Goal: Communication & Community: Answer question/provide support

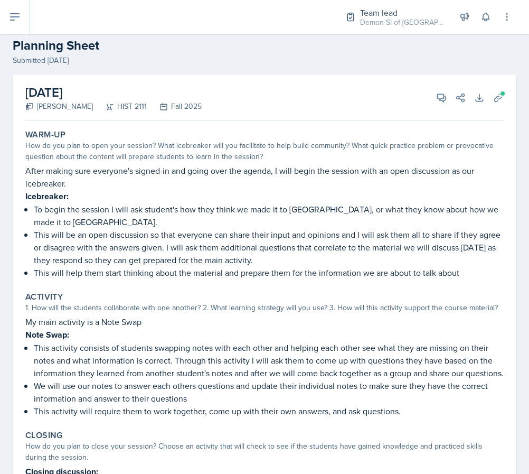
scroll to position [7, 0]
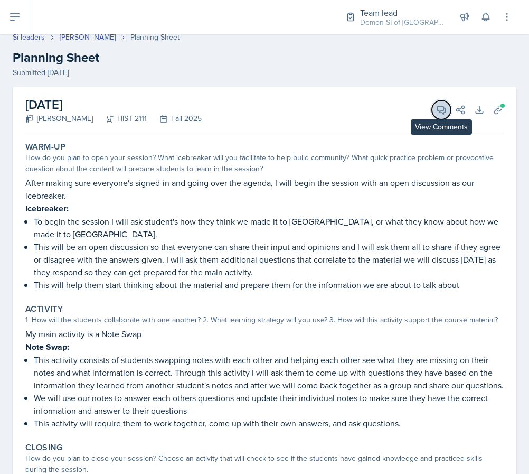
click at [440, 112] on icon at bounding box center [442, 110] width 8 height 8
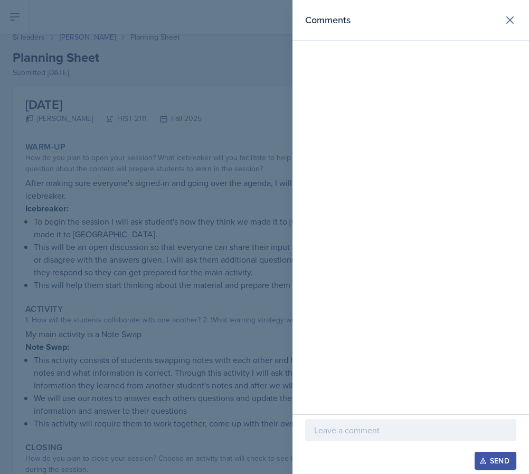
click at [108, 315] on div at bounding box center [264, 237] width 529 height 474
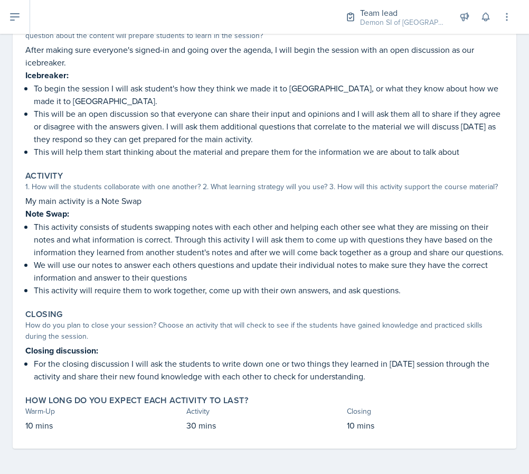
scroll to position [0, 0]
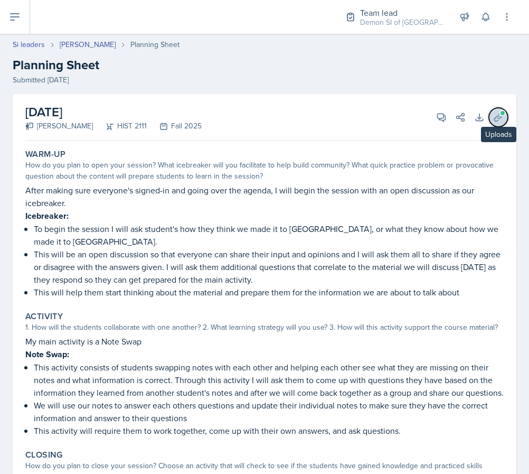
click at [506, 118] on button "Uploads" at bounding box center [498, 117] width 19 height 19
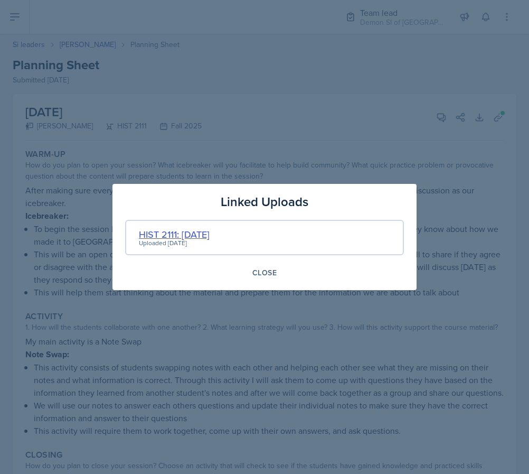
click at [155, 232] on div "HIST 2111: [DATE]" at bounding box center [174, 234] width 71 height 14
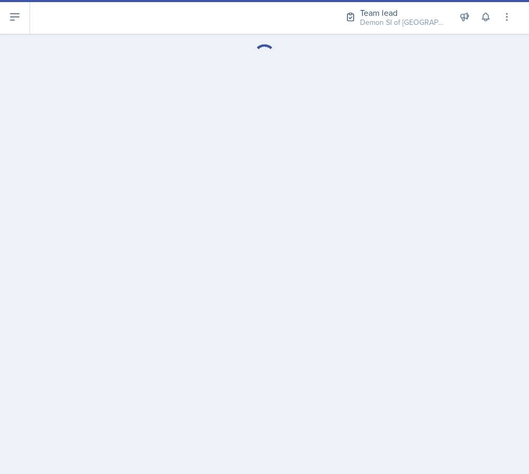
click at [197, 232] on main at bounding box center [264, 254] width 529 height 440
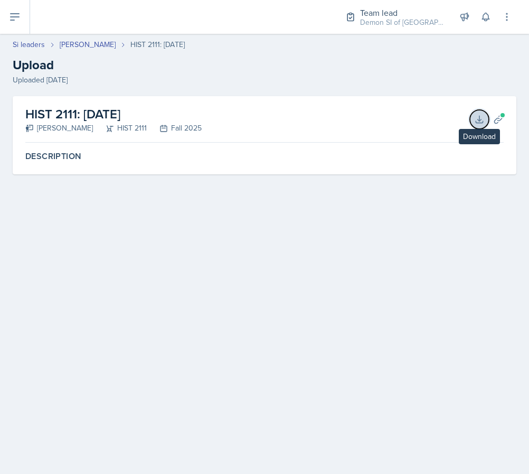
click at [473, 119] on button "Download" at bounding box center [479, 119] width 19 height 19
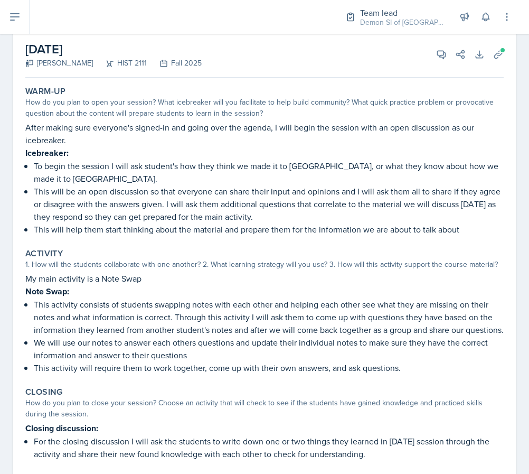
scroll to position [66, 0]
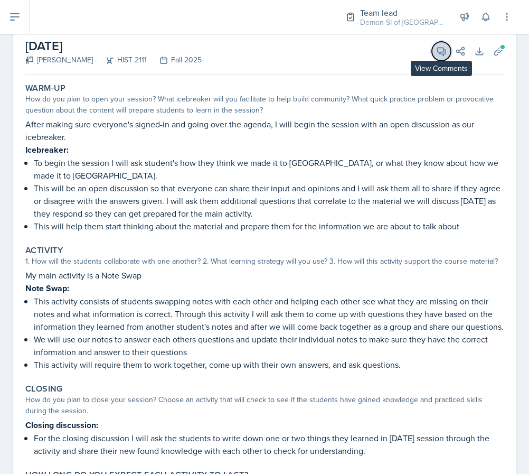
click at [440, 49] on icon at bounding box center [441, 51] width 11 height 11
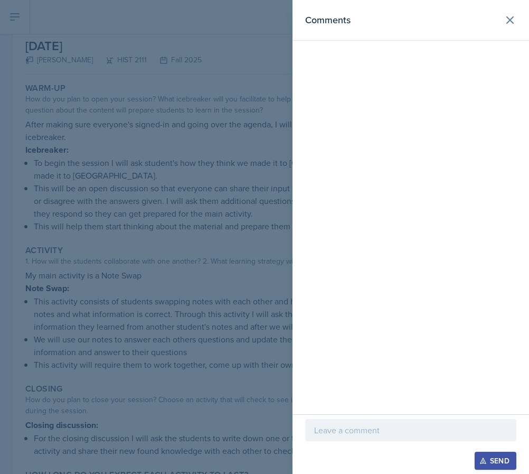
click at [366, 430] on p at bounding box center [410, 430] width 193 height 13
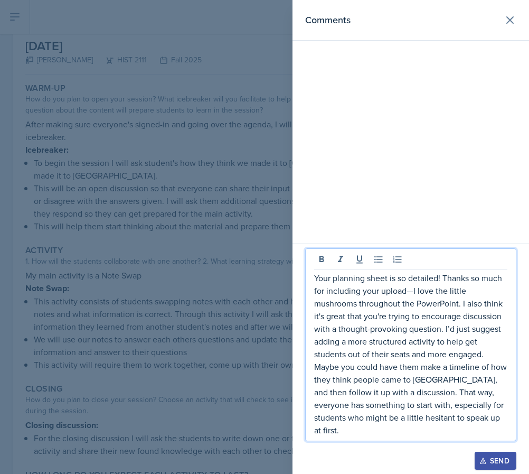
click at [400, 136] on div "Comments" at bounding box center [411, 122] width 237 height 244
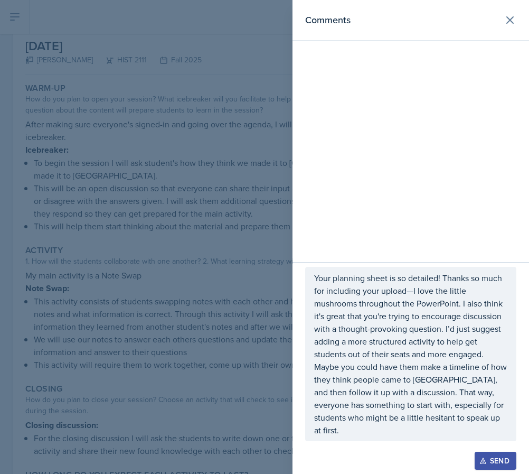
click at [283, 176] on div at bounding box center [264, 237] width 529 height 474
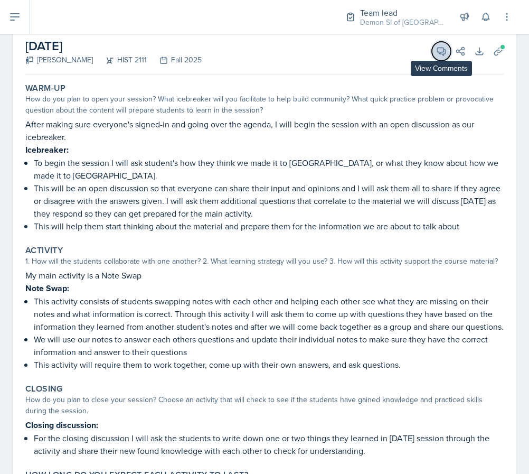
click at [441, 59] on button "View Comments" at bounding box center [441, 51] width 19 height 19
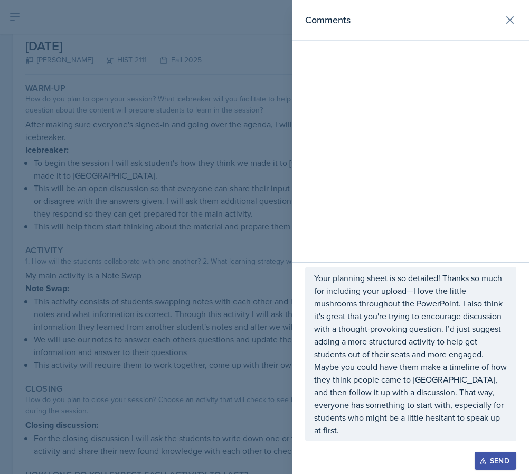
click at [416, 306] on p "Your planning sheet is so detailed! Thanks so much for including your upload—I …" at bounding box center [410, 316] width 193 height 89
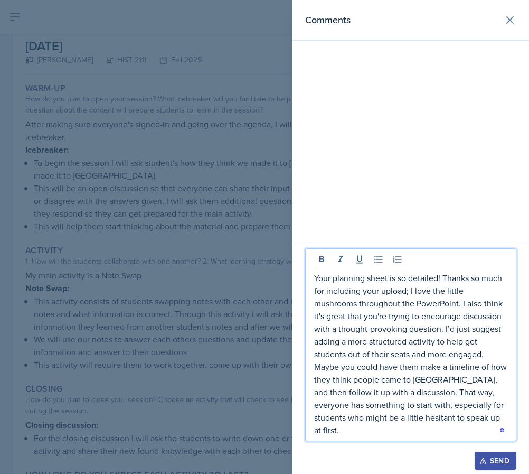
click at [331, 382] on p "Maybe you could have them make a timeline of how they think people came to [GEO…" at bounding box center [410, 398] width 193 height 76
click at [315, 383] on p "Maybe you could have them make a timeline of how they think people came to [GEO…" at bounding box center [410, 398] width 193 height 76
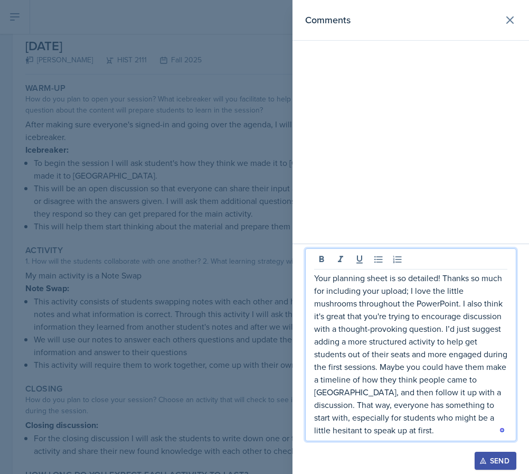
click at [504, 381] on p "Your planning sheet is so detailed! Thanks so much for including your upload; I…" at bounding box center [410, 354] width 193 height 165
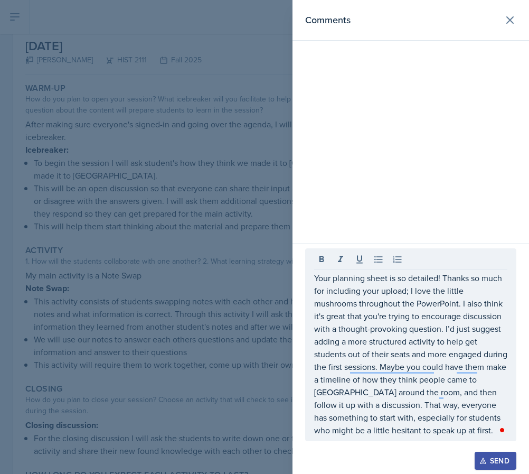
click at [501, 434] on button "Open Grammarly." at bounding box center [502, 430] width 8 height 8
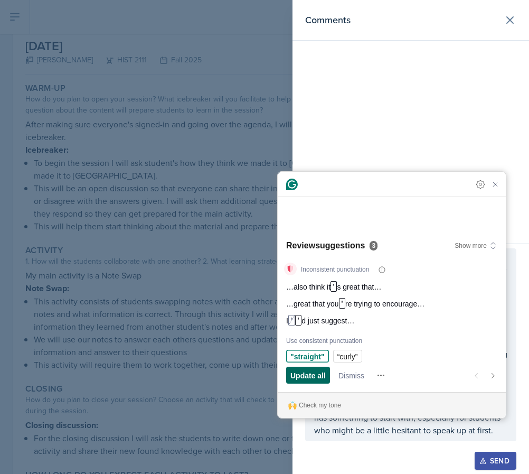
click at [311, 379] on span "Update all" at bounding box center [308, 375] width 35 height 11
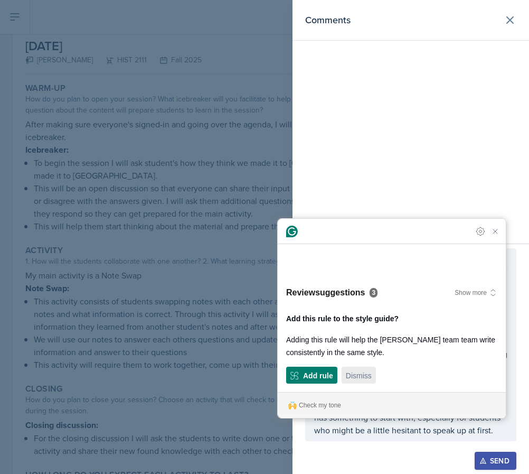
click at [347, 375] on span "Dismiss" at bounding box center [359, 375] width 26 height 11
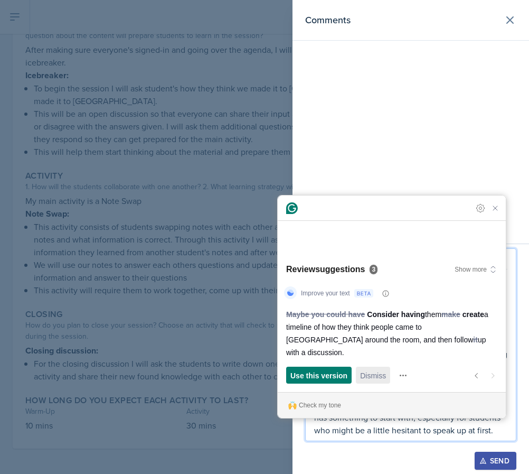
click at [366, 372] on span "Dismiss" at bounding box center [373, 375] width 26 height 11
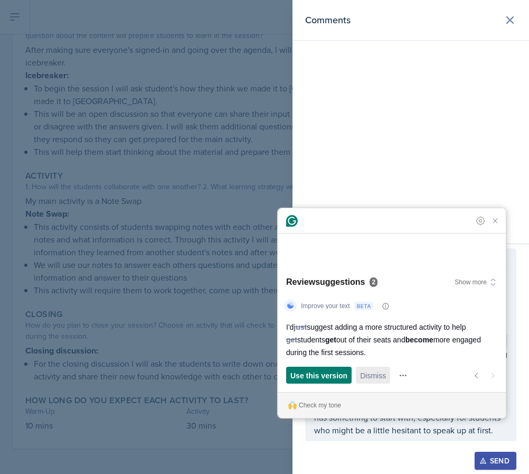
click at [366, 372] on span "Dismiss" at bounding box center [373, 375] width 26 height 11
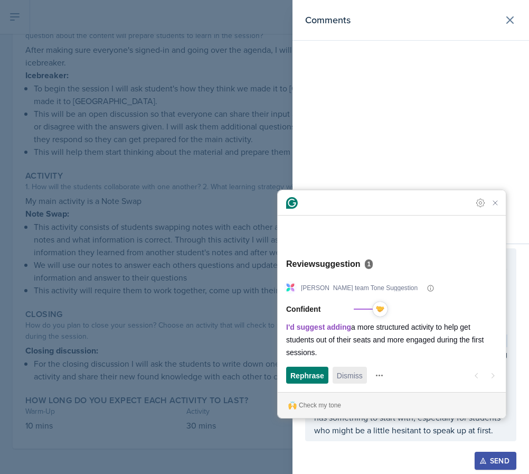
click at [366, 371] on button "Dismiss" at bounding box center [350, 375] width 34 height 17
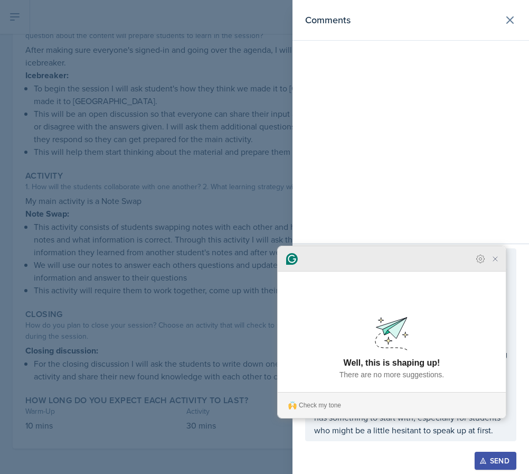
click at [495, 265] on icon "Close Grammarly Assistant" at bounding box center [495, 259] width 13 height 13
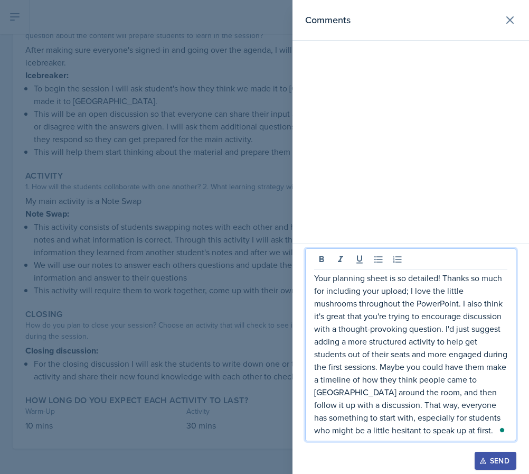
click at [444, 432] on p "Your planning sheet is so detailed! Thanks so much for including your upload; I…" at bounding box center [410, 354] width 193 height 165
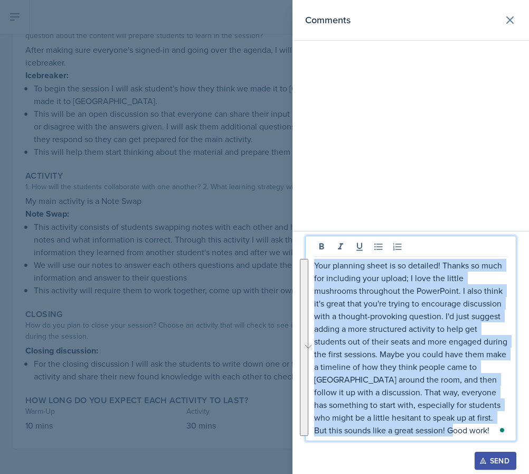
drag, startPoint x: 423, startPoint y: 430, endPoint x: 305, endPoint y: 242, distance: 222.0
click at [305, 242] on div "Your planning sheet is so detailed! Thanks so much for including your upload; I…" at bounding box center [410, 339] width 211 height 206
copy p "Your planning sheet is so detailed! Thanks so much for including your upload; I…"
click at [309, 357] on button "See rewrite suggestions" at bounding box center [304, 347] width 8 height 177
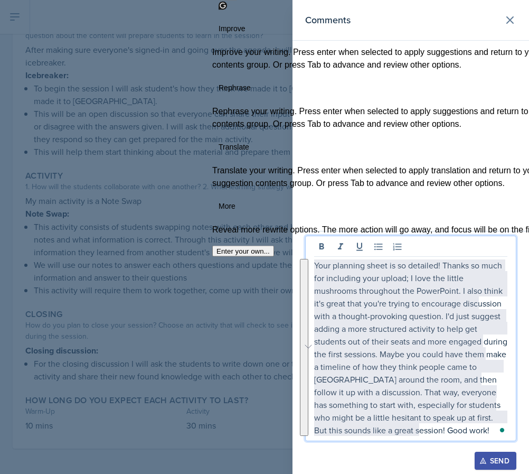
click at [397, 330] on p "Your planning sheet is so detailed! Thanks so much for including your upload; I…" at bounding box center [410, 348] width 193 height 178
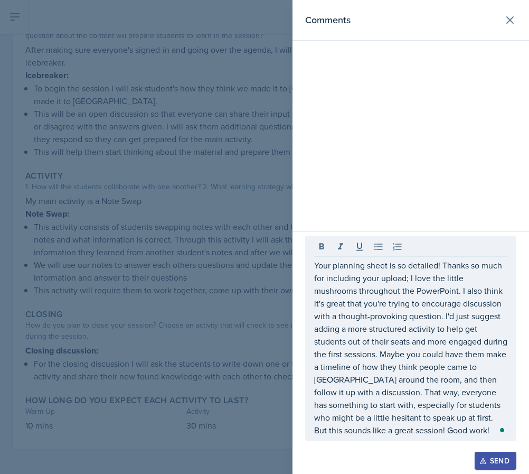
click at [488, 454] on button "Send" at bounding box center [496, 461] width 42 height 18
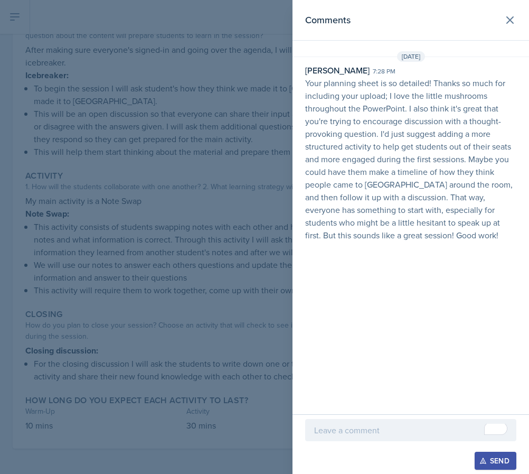
click at [234, 255] on div at bounding box center [264, 237] width 529 height 474
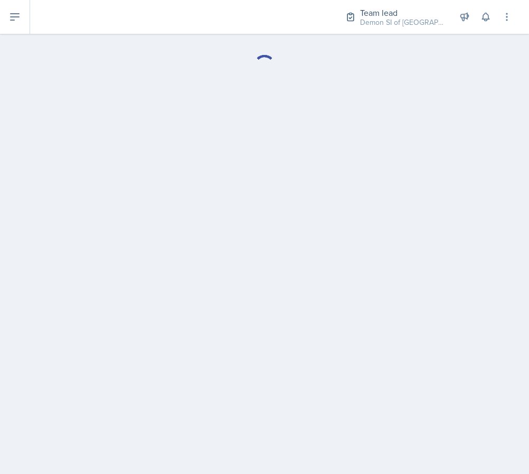
select select "Planning Sheets"
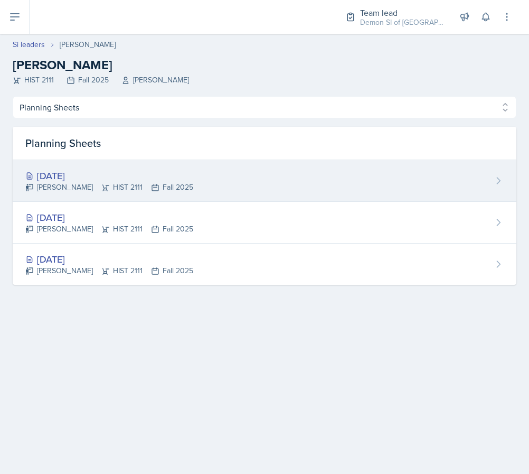
click at [117, 181] on div "Aug 29th, 2025" at bounding box center [109, 176] width 168 height 14
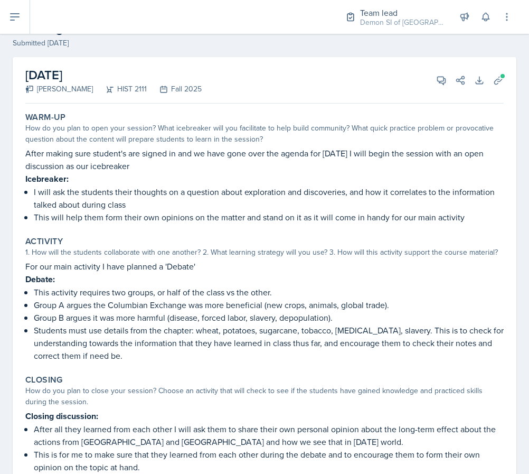
scroll to position [38, 0]
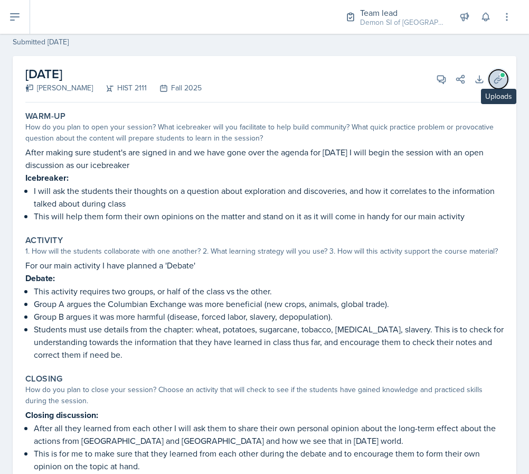
click at [499, 86] on button "Uploads" at bounding box center [498, 79] width 19 height 19
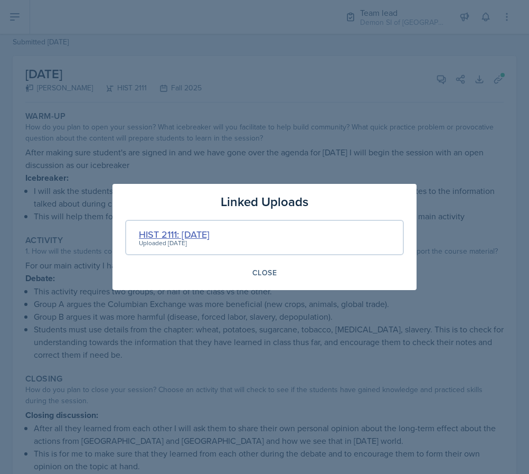
click at [189, 232] on div "HIST 2111: Aug 29th" at bounding box center [174, 234] width 71 height 14
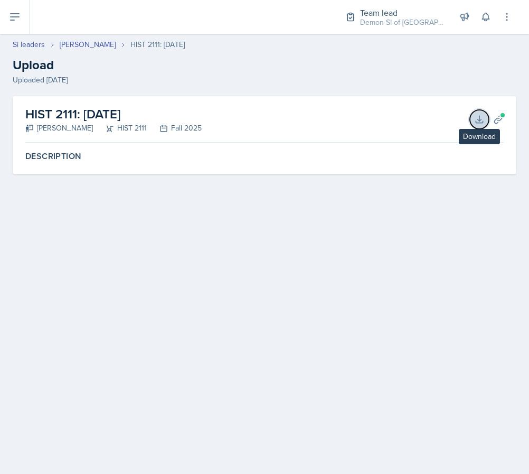
click at [482, 115] on icon at bounding box center [479, 119] width 11 height 11
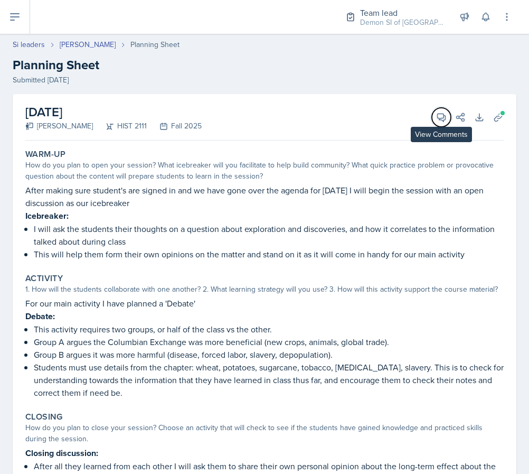
click at [445, 115] on span at bounding box center [445, 113] width 5 height 5
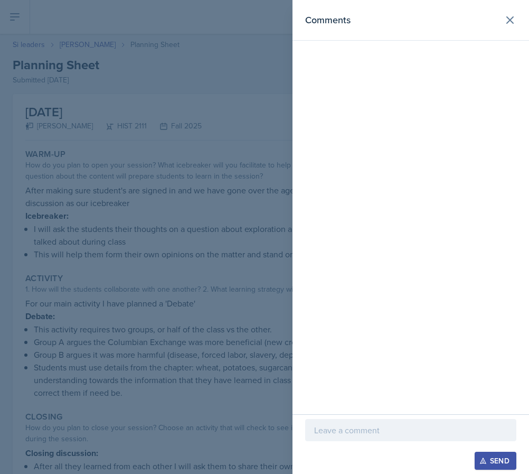
click at [364, 437] on div at bounding box center [410, 430] width 211 height 22
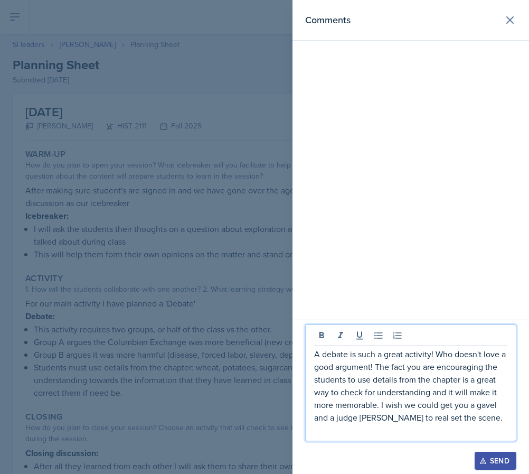
click at [177, 373] on div at bounding box center [264, 237] width 529 height 474
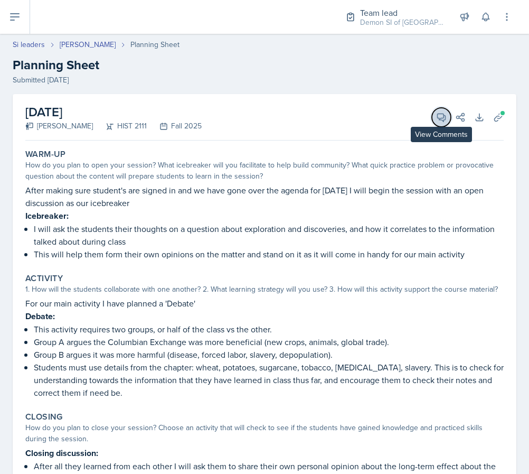
click at [444, 120] on icon at bounding box center [441, 117] width 11 height 11
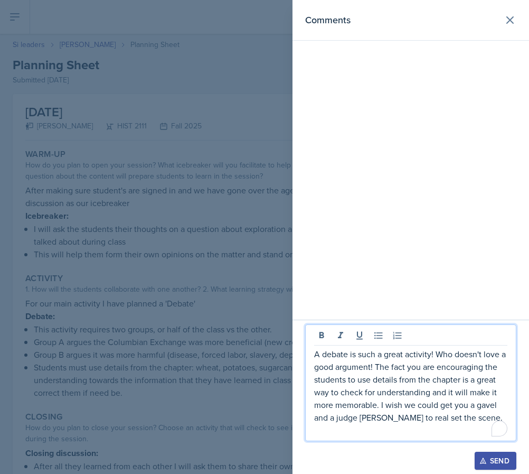
click at [464, 416] on p "A debate is such a great activity! Who doesn't love a good argument! The fact y…" at bounding box center [410, 386] width 193 height 76
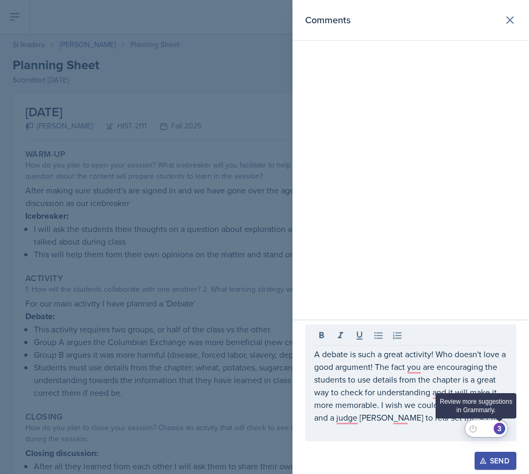
click at [498, 431] on div "3" at bounding box center [500, 429] width 12 height 12
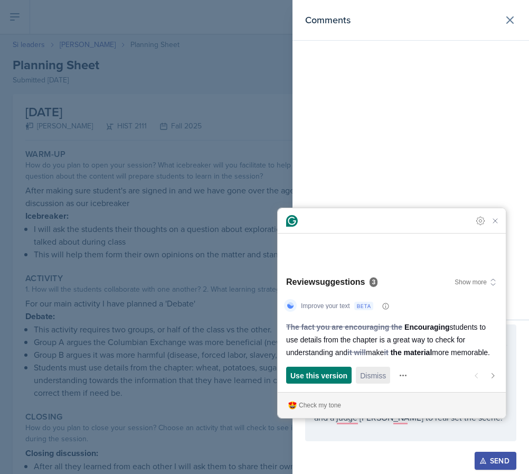
click at [386, 374] on span "Dismiss" at bounding box center [373, 375] width 26 height 11
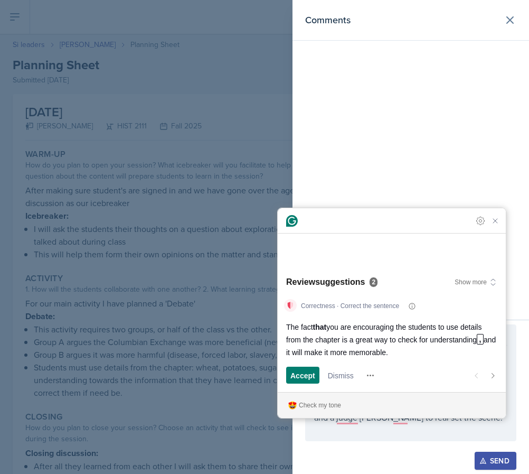
scroll to position [107, 0]
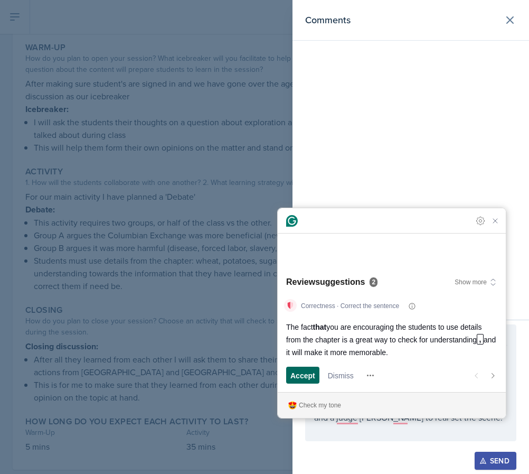
click at [310, 376] on span "Accept" at bounding box center [303, 375] width 25 height 11
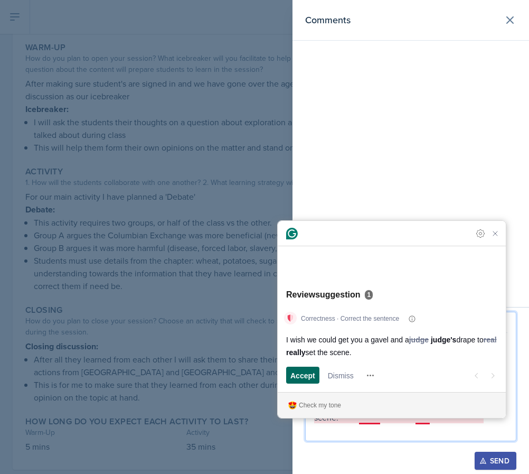
scroll to position [127, 0]
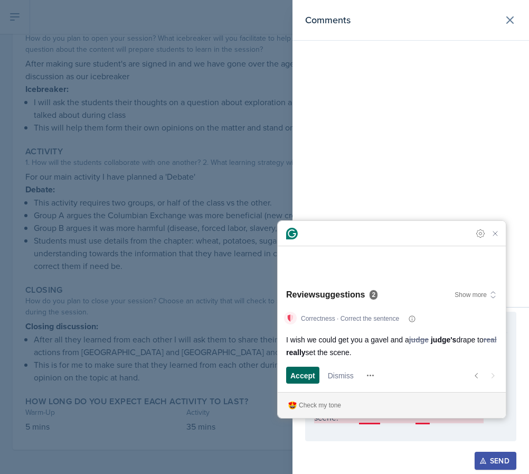
click at [308, 374] on span "Accept" at bounding box center [303, 375] width 25 height 11
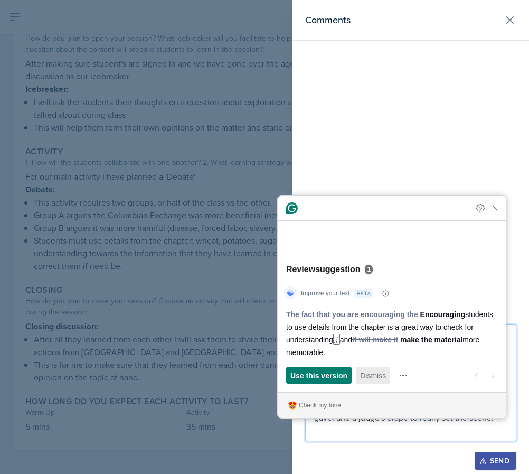
click at [362, 380] on span "Dismiss" at bounding box center [373, 375] width 26 height 11
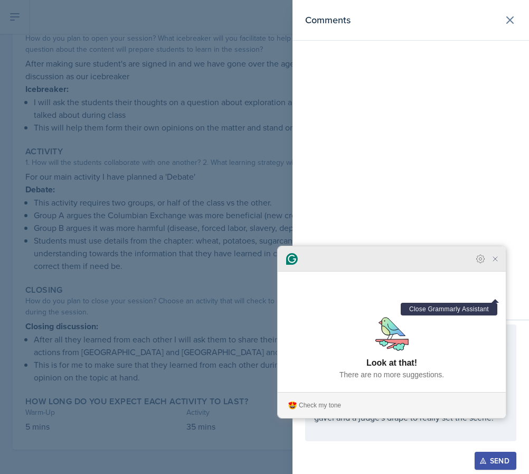
click at [494, 263] on icon "Close Grammarly Assistant" at bounding box center [495, 259] width 8 height 8
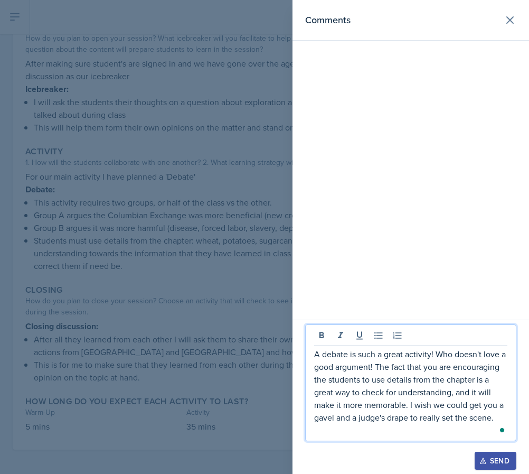
click at [496, 418] on p "A debate is such a great activity! Who doesn't love a good argument! The fact t…" at bounding box center [410, 386] width 193 height 76
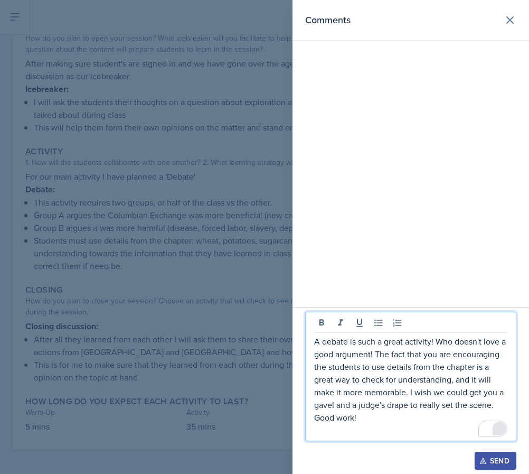
click at [327, 415] on p "A debate is such a great activity! Who doesn't love a good argument! The fact t…" at bounding box center [410, 379] width 193 height 89
click at [334, 416] on p "A debate is such a great activity! Who doesn't love a good argument! The fact t…" at bounding box center [410, 379] width 193 height 89
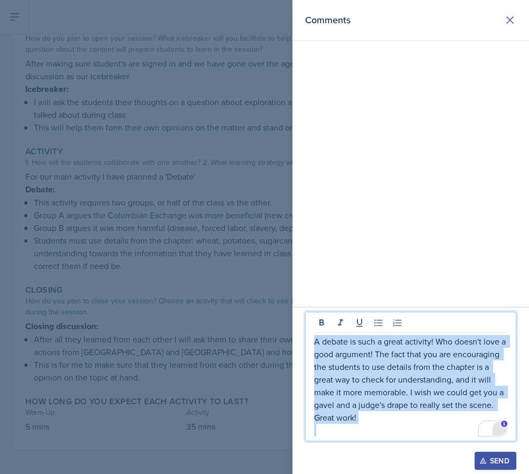
drag, startPoint x: 376, startPoint y: 426, endPoint x: 319, endPoint y: 290, distance: 148.0
click at [319, 290] on div "Comments A debate is such a great activity! Who doesn't love a good argument! T…" at bounding box center [411, 237] width 237 height 474
copy p "A debate is such a great activity! Who doesn't love a good argument! The fact t…"
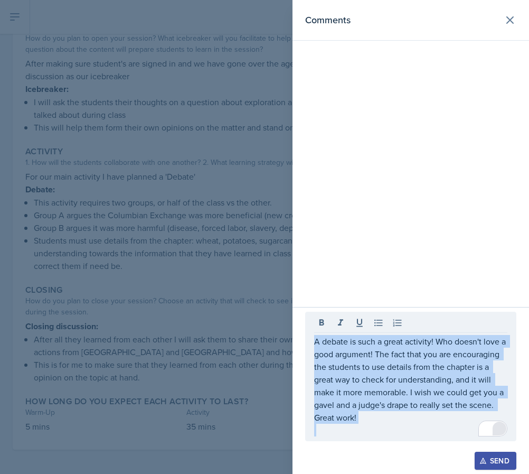
click at [494, 462] on div "Send" at bounding box center [496, 461] width 28 height 8
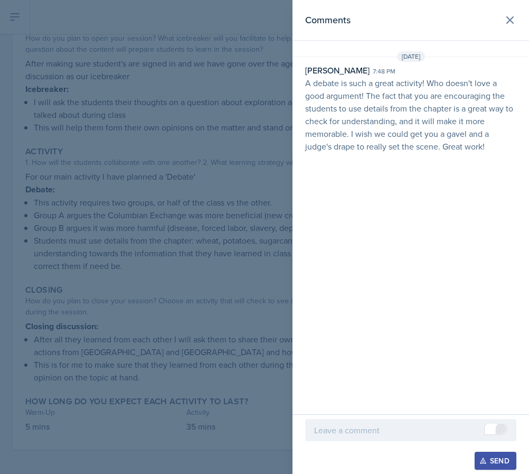
click at [173, 187] on div at bounding box center [264, 237] width 529 height 474
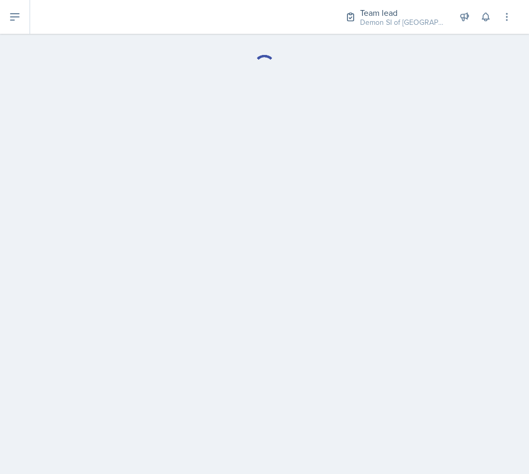
select select "Planning Sheets"
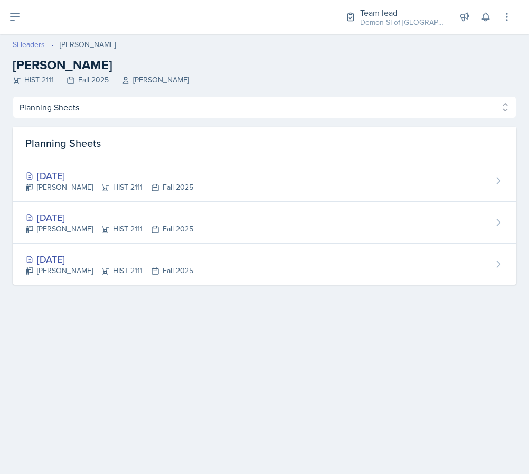
click at [30, 45] on link "Si leaders" at bounding box center [29, 44] width 32 height 11
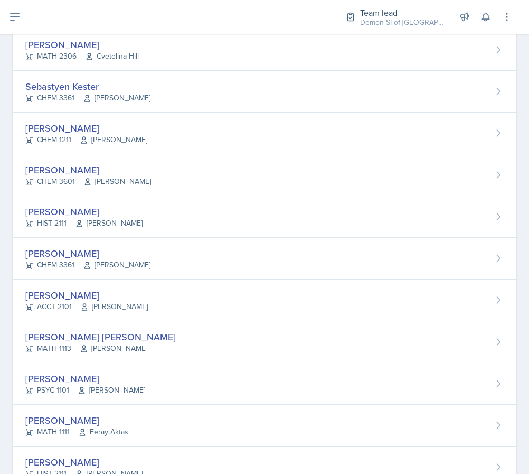
scroll to position [687, 0]
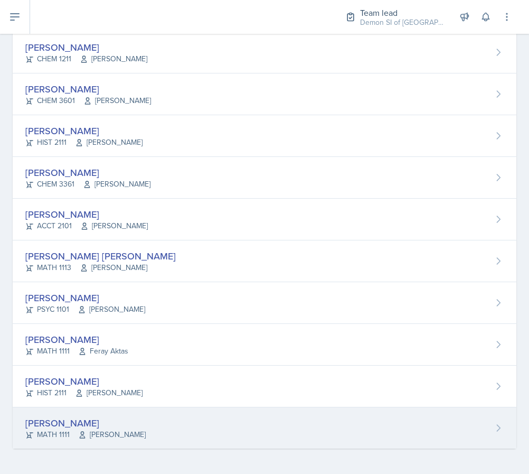
click at [95, 421] on div "[PERSON_NAME]" at bounding box center [85, 423] width 120 height 14
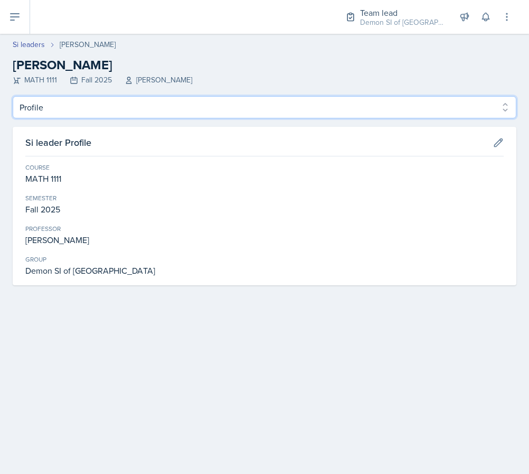
click at [132, 103] on select "Profile Planning Sheets Observation Forms Uploads" at bounding box center [265, 107] width 504 height 22
select select "Planning Sheets"
click at [13, 96] on select "Profile Planning Sheets Observation Forms Uploads" at bounding box center [265, 107] width 504 height 22
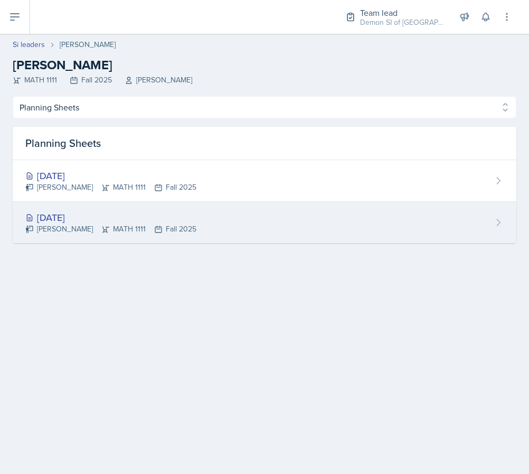
click at [126, 219] on div "Aug 25th, 2025" at bounding box center [110, 217] width 171 height 14
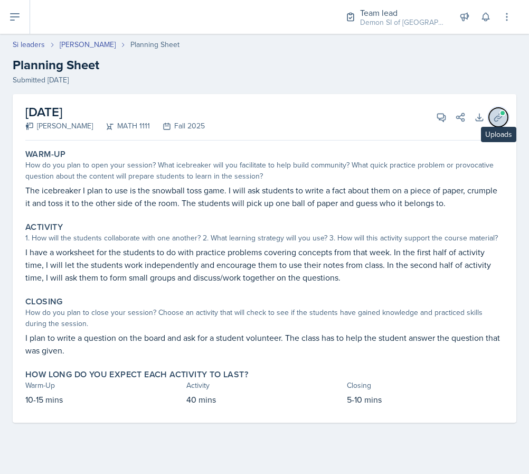
click at [506, 118] on button "Uploads" at bounding box center [498, 117] width 19 height 19
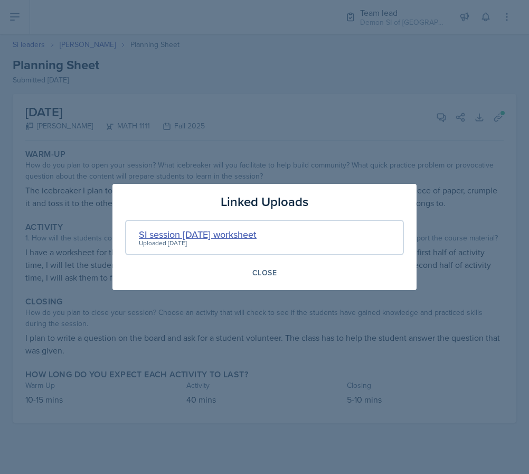
click at [207, 237] on div "SI session 1 Aug 25 worksheet" at bounding box center [198, 234] width 118 height 14
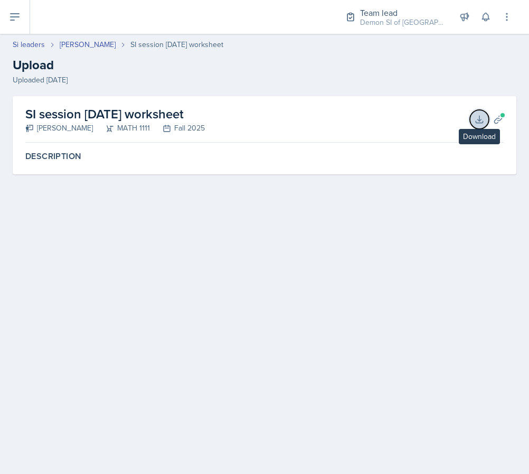
click at [472, 120] on button "Download" at bounding box center [479, 119] width 19 height 19
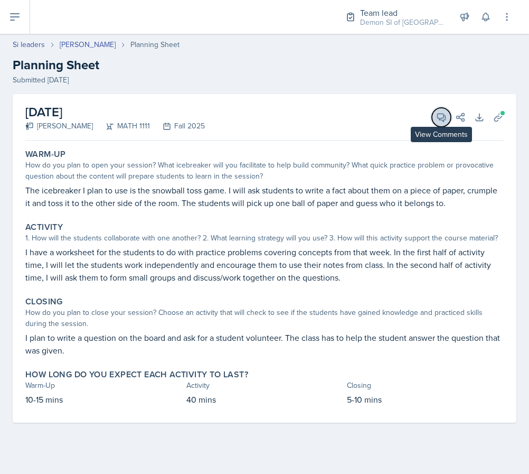
click at [440, 114] on icon at bounding box center [442, 118] width 8 height 8
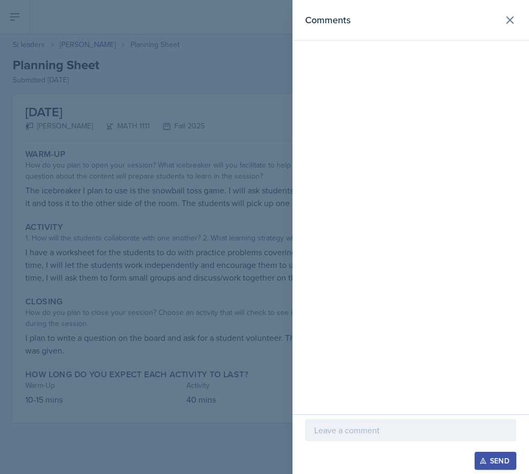
drag, startPoint x: 346, startPoint y: 402, endPoint x: 346, endPoint y: 415, distance: 12.7
click at [346, 402] on div "Comments" at bounding box center [411, 207] width 237 height 414
click at [346, 431] on p at bounding box center [410, 430] width 193 height 13
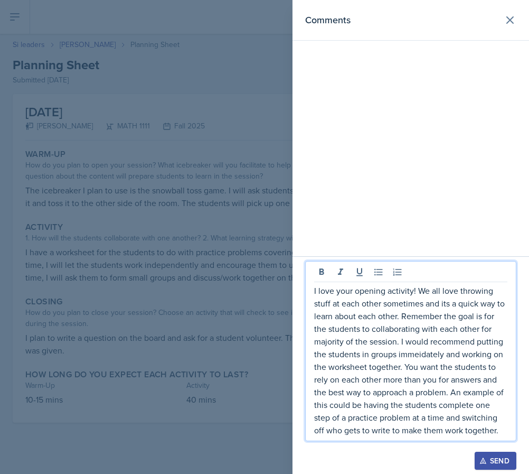
click at [174, 295] on div at bounding box center [264, 237] width 529 height 474
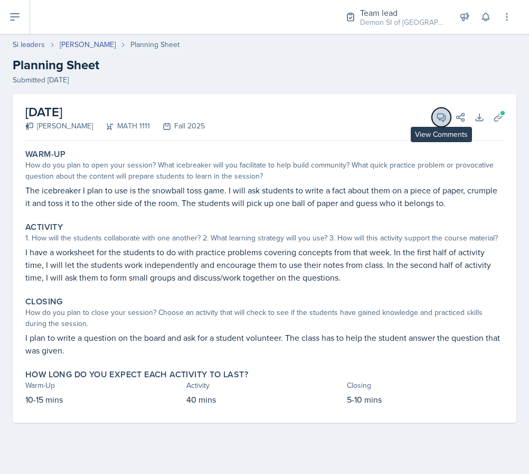
click at [442, 122] on icon at bounding box center [441, 117] width 11 height 11
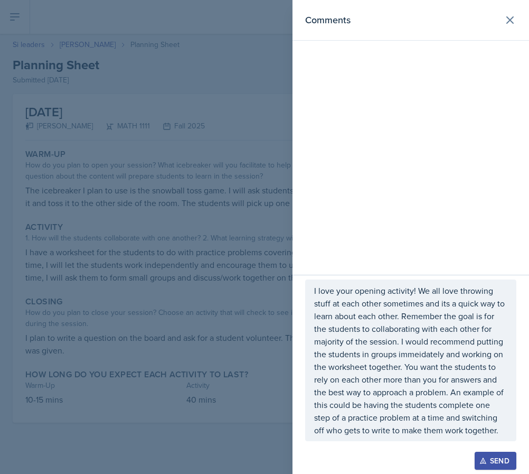
click at [375, 418] on p "I love your opening activity! We all love throwing stuff at each other sometime…" at bounding box center [410, 360] width 193 height 152
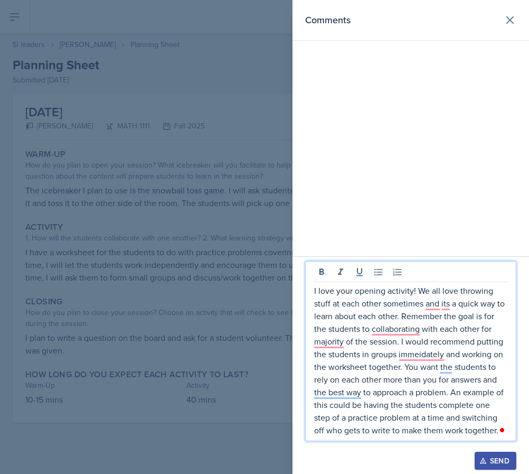
click at [420, 364] on p "I love your opening activity! We all love throwing stuff at each other sometime…" at bounding box center [410, 360] width 193 height 152
click at [430, 364] on p "I love your opening activity! We all love throwing stuff at each other sometime…" at bounding box center [410, 360] width 193 height 152
click at [504, 432] on div "6" at bounding box center [500, 429] width 12 height 12
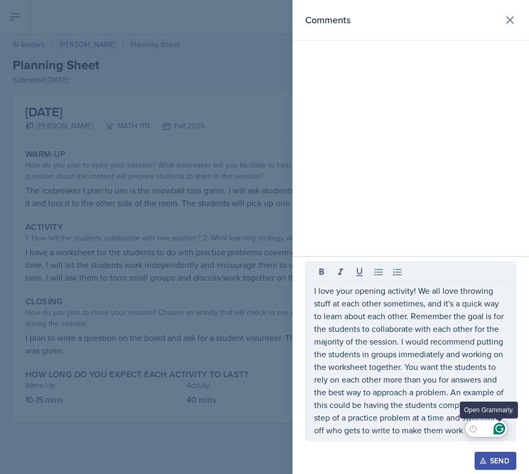
click at [499, 427] on icon "Open Grammarly. 0 Suggestions." at bounding box center [500, 429] width 12 height 12
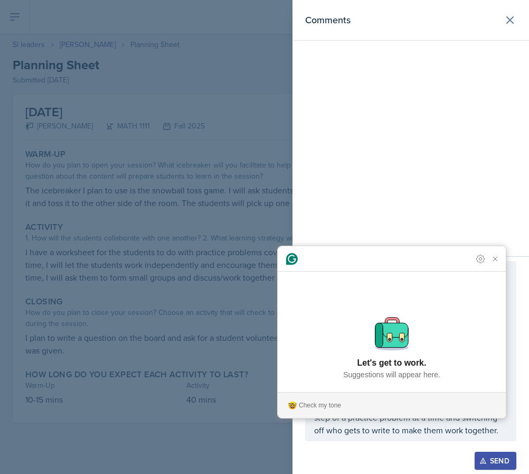
click at [498, 306] on article "Let's get to work. Suggestions will appear here." at bounding box center [392, 348] width 228 height 87
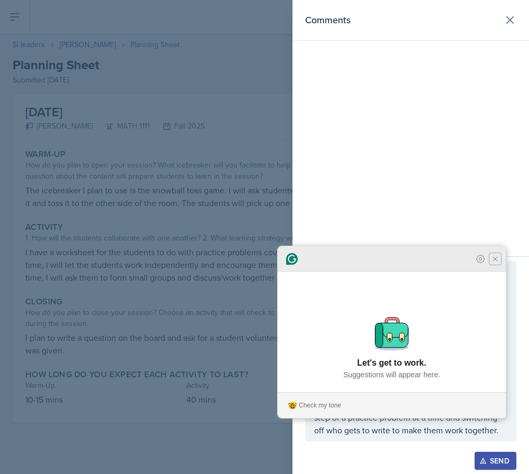
click at [496, 263] on icon "Close Grammarly Assistant" at bounding box center [495, 259] width 8 height 8
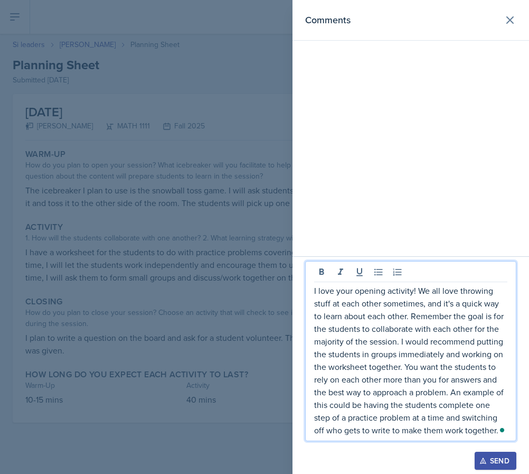
click at [495, 431] on p "I love your opening activity! We all love throwing stuff at each other sometime…" at bounding box center [410, 360] width 193 height 152
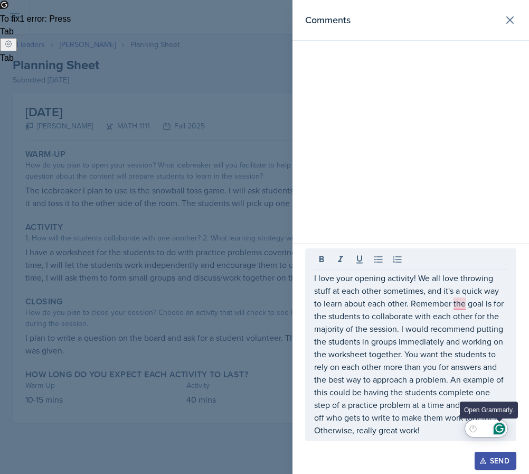
click at [503, 427] on icon "Open Grammarly. 0 Suggestions." at bounding box center [500, 429] width 12 height 12
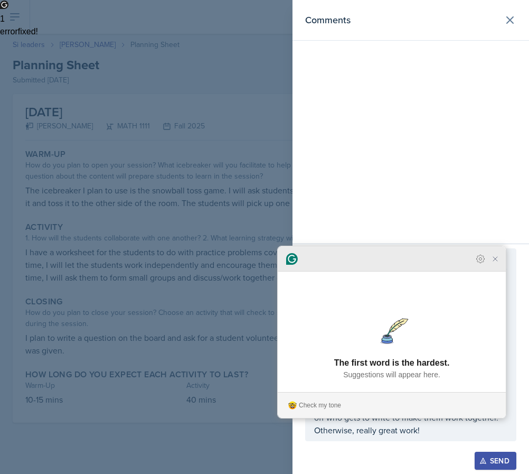
click at [496, 261] on icon "Close Grammarly Assistant" at bounding box center [495, 259] width 4 height 4
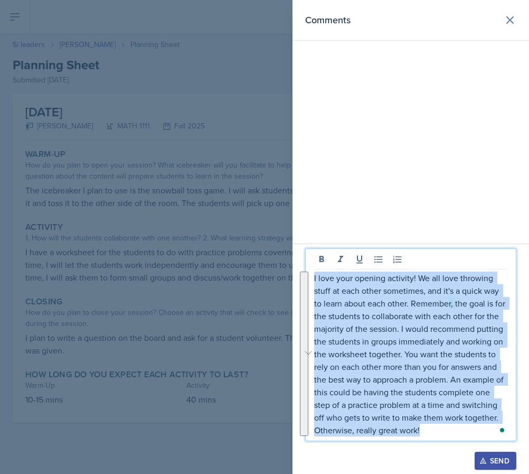
drag, startPoint x: 430, startPoint y: 428, endPoint x: 346, endPoint y: 240, distance: 206.5
click at [346, 240] on div "Comments I love your opening activity! We all love throwing stuff at each other…" at bounding box center [411, 237] width 237 height 474
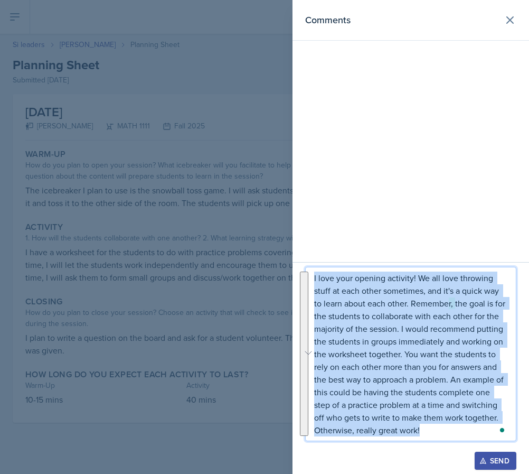
copy p "I love your opening activity! We all love throwing stuff at each other sometime…"
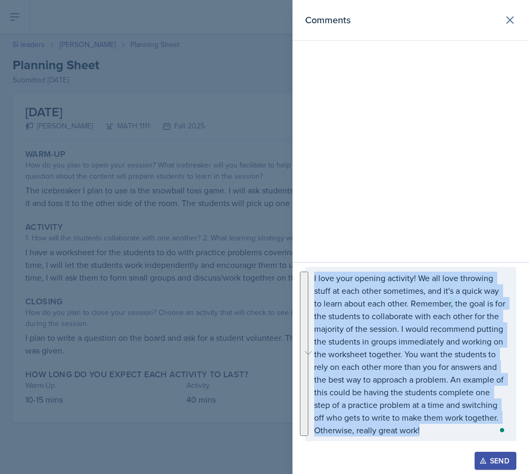
click at [500, 458] on div "Send" at bounding box center [496, 461] width 28 height 8
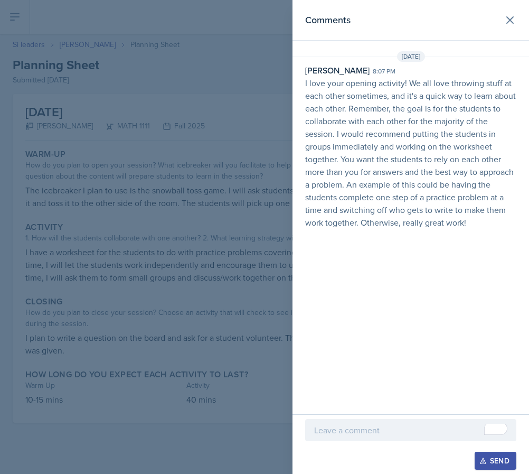
click at [287, 207] on div at bounding box center [264, 237] width 529 height 474
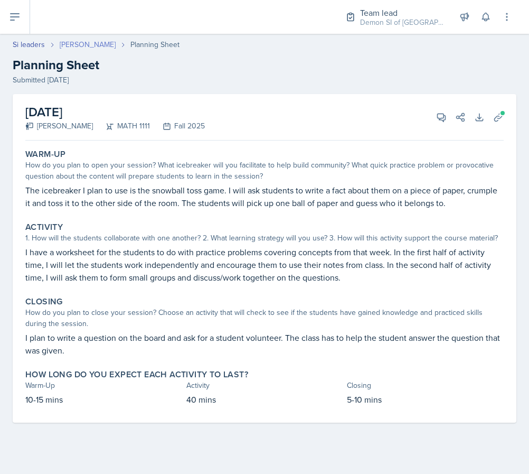
click at [92, 43] on link "[PERSON_NAME]" at bounding box center [88, 44] width 56 height 11
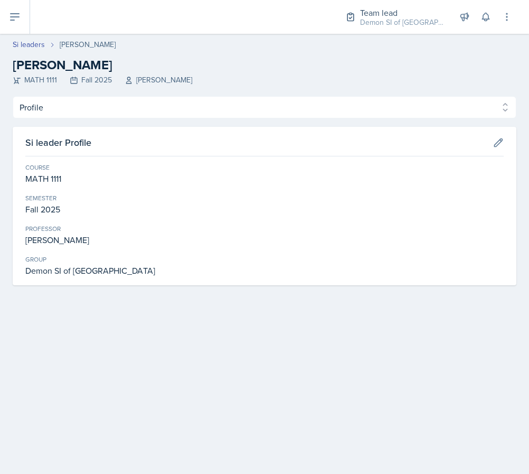
click at [55, 123] on div "Profile Planning Sheets Observation Forms Uploads Profile Planning Sheets Obser…" at bounding box center [265, 190] width 504 height 189
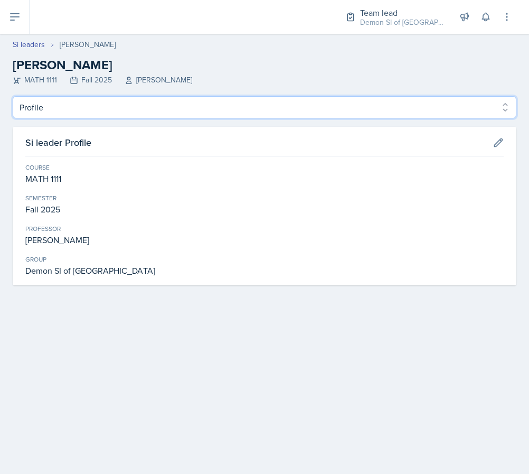
click at [58, 117] on select "Profile Planning Sheets Observation Forms Uploads" at bounding box center [265, 107] width 504 height 22
select select "Planning Sheets"
click at [13, 96] on select "Profile Planning Sheets Observation Forms Uploads" at bounding box center [265, 107] width 504 height 22
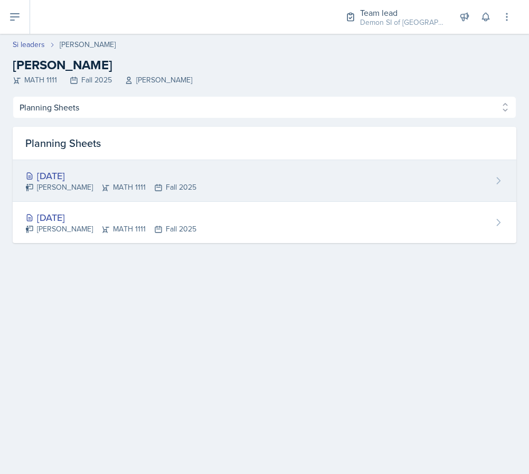
click at [68, 178] on div "[DATE]" at bounding box center [110, 176] width 171 height 14
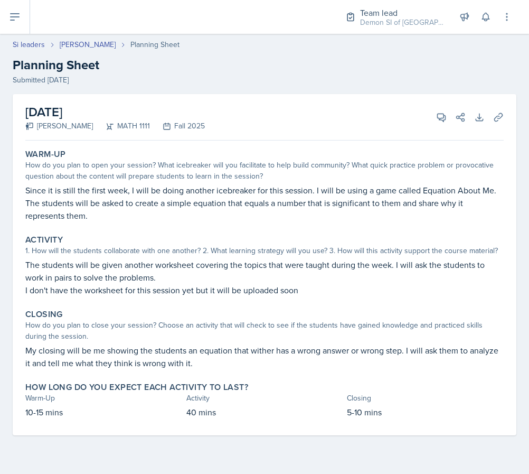
click at [389, 300] on div "Activity 1. How will the students collaborate with one another? 2. What learnin…" at bounding box center [264, 265] width 487 height 70
click at [442, 114] on icon at bounding box center [441, 117] width 11 height 11
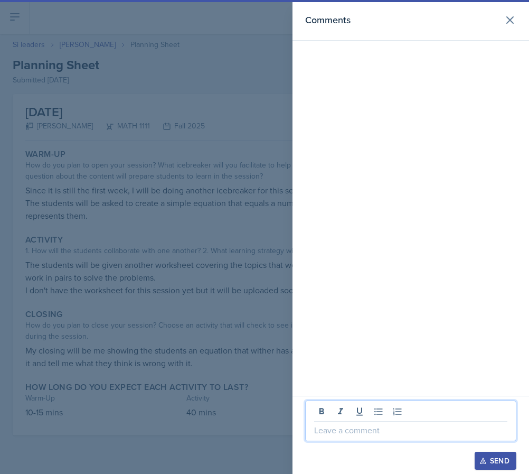
click at [400, 432] on p at bounding box center [410, 430] width 193 height 13
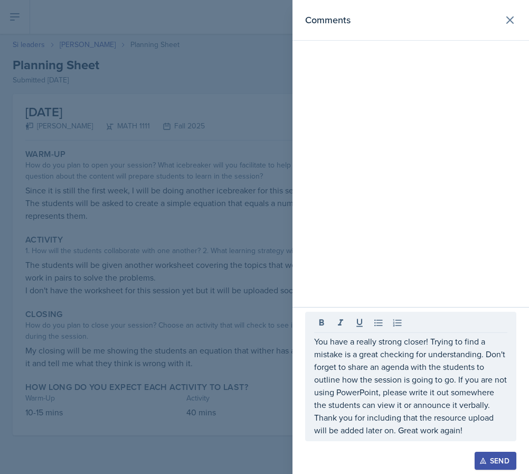
click at [193, 270] on div at bounding box center [264, 237] width 529 height 474
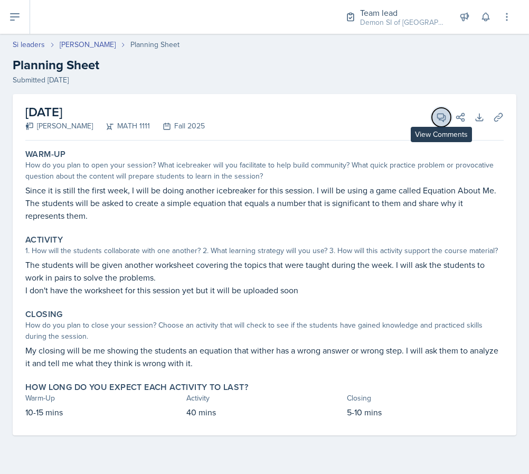
click at [435, 122] on button "View Comments" at bounding box center [441, 117] width 19 height 19
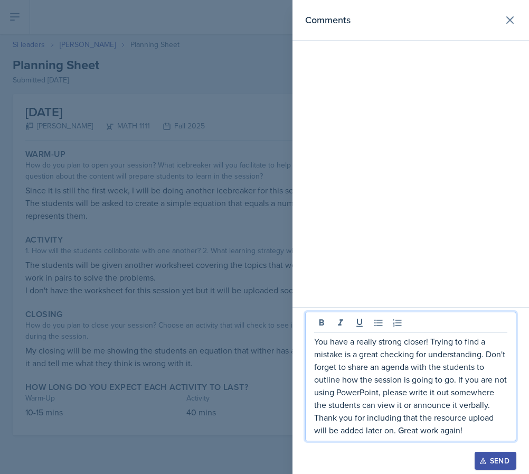
click at [462, 408] on p "You have a really strong closer! Trying to find a mistake is a great checking f…" at bounding box center [410, 385] width 193 height 101
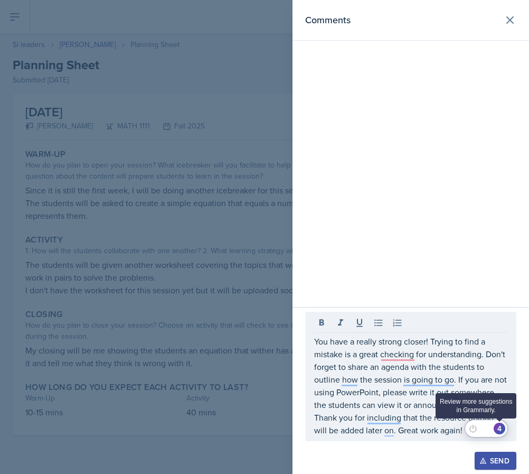
click at [504, 432] on div "4" at bounding box center [500, 429] width 12 height 12
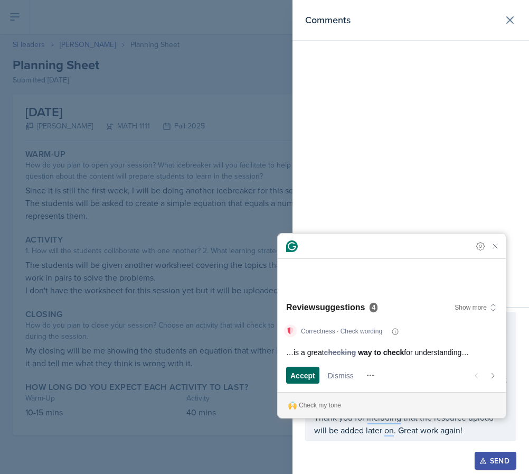
click at [296, 375] on span "Accept" at bounding box center [303, 375] width 25 height 11
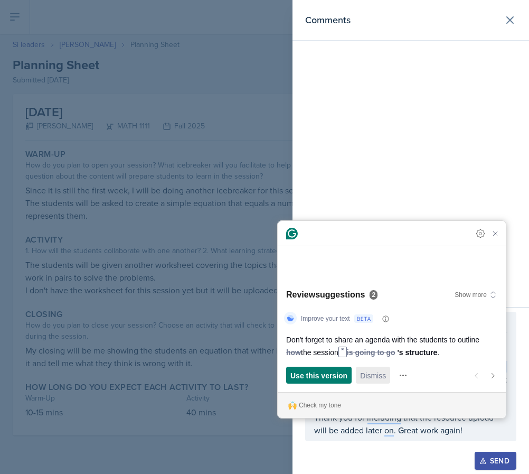
click at [367, 376] on span "Dismiss" at bounding box center [373, 375] width 26 height 11
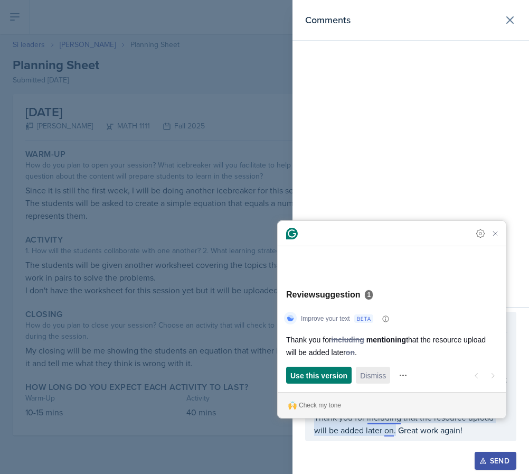
click at [369, 375] on span "Dismiss" at bounding box center [373, 375] width 26 height 11
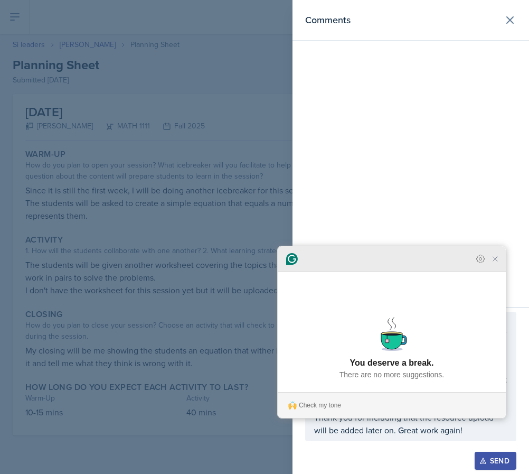
click at [501, 265] on icon "Close Grammarly Assistant" at bounding box center [495, 259] width 13 height 13
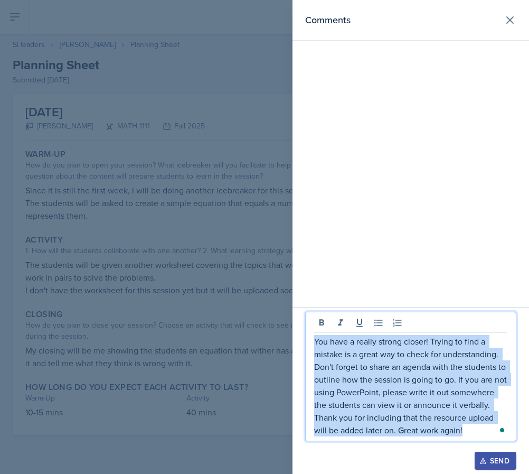
drag, startPoint x: 473, startPoint y: 430, endPoint x: 276, endPoint y: 311, distance: 230.4
click at [276, 311] on div "Comments You have a really strong closer! Trying to find a mistake is a great w…" at bounding box center [264, 237] width 529 height 474
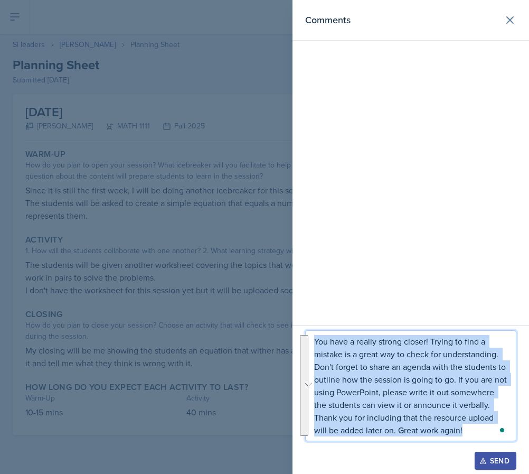
copy p "You have a really strong closer! Trying to find a mistake is a great way to che…"
click at [496, 458] on div "Send" at bounding box center [496, 461] width 28 height 8
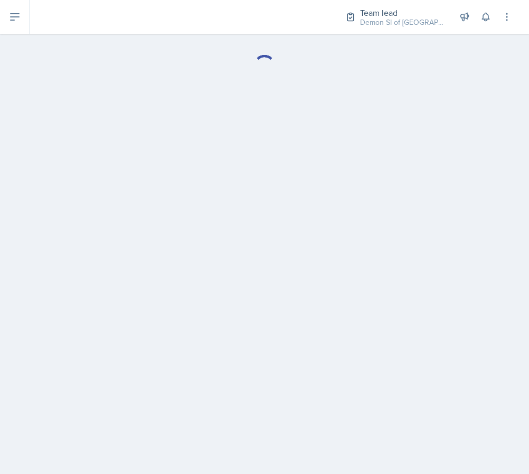
select select "Planning Sheets"
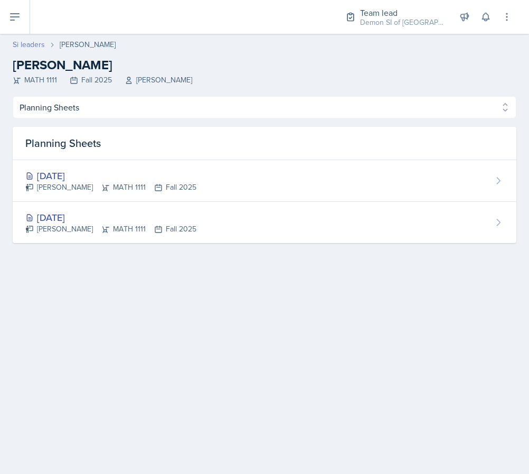
click at [27, 45] on link "Si leaders" at bounding box center [29, 44] width 32 height 11
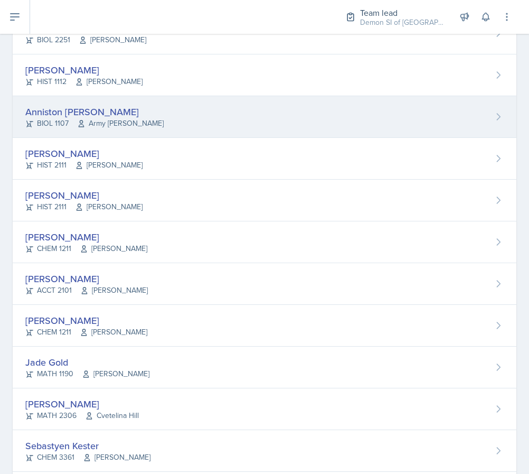
scroll to position [247, 0]
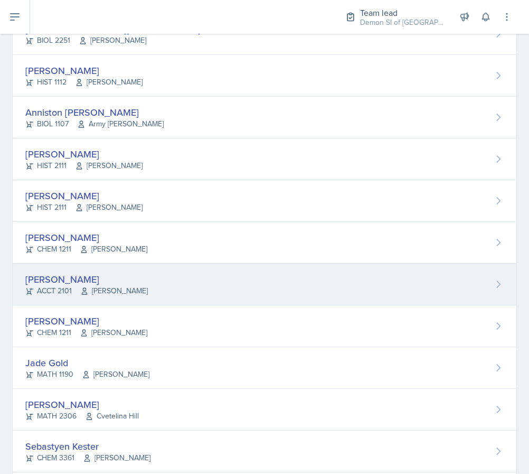
click at [107, 278] on div "[PERSON_NAME]" at bounding box center [86, 279] width 123 height 14
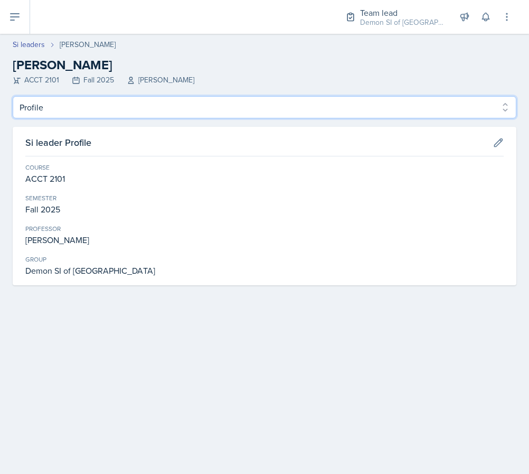
click at [101, 115] on select "Profile Planning Sheets Observation Forms Uploads" at bounding box center [265, 107] width 504 height 22
select select "Planning Sheets"
click at [13, 96] on select "Profile Planning Sheets Observation Forms Uploads" at bounding box center [265, 107] width 504 height 22
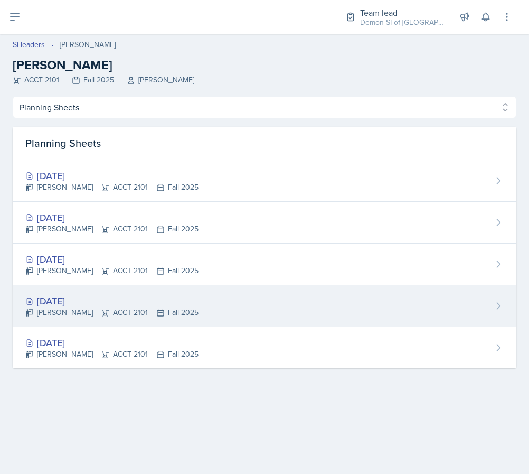
click at [83, 306] on div "Aug 25th, 2025" at bounding box center [111, 301] width 173 height 14
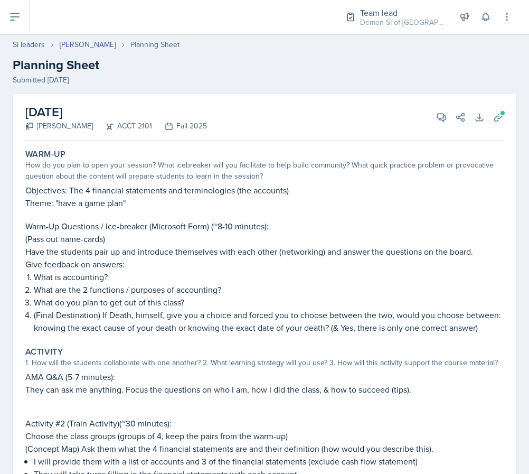
click at [513, 123] on div "August 25th, 2025 Franky Gao ACCT 2101 Fall 2025 View Comments Comments Send Sh…" at bounding box center [265, 400] width 504 height 612
click at [499, 120] on icon at bounding box center [498, 117] width 11 height 11
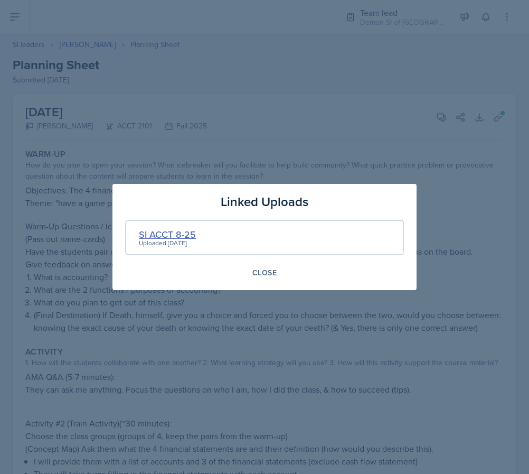
click at [156, 231] on div "SI ACCT 8-25" at bounding box center [167, 234] width 57 height 14
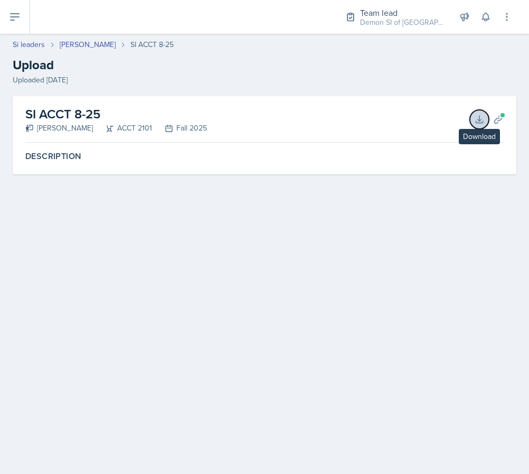
click at [478, 119] on icon at bounding box center [479, 119] width 7 height 7
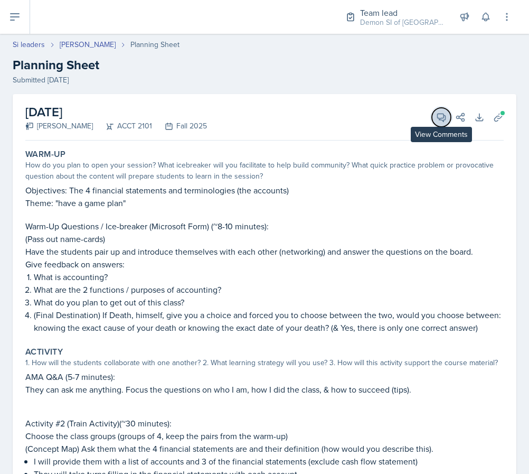
click at [438, 122] on icon at bounding box center [441, 117] width 11 height 11
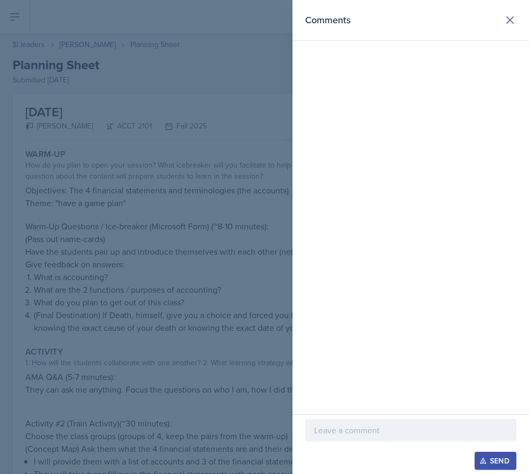
click at [381, 445] on div at bounding box center [410, 446] width 211 height 11
click at [382, 434] on p at bounding box center [410, 430] width 193 height 13
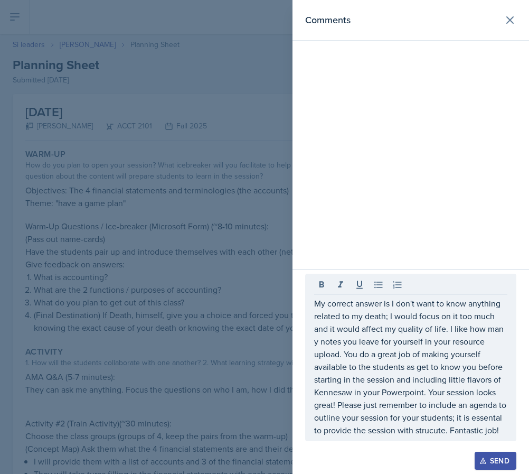
click at [188, 342] on div at bounding box center [264, 237] width 529 height 474
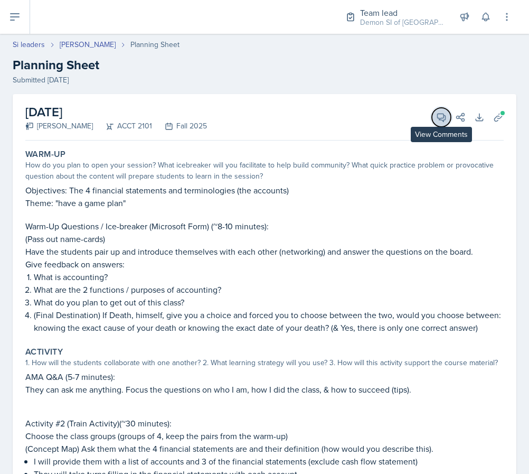
click at [438, 118] on icon at bounding box center [442, 118] width 8 height 8
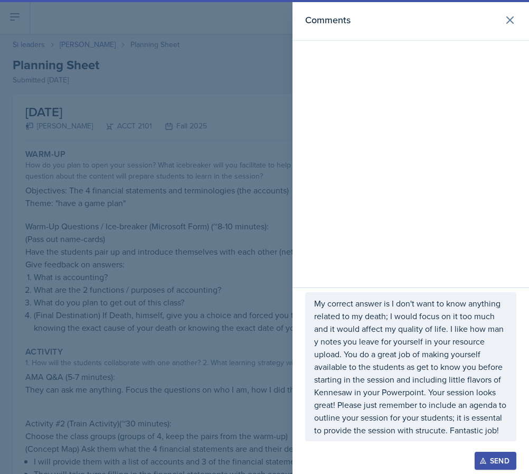
click at [423, 353] on p "My correct answer is I don't want to know anything related to my death; I would…" at bounding box center [410, 366] width 193 height 139
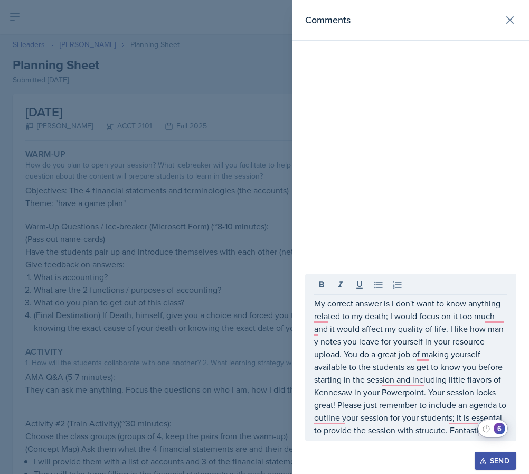
click at [501, 432] on html "SI Documents Team lead Dashboard Calendar Profile Si leaders Documents Observat…" at bounding box center [264, 237] width 529 height 474
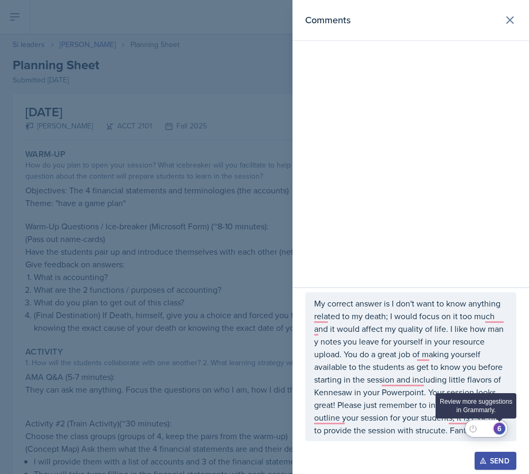
click at [502, 432] on div "6" at bounding box center [500, 429] width 12 height 12
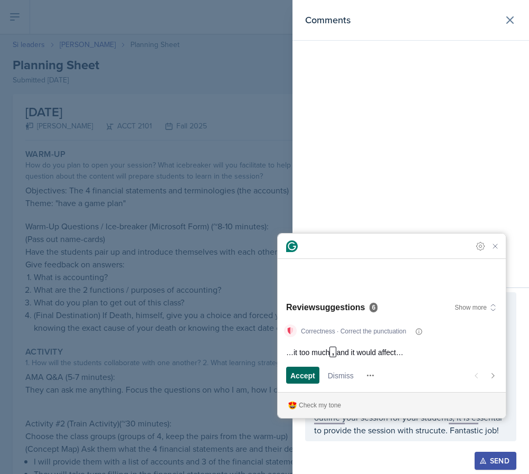
click at [303, 380] on span "Accept" at bounding box center [303, 375] width 25 height 11
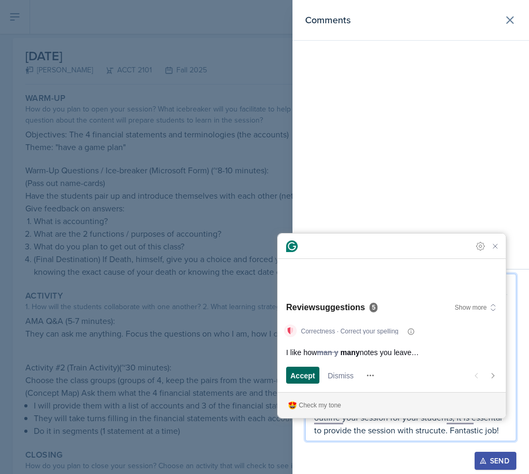
click at [303, 379] on span "Accept" at bounding box center [303, 375] width 25 height 11
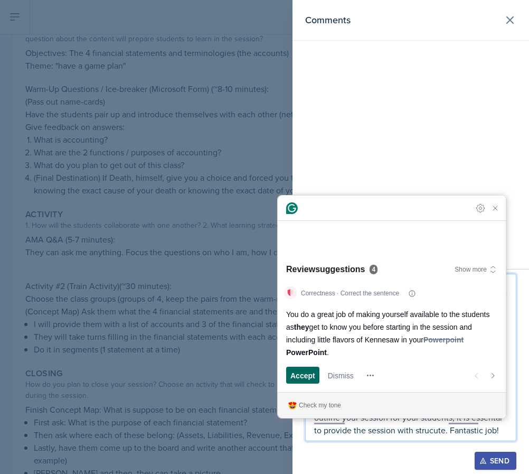
click at [307, 377] on span "Accept" at bounding box center [303, 375] width 25 height 11
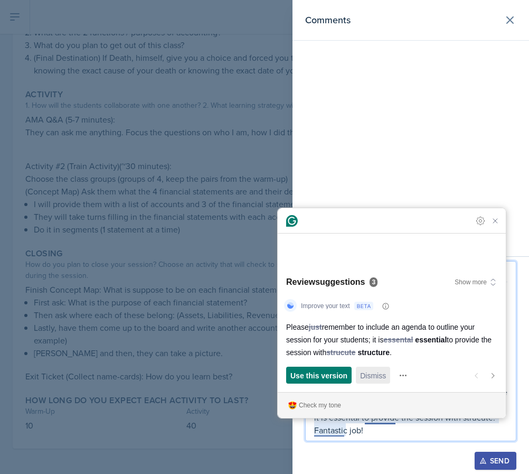
click at [366, 374] on span "Dismiss" at bounding box center [373, 375] width 26 height 11
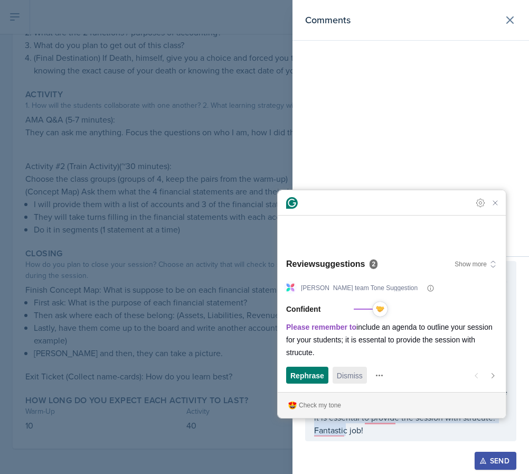
click at [341, 376] on span "Dismiss" at bounding box center [350, 375] width 26 height 11
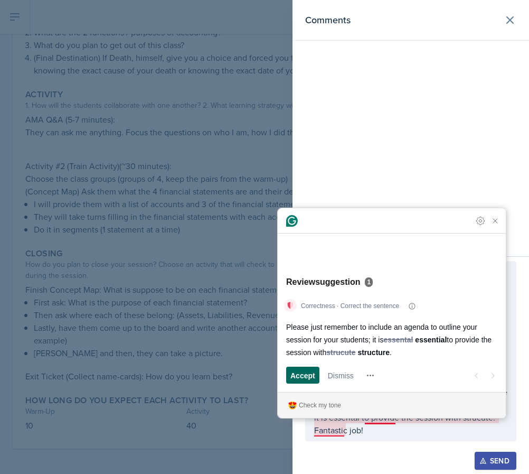
click at [301, 378] on span "Accept" at bounding box center [303, 375] width 25 height 11
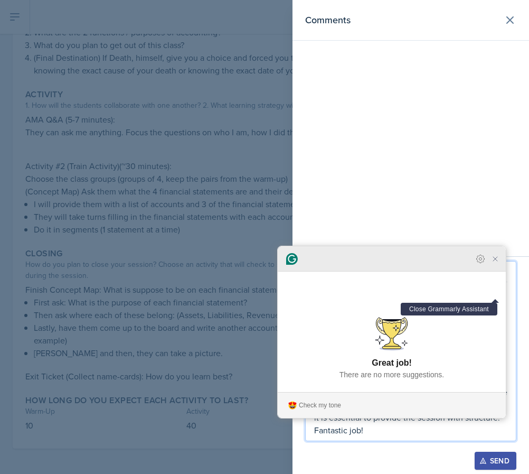
click at [497, 263] on icon "Close Grammarly Assistant" at bounding box center [495, 259] width 8 height 8
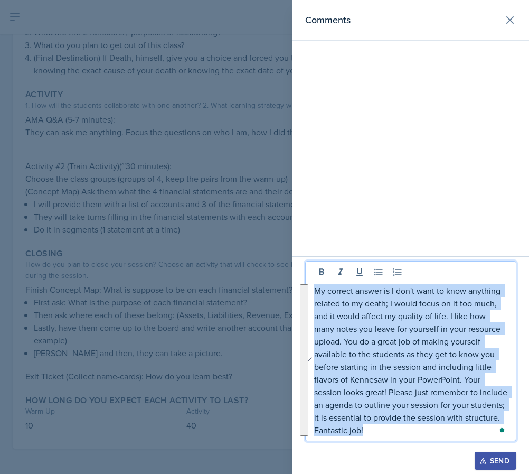
drag, startPoint x: 417, startPoint y: 426, endPoint x: 286, endPoint y: 241, distance: 226.9
click at [286, 241] on div "Comments My correct answer is I don't want to know anything related to my death…" at bounding box center [264, 237] width 529 height 474
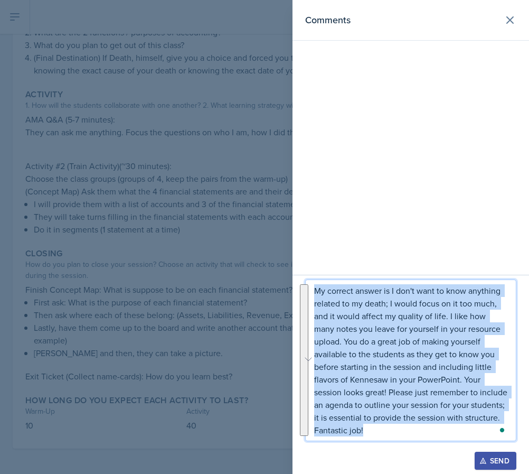
copy p "My correct answer is I don't want to know anything related to my death; I would…"
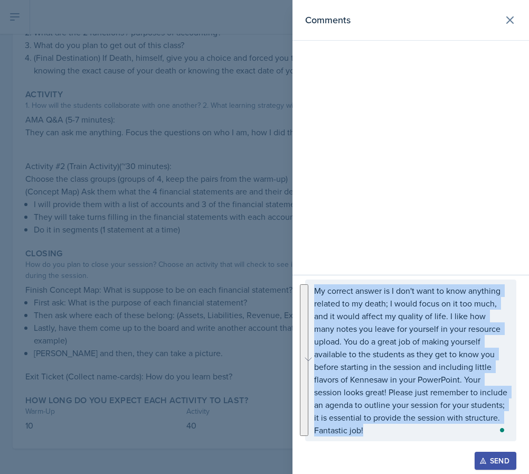
click at [491, 465] on div "Send" at bounding box center [496, 461] width 28 height 8
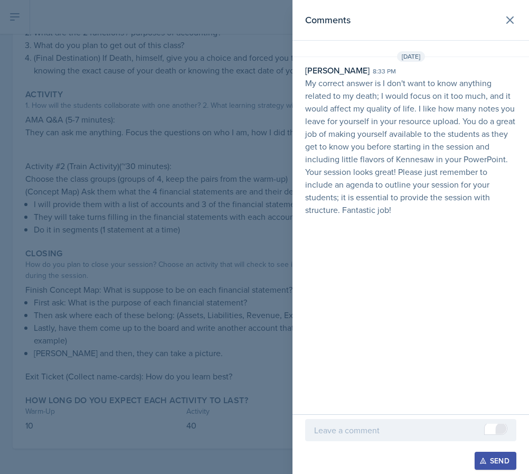
click at [163, 311] on div at bounding box center [264, 237] width 529 height 474
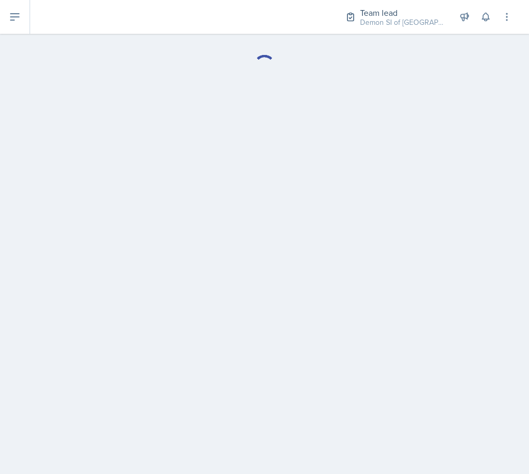
select select "Planning Sheets"
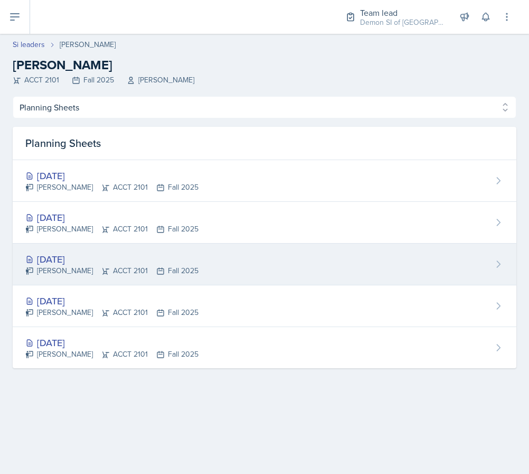
click at [166, 263] on div "Aug 27th, 2025" at bounding box center [111, 259] width 173 height 14
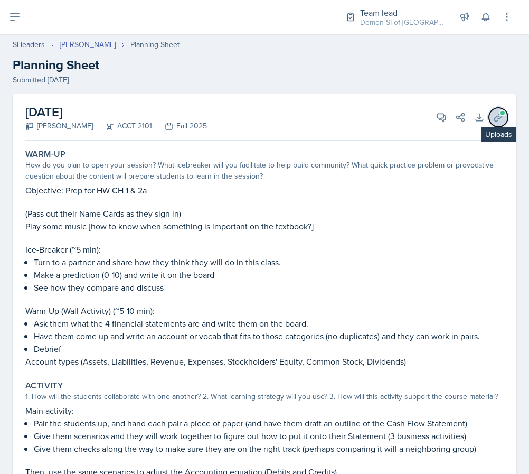
click at [501, 112] on span at bounding box center [503, 113] width 6 height 6
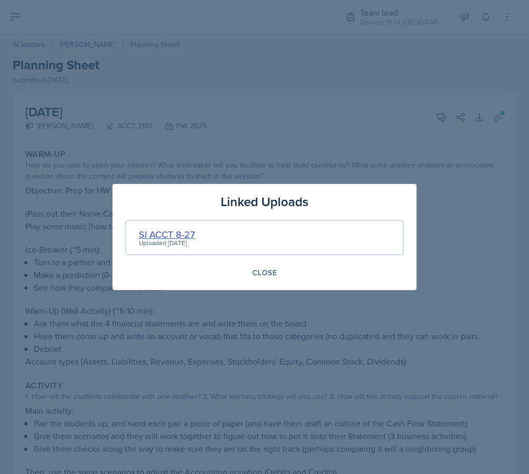
click at [173, 234] on div "SI ACCT 8-27" at bounding box center [167, 234] width 56 height 14
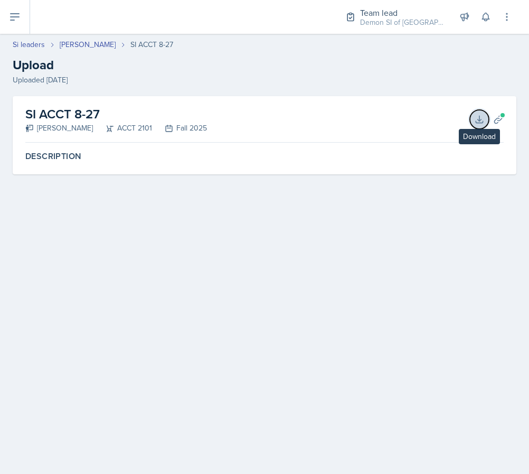
click at [481, 120] on icon at bounding box center [479, 119] width 11 height 11
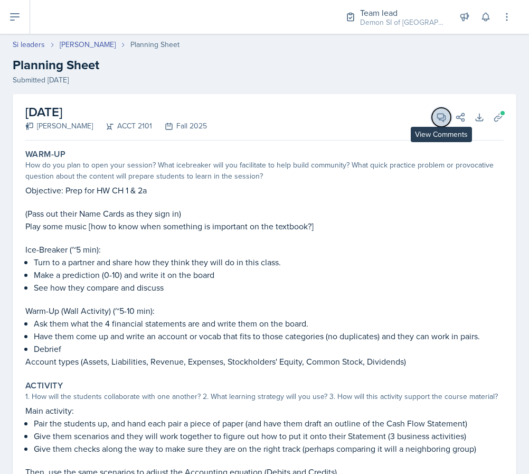
click at [447, 116] on button "View Comments" at bounding box center [441, 117] width 19 height 19
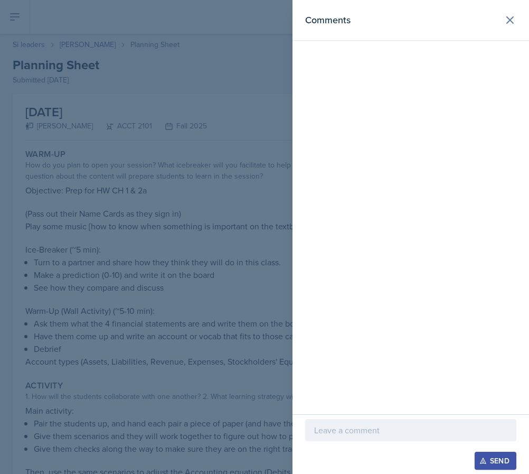
click at [377, 432] on p at bounding box center [410, 430] width 193 height 13
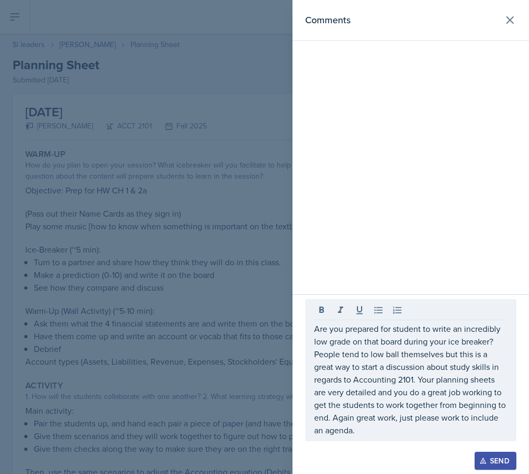
click at [127, 336] on div at bounding box center [264, 237] width 529 height 474
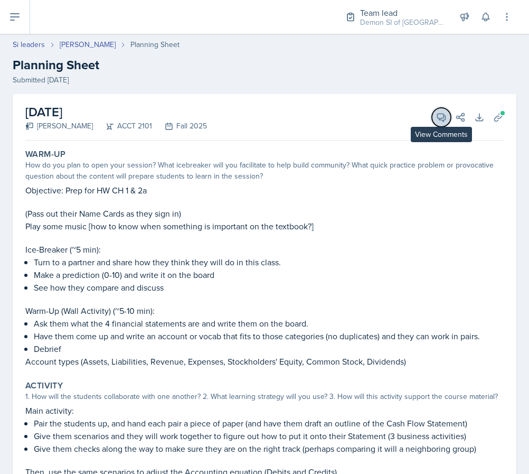
click at [443, 126] on button "View Comments" at bounding box center [441, 117] width 19 height 19
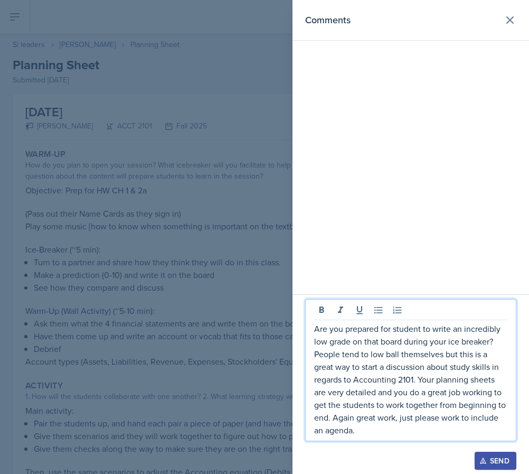
click at [417, 397] on p "Are you prepared for student to write an incredibly low grade on that board dur…" at bounding box center [410, 379] width 193 height 114
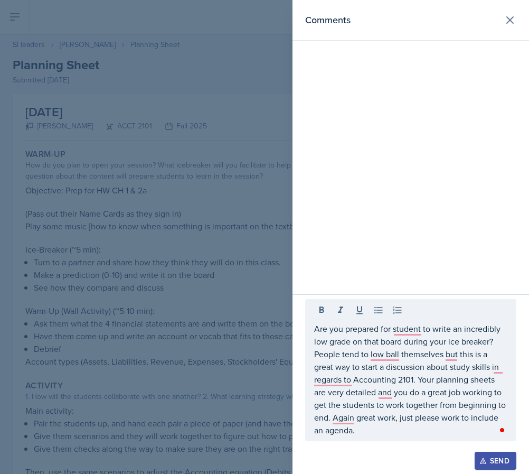
click at [502, 430] on div "Open Grammarly." at bounding box center [502, 429] width 5 height 5
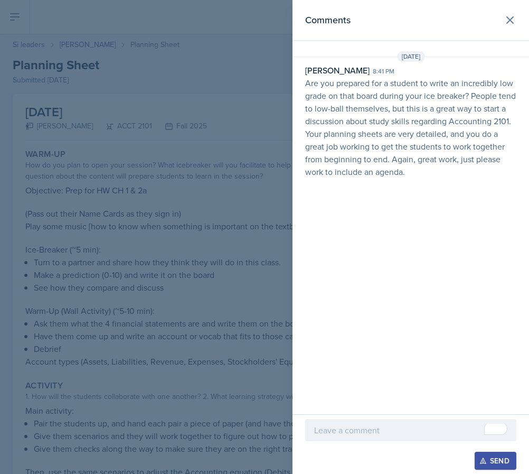
scroll to position [219, 0]
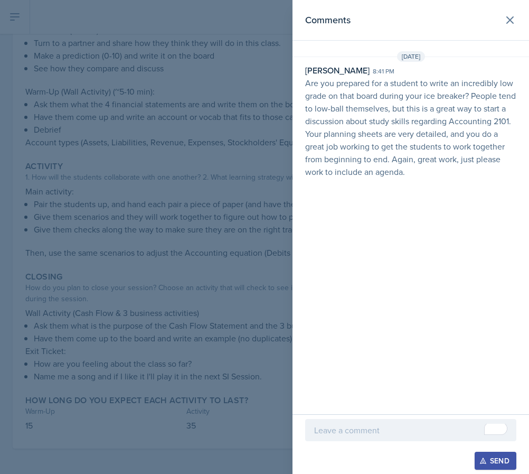
click at [147, 267] on div at bounding box center [264, 237] width 529 height 474
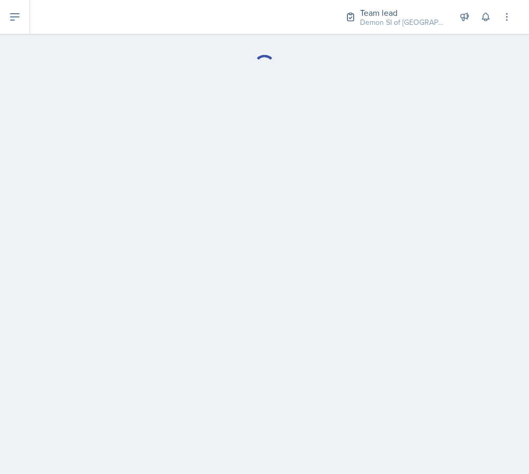
select select "Planning Sheets"
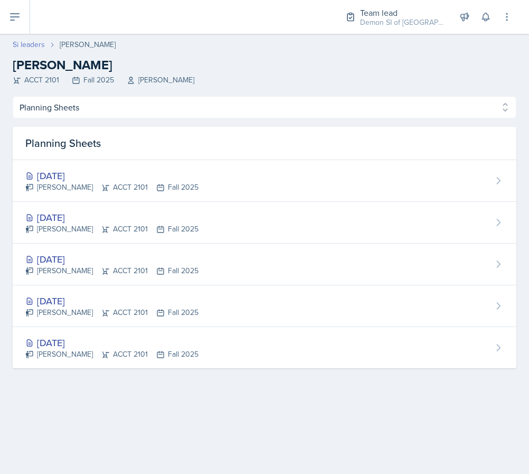
click at [27, 46] on link "Si leaders" at bounding box center [29, 44] width 32 height 11
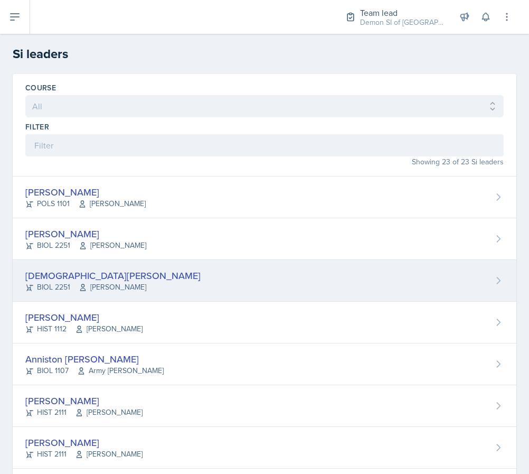
click at [98, 284] on span "[PERSON_NAME]" at bounding box center [113, 287] width 68 height 11
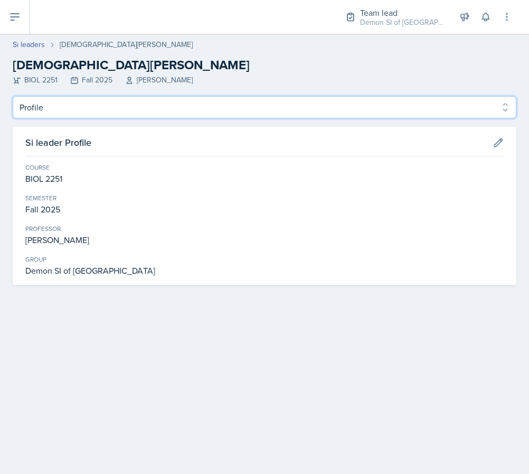
click at [82, 117] on select "Profile Planning Sheets Observation Forms Uploads" at bounding box center [265, 107] width 504 height 22
select select "Planning Sheets"
click at [13, 96] on select "Profile Planning Sheets Observation Forms Uploads" at bounding box center [265, 107] width 504 height 22
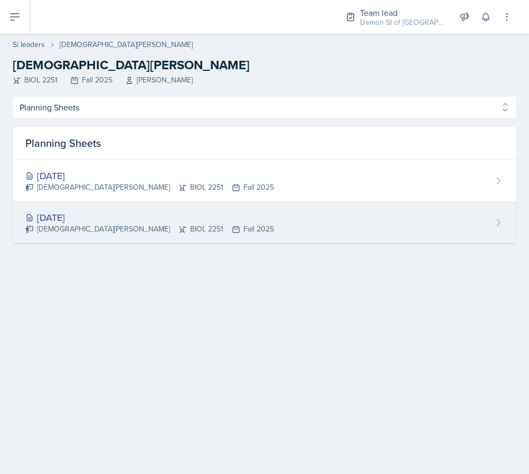
click at [125, 229] on div "Christian Black BIOL 2251 Fall 2025" at bounding box center [149, 228] width 249 height 11
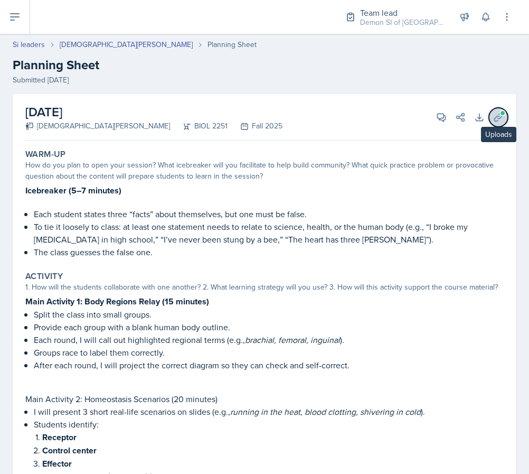
click at [503, 116] on icon at bounding box center [498, 117] width 11 height 11
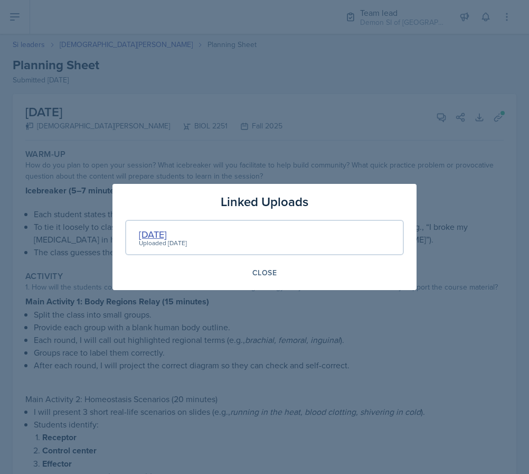
click at [150, 236] on div "AUG 26" at bounding box center [163, 234] width 48 height 14
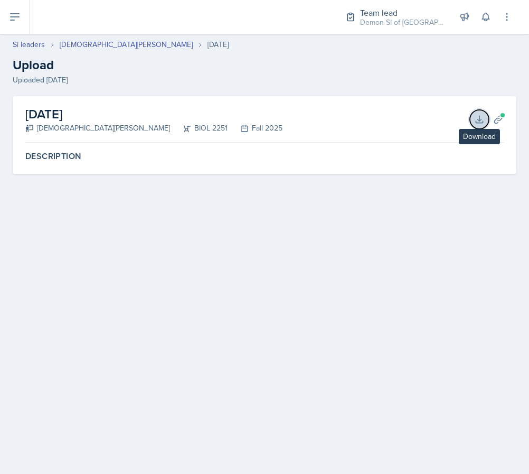
click at [475, 120] on icon at bounding box center [479, 119] width 11 height 11
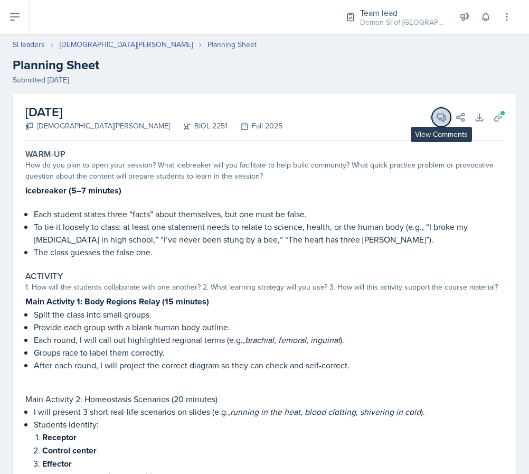
click at [442, 122] on icon at bounding box center [441, 117] width 11 height 11
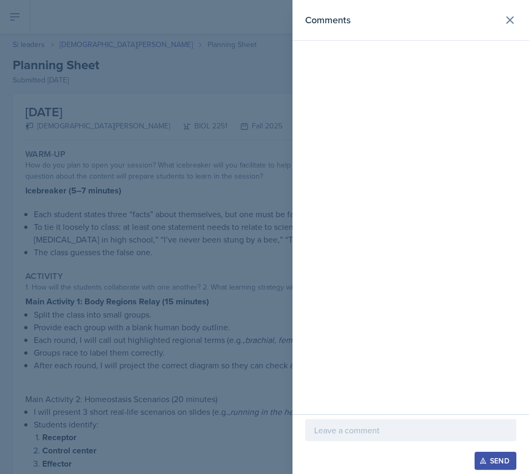
click at [367, 441] on div at bounding box center [410, 446] width 211 height 11
click at [367, 428] on p at bounding box center [410, 430] width 193 height 13
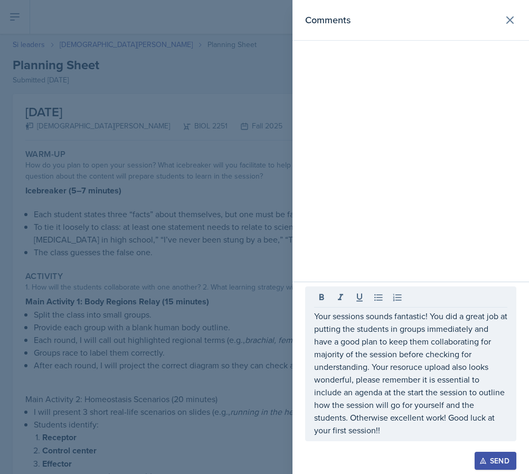
click at [142, 308] on div at bounding box center [264, 237] width 529 height 474
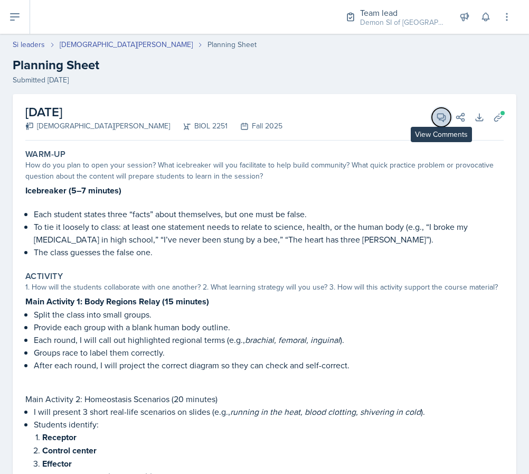
click at [441, 123] on button "View Comments" at bounding box center [441, 117] width 19 height 19
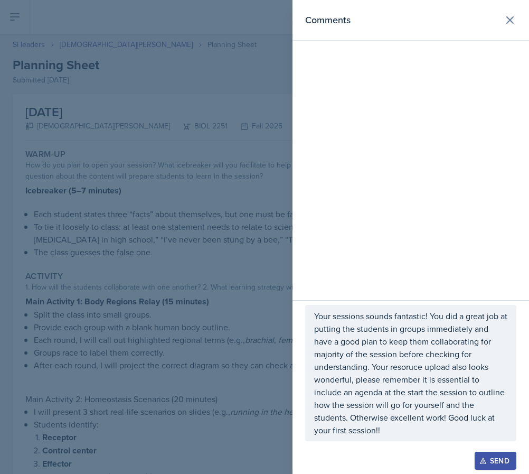
click at [393, 427] on p "Your sessions sounds fantastic! You did a great job at putting the students in …" at bounding box center [410, 373] width 193 height 127
click at [173, 305] on div at bounding box center [264, 237] width 529 height 474
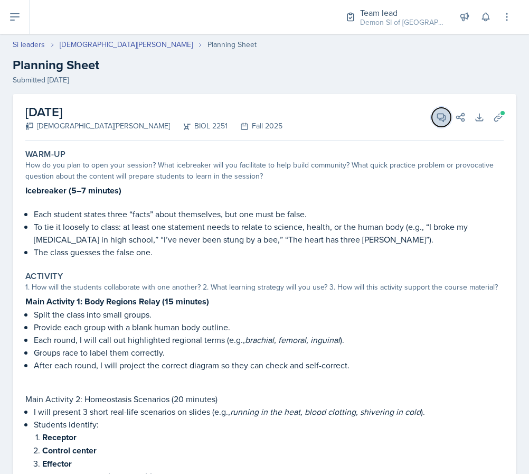
click at [437, 125] on button "View Comments" at bounding box center [441, 117] width 19 height 19
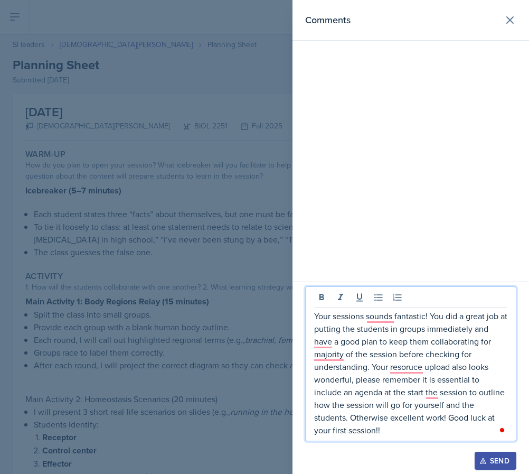
click at [379, 381] on p "Your sessions sounds fantastic! You did a great job at putting the students in …" at bounding box center [410, 373] width 193 height 127
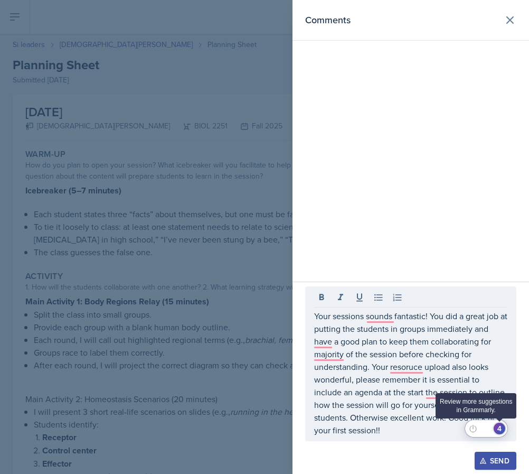
click at [502, 431] on div "4" at bounding box center [500, 429] width 12 height 12
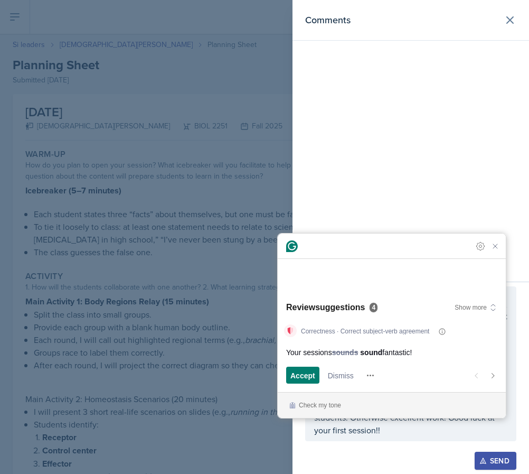
click at [393, 157] on div "Comments" at bounding box center [411, 141] width 237 height 282
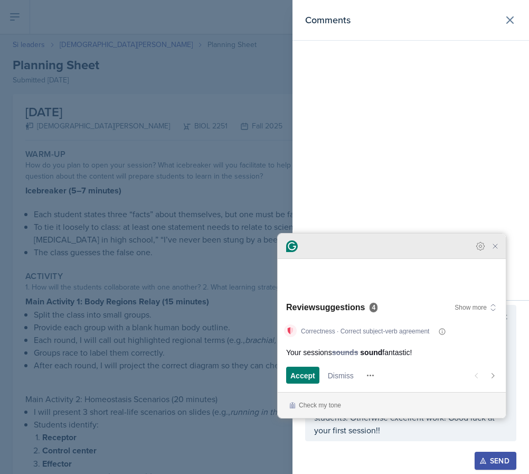
click at [498, 248] on icon "Close Grammarly Assistant" at bounding box center [495, 246] width 4 height 4
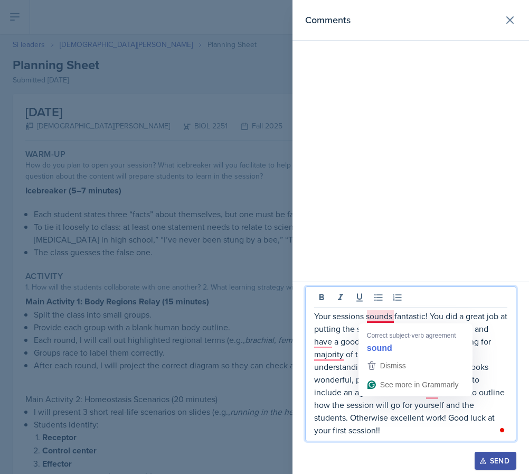
click at [363, 318] on p "Your sessions sounds fantastic! You did a great job at putting the students in …" at bounding box center [410, 373] width 193 height 127
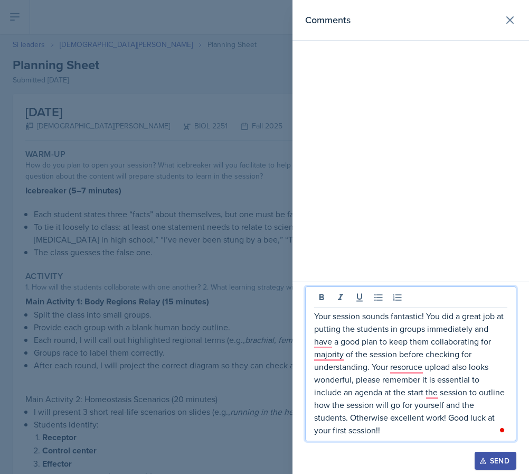
click at [504, 430] on div "Open Grammarly." at bounding box center [502, 429] width 5 height 5
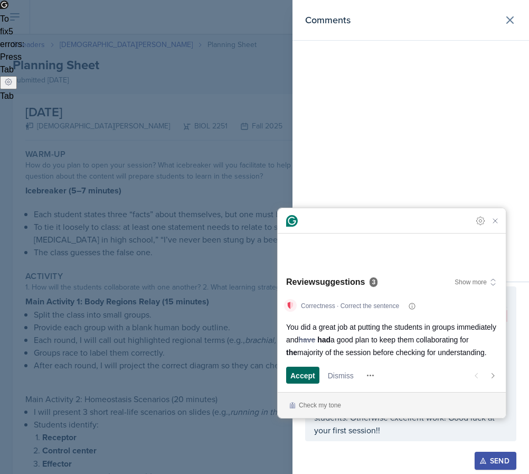
click at [292, 376] on span "Accept" at bounding box center [303, 375] width 25 height 11
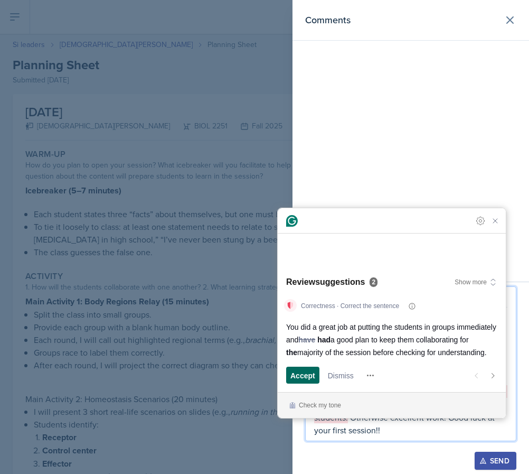
scroll to position [107, 0]
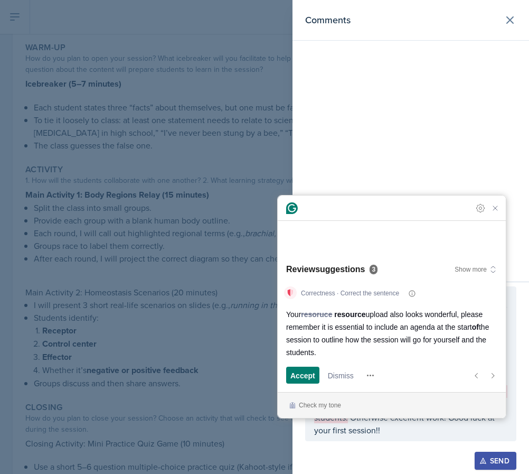
click at [284, 380] on div "Correctness · Correct the sentence Your resoruce resource upload also looks won…" at bounding box center [392, 336] width 228 height 112
click at [299, 374] on span "Accept" at bounding box center [303, 375] width 25 height 11
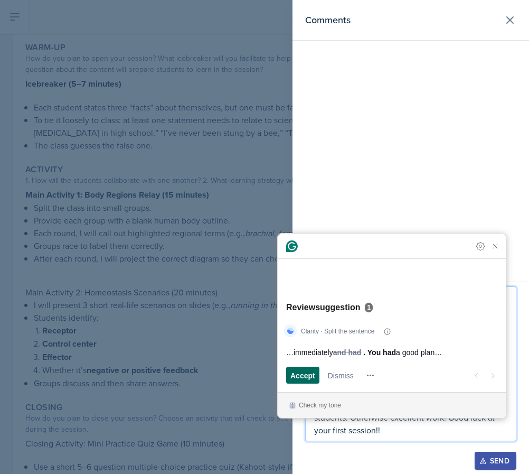
scroll to position [175, 0]
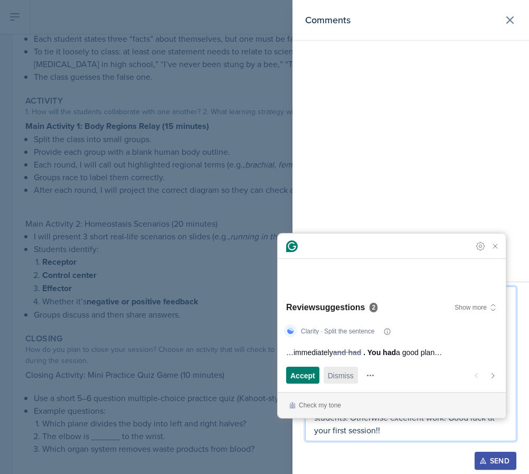
click at [341, 372] on span "Dismiss" at bounding box center [341, 375] width 26 height 11
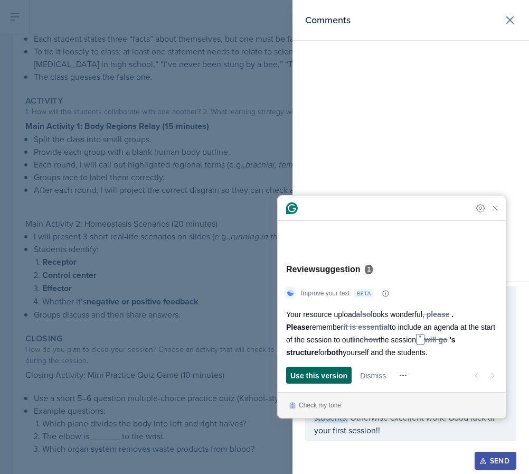
scroll to position [257, 0]
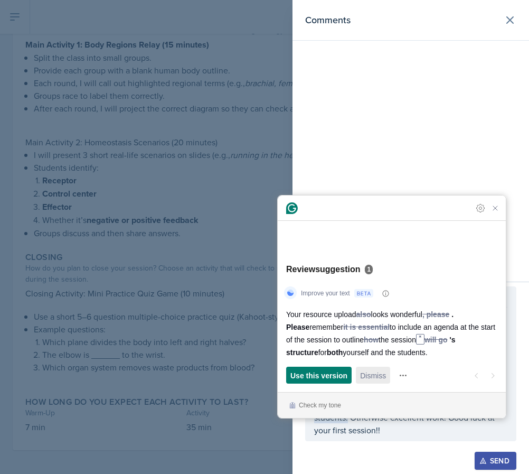
click at [371, 374] on span "Dismiss" at bounding box center [373, 375] width 26 height 11
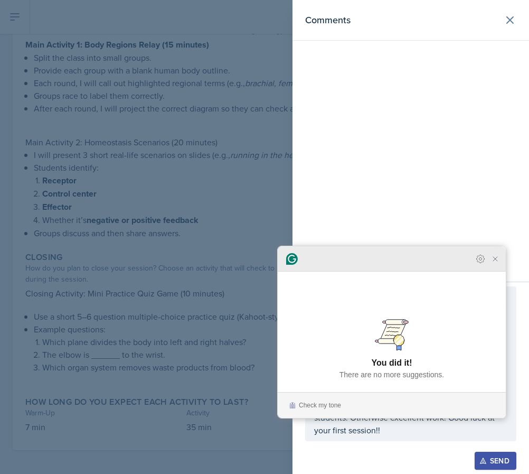
click at [499, 263] on icon "Close Grammarly Assistant" at bounding box center [495, 259] width 8 height 8
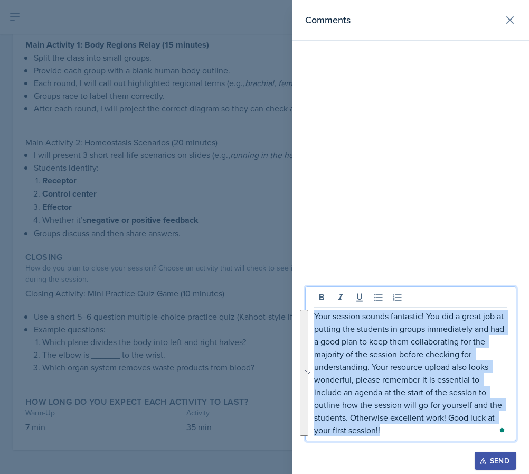
drag, startPoint x: 404, startPoint y: 428, endPoint x: 281, endPoint y: 274, distance: 197.0
click at [281, 274] on div "Comments Your session sounds fantastic! You did a great job at putting the stud…" at bounding box center [264, 237] width 529 height 474
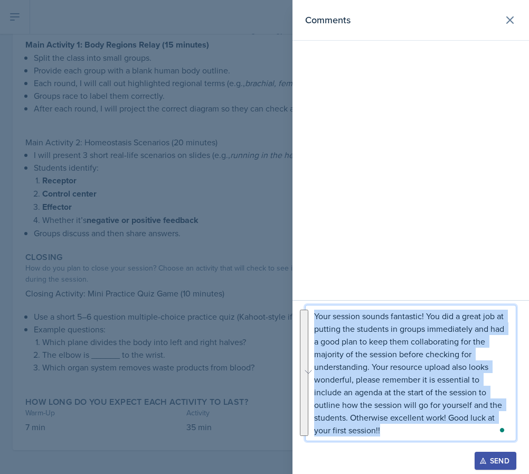
copy p "Your session sounds fantastic! You did a great job at putting the students in g…"
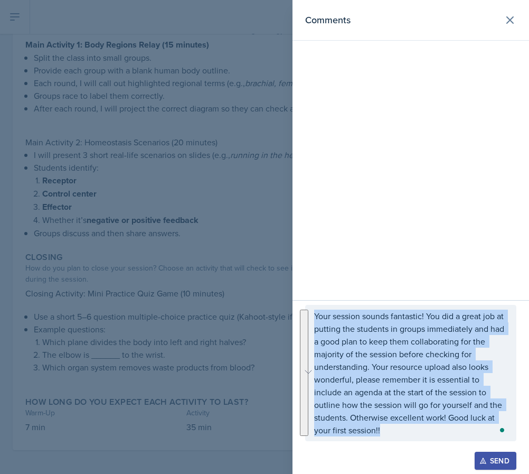
click at [491, 455] on button "Send" at bounding box center [496, 461] width 42 height 18
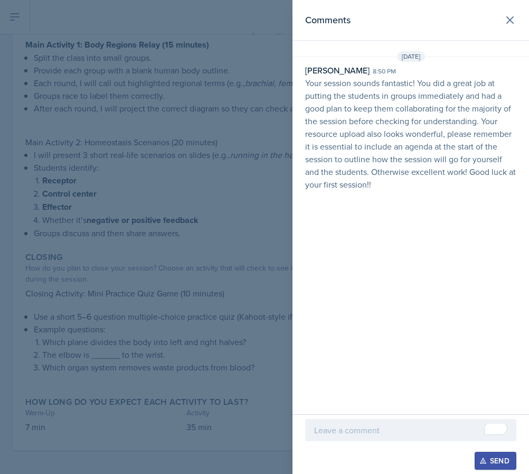
click at [99, 258] on div at bounding box center [264, 237] width 529 height 474
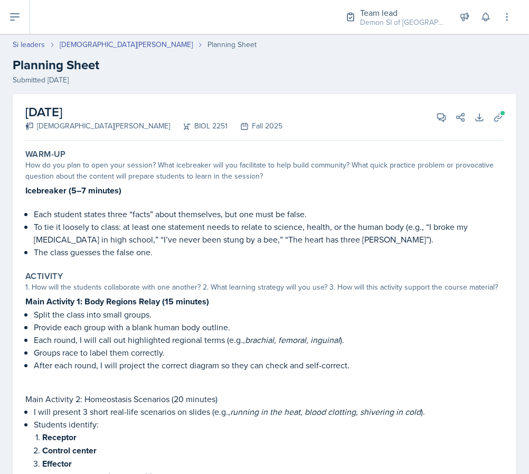
select select "Planning Sheets"
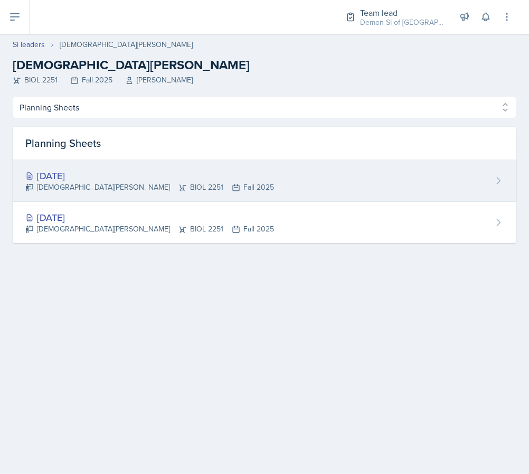
click at [90, 169] on div "Aug 28th, 2025" at bounding box center [149, 176] width 249 height 14
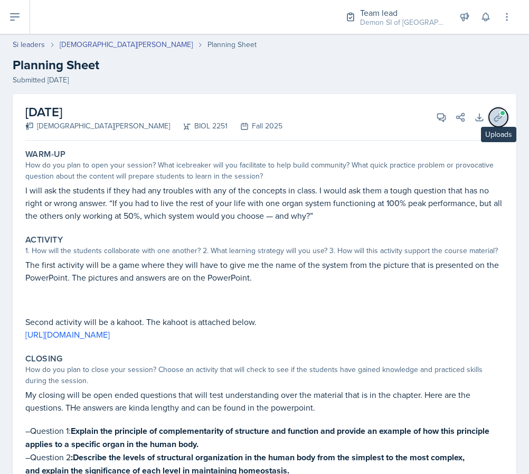
click at [501, 120] on icon at bounding box center [498, 117] width 11 height 11
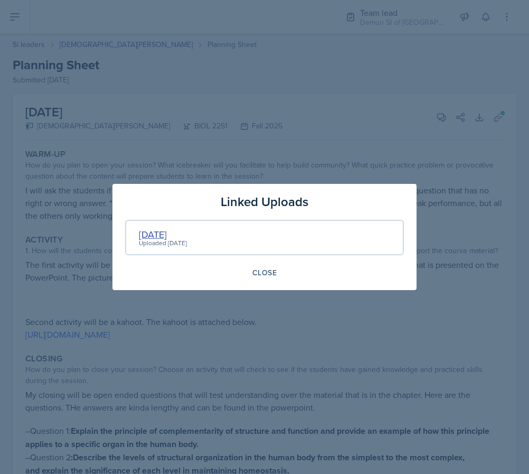
click at [157, 235] on div "AUG 28" at bounding box center [163, 234] width 48 height 14
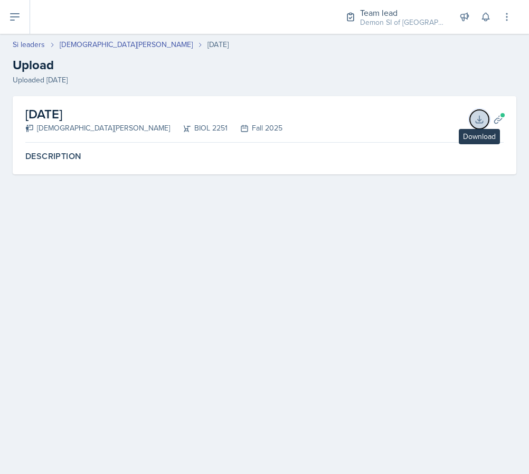
click at [479, 119] on icon at bounding box center [479, 119] width 11 height 11
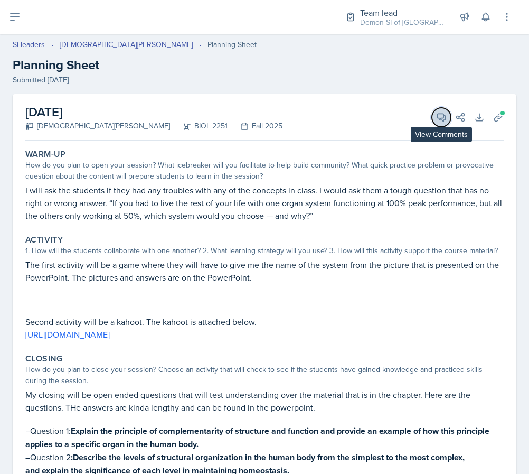
click at [435, 117] on button "View Comments" at bounding box center [441, 117] width 19 height 19
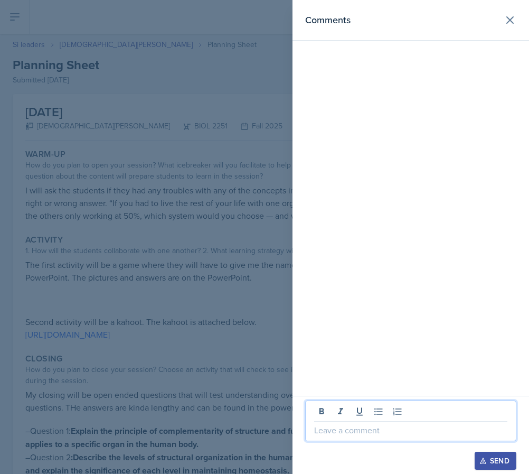
click at [373, 424] on p at bounding box center [410, 430] width 193 height 13
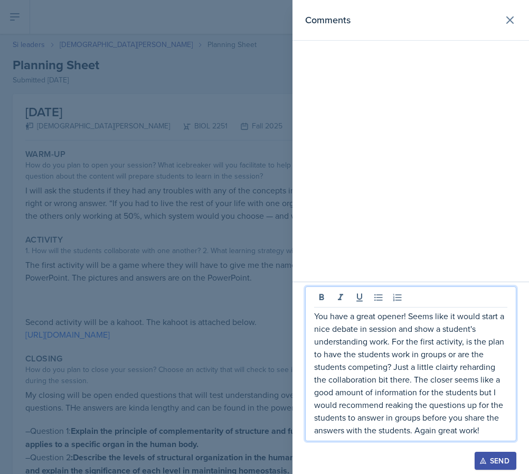
click at [393, 407] on p "You have a great opener! Seems like it would start a nice debate in session and…" at bounding box center [410, 373] width 193 height 127
drag, startPoint x: 386, startPoint y: 407, endPoint x: 411, endPoint y: 392, distance: 29.2
click at [386, 407] on p "You have a great opener! Seems like it would start a nice debate in session and…" at bounding box center [410, 373] width 193 height 127
click at [240, 316] on div at bounding box center [264, 237] width 529 height 474
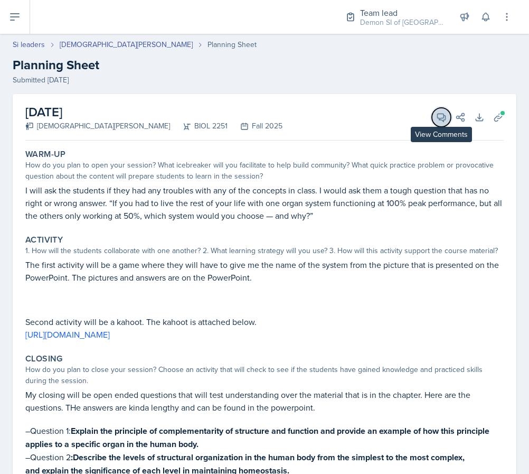
click at [444, 123] on button "View Comments" at bounding box center [441, 117] width 19 height 19
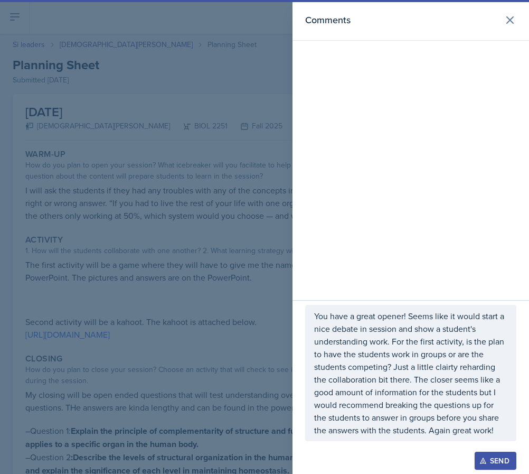
click at [432, 424] on p "You have a great opener! Seems like it would start a nice debate in session and…" at bounding box center [410, 373] width 193 height 127
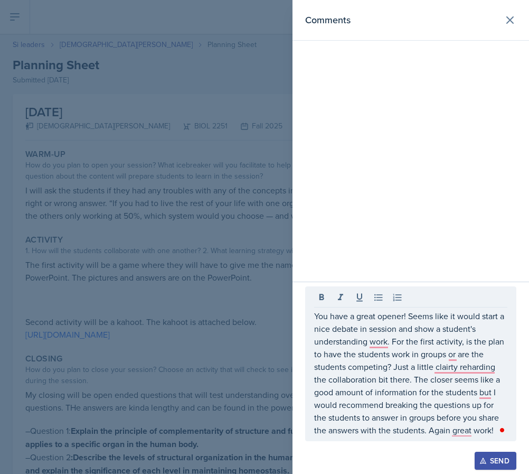
click at [506, 432] on div "Open Grammarly." at bounding box center [502, 430] width 8 height 8
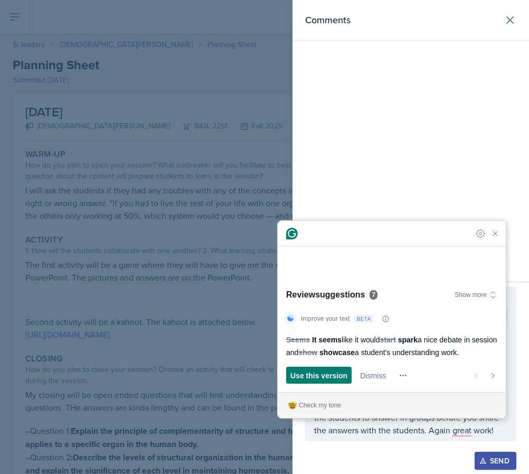
click at [394, 372] on div "Use this version and open next suggestion Dismiss and open next suggestion" at bounding box center [350, 375] width 129 height 17
click at [386, 372] on span "Dismiss" at bounding box center [373, 375] width 26 height 11
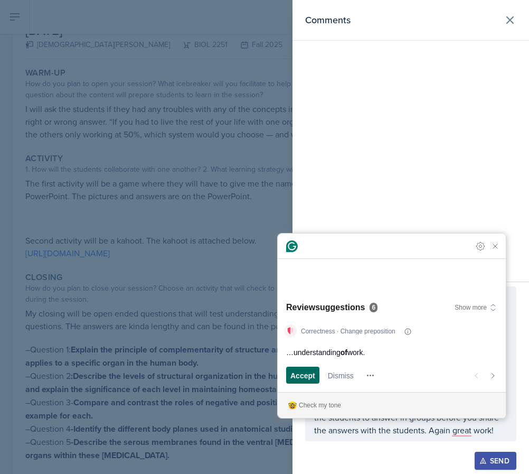
click at [299, 375] on span "Accept" at bounding box center [303, 375] width 25 height 11
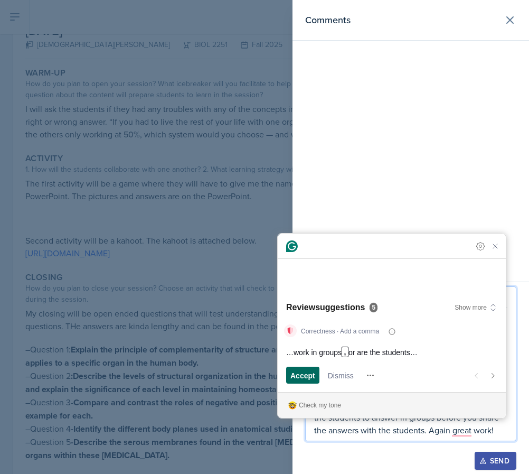
scroll to position [158, 0]
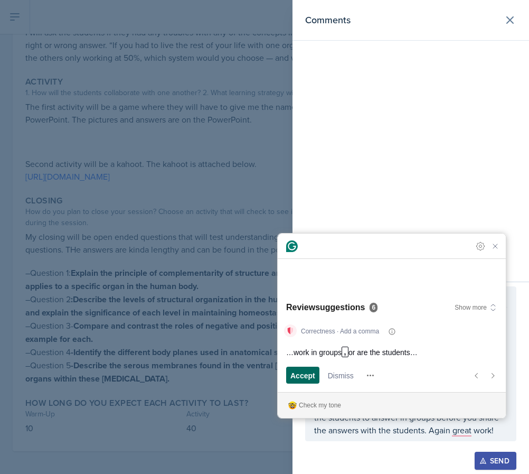
click at [289, 379] on button "Accept and open next suggestion" at bounding box center [302, 375] width 33 height 17
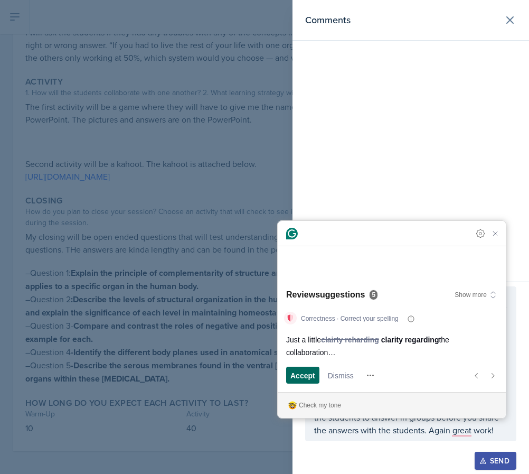
click at [310, 375] on span "Accept" at bounding box center [303, 375] width 25 height 11
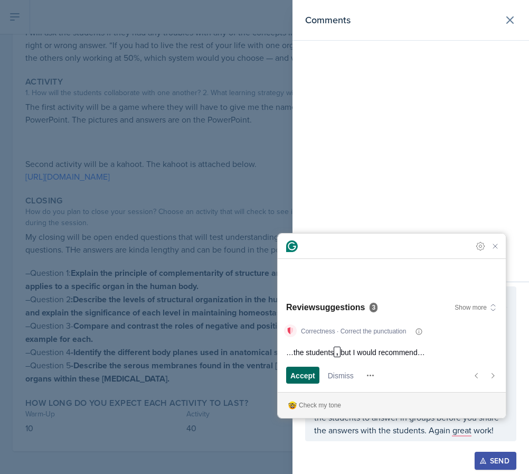
click at [315, 374] on div "Accept" at bounding box center [303, 375] width 25 height 17
click at [315, 374] on span "Accept" at bounding box center [303, 375] width 25 height 11
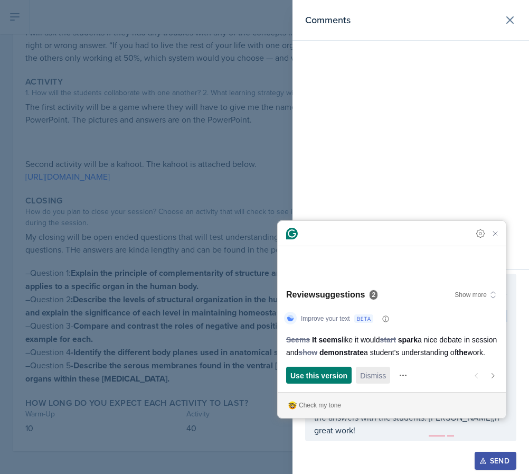
click at [358, 379] on button "Dismiss and open next suggestion" at bounding box center [373, 375] width 34 height 17
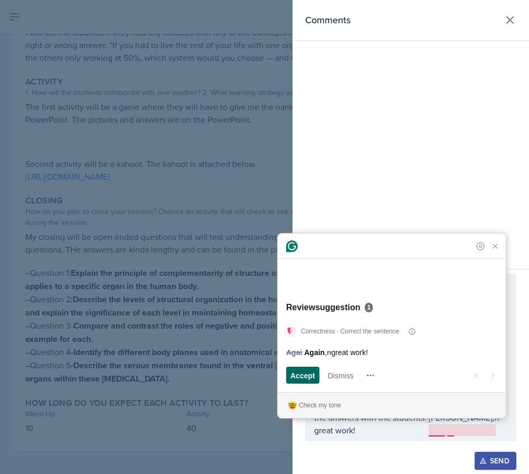
click at [302, 378] on span "Accept" at bounding box center [303, 375] width 25 height 11
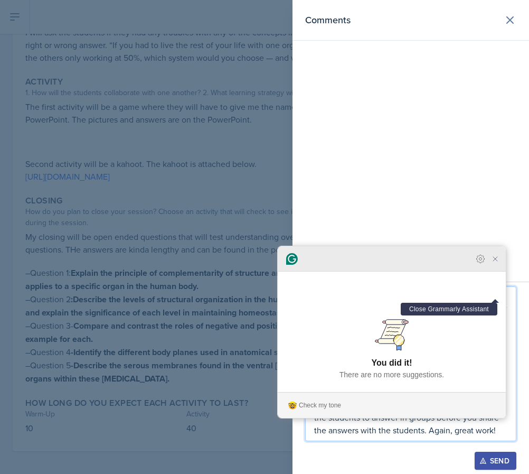
click at [499, 263] on icon "Close Grammarly Assistant" at bounding box center [495, 259] width 8 height 8
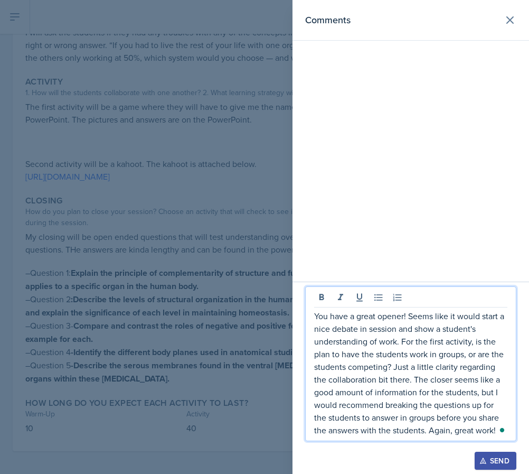
click at [374, 370] on p "You have a great opener! Seems like it would start a nice debate in session and…" at bounding box center [410, 373] width 193 height 127
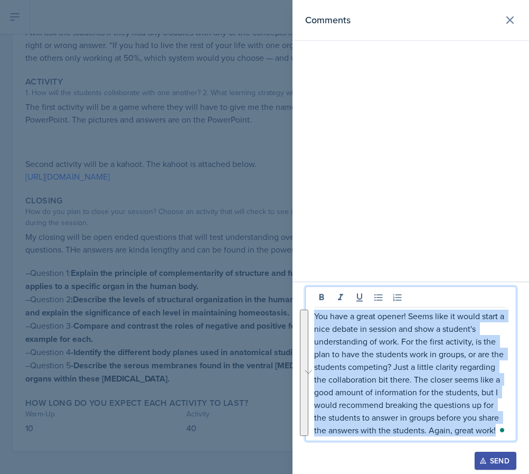
drag, startPoint x: 315, startPoint y: 316, endPoint x: 527, endPoint y: 448, distance: 248.9
click at [527, 448] on div "You have a great opener! Seems like it would start a nice debate in session and…" at bounding box center [411, 378] width 237 height 192
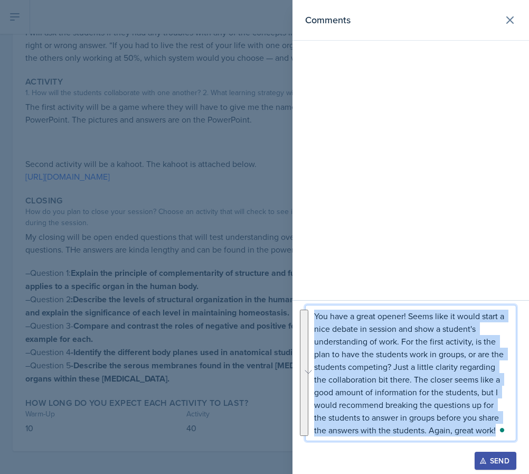
copy p "You have a great opener! Seems like it would start a nice debate in session and…"
click at [497, 458] on div "Send" at bounding box center [496, 461] width 28 height 8
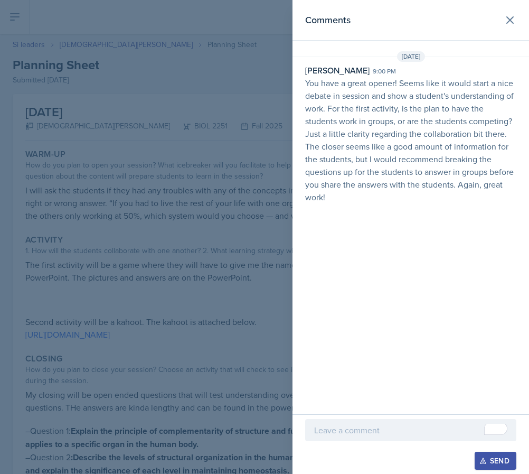
scroll to position [158, 0]
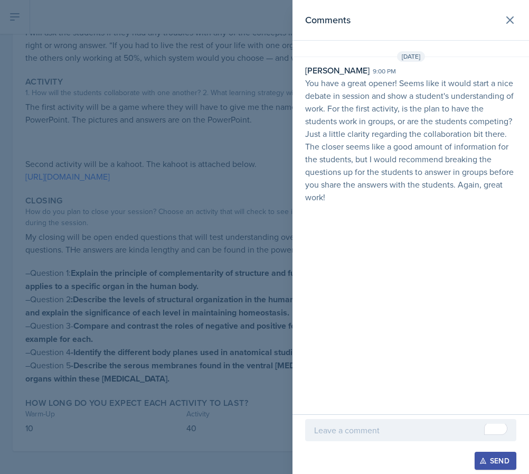
click at [105, 330] on div at bounding box center [264, 237] width 529 height 474
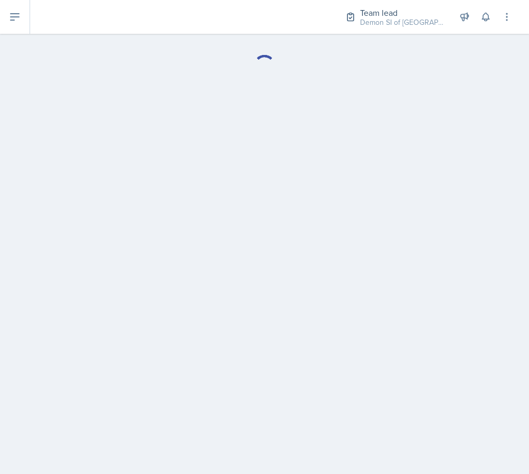
select select "Planning Sheets"
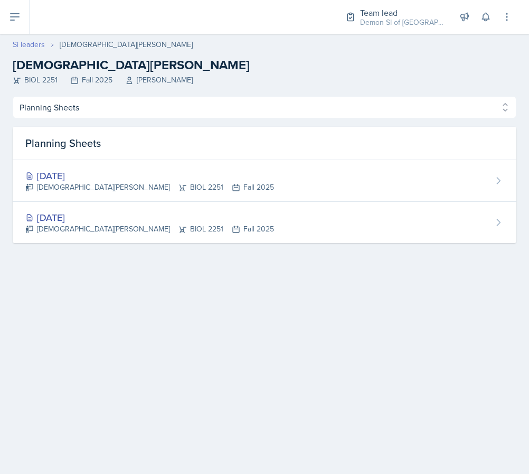
click at [21, 43] on link "Si leaders" at bounding box center [29, 44] width 32 height 11
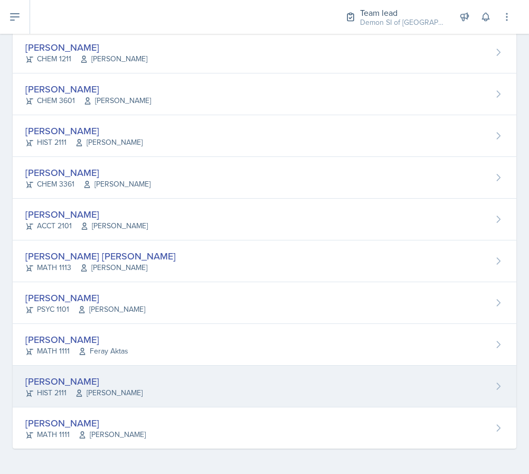
scroll to position [685, 0]
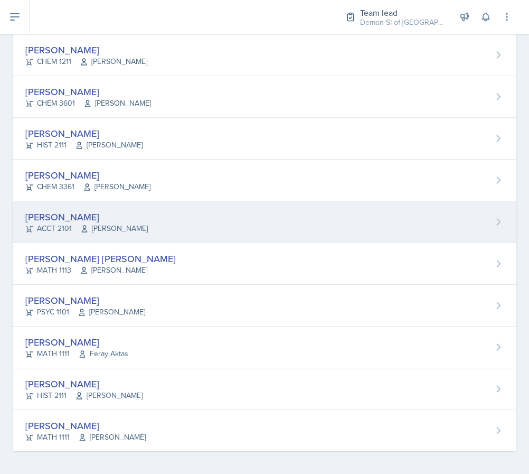
click at [146, 232] on span "[PERSON_NAME]" at bounding box center [114, 228] width 68 height 11
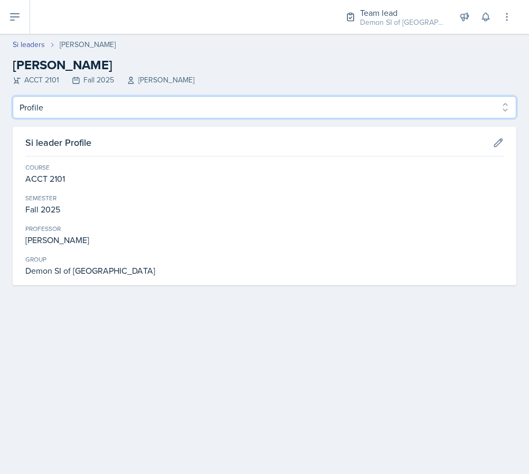
click at [129, 108] on select "Profile Planning Sheets Observation Forms Uploads" at bounding box center [265, 107] width 504 height 22
select select "Planning Sheets"
click at [13, 96] on select "Profile Planning Sheets Observation Forms Uploads" at bounding box center [265, 107] width 504 height 22
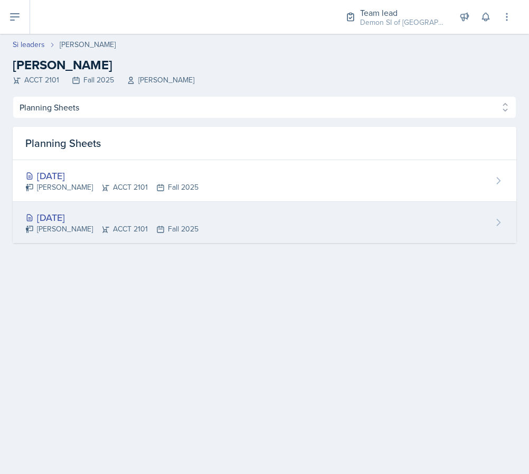
click at [86, 202] on div "Aug 26th, 2025 Mellayne Richards ACCT 2101 Fall 2025" at bounding box center [265, 222] width 504 height 41
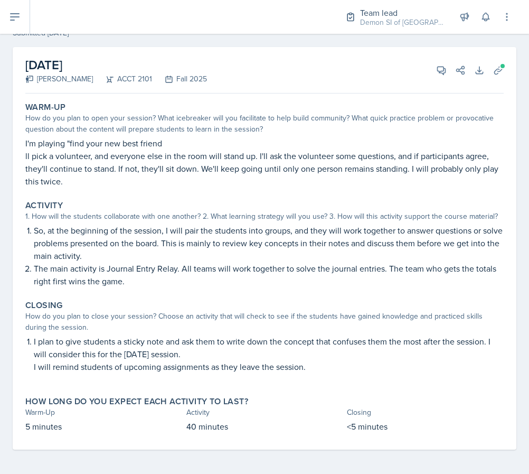
scroll to position [48, 0]
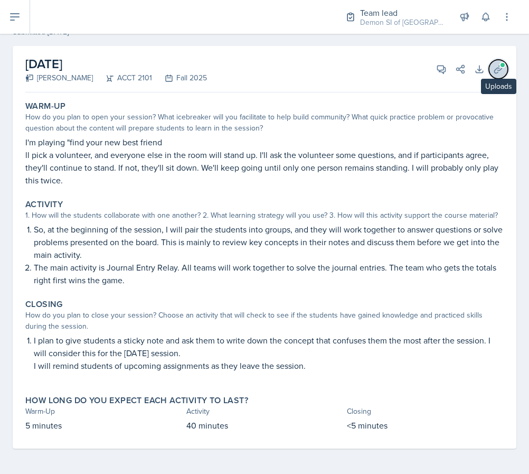
click at [497, 71] on icon at bounding box center [498, 69] width 11 height 11
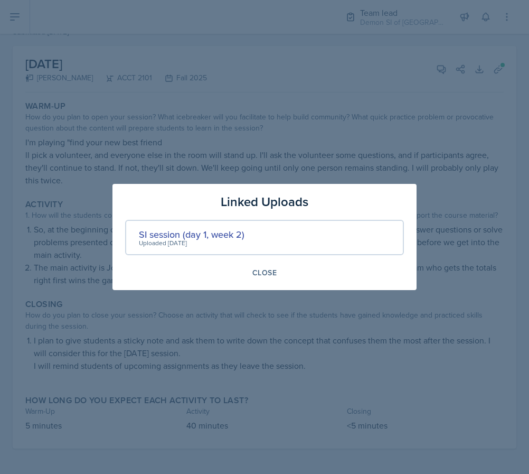
click at [228, 246] on div "Uploaded [DATE]" at bounding box center [192, 243] width 106 height 10
click at [228, 232] on div "SI session (day 1, week 2)" at bounding box center [192, 234] width 106 height 14
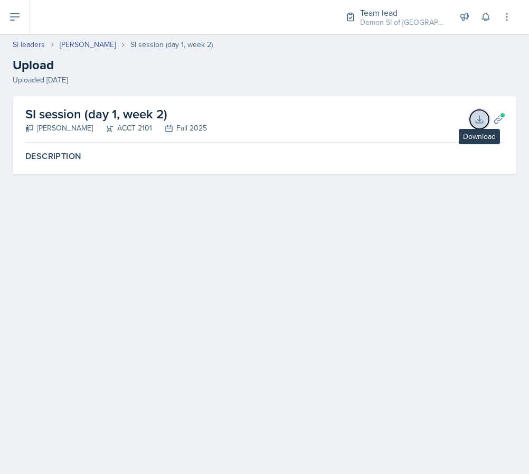
click at [480, 118] on icon at bounding box center [479, 119] width 7 height 7
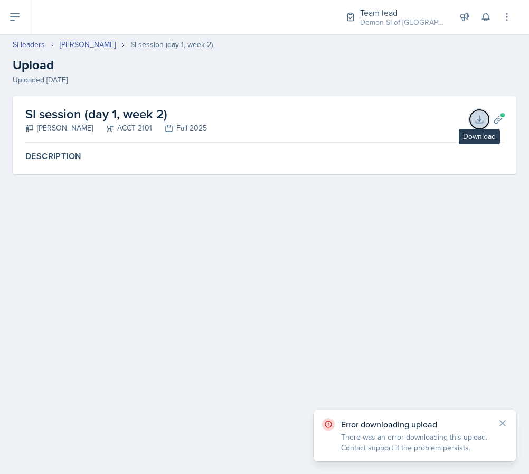
click at [478, 116] on icon at bounding box center [479, 119] width 11 height 11
click at [502, 114] on span at bounding box center [503, 115] width 6 height 6
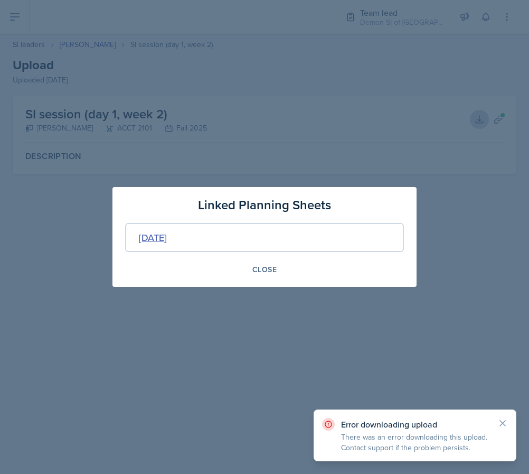
click at [167, 231] on div "Aug 26th, 2025" at bounding box center [153, 237] width 28 height 14
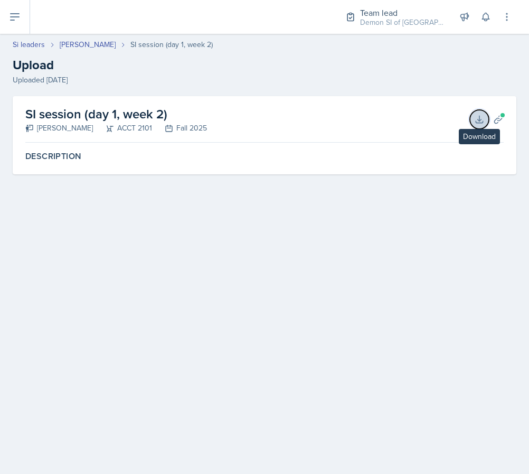
click at [476, 127] on button "Download" at bounding box center [479, 119] width 19 height 19
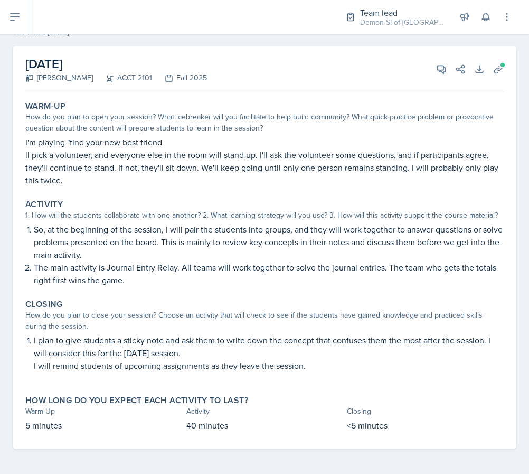
scroll to position [46, 0]
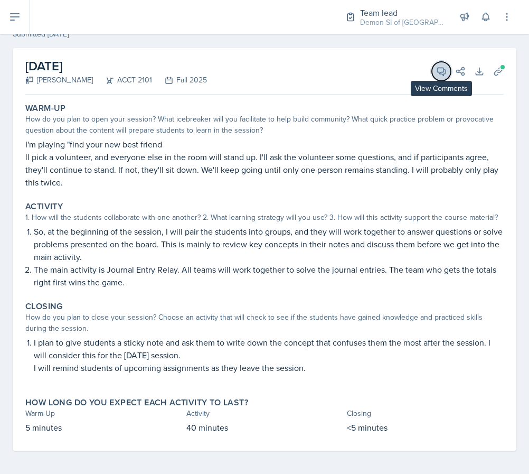
click at [441, 76] on button "View Comments" at bounding box center [441, 71] width 19 height 19
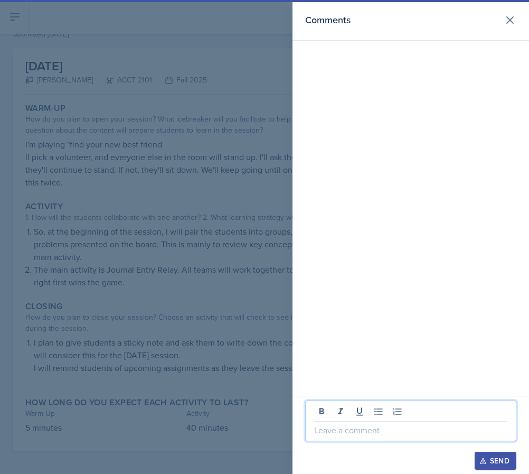
click at [418, 431] on p at bounding box center [410, 430] width 193 height 13
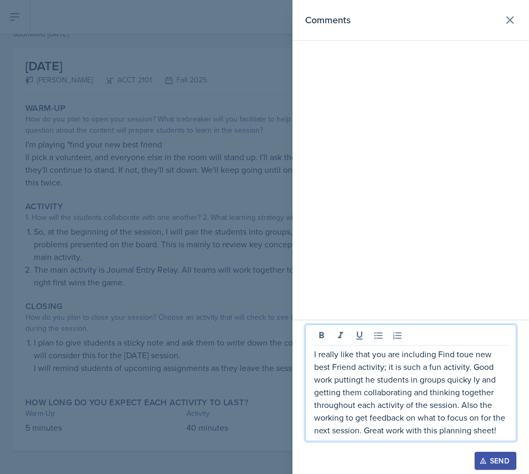
click at [174, 308] on div at bounding box center [264, 237] width 529 height 474
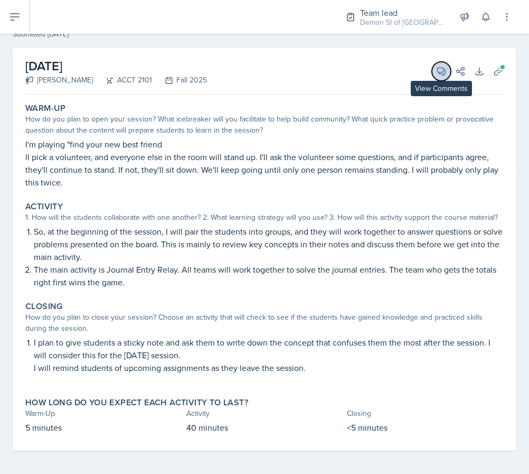
click at [439, 75] on icon at bounding box center [441, 71] width 11 height 11
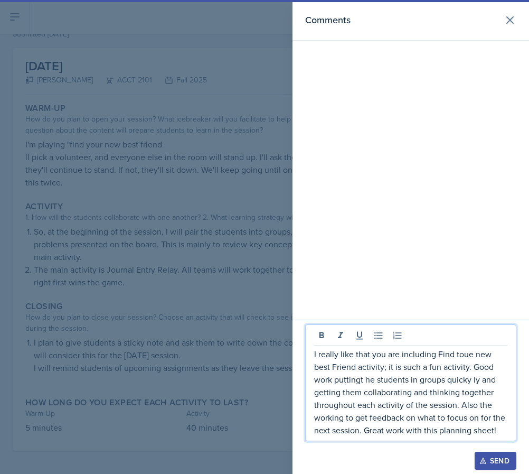
click at [407, 395] on p "I really like that you are including Find toue new best Friend activity; it is …" at bounding box center [410, 392] width 193 height 89
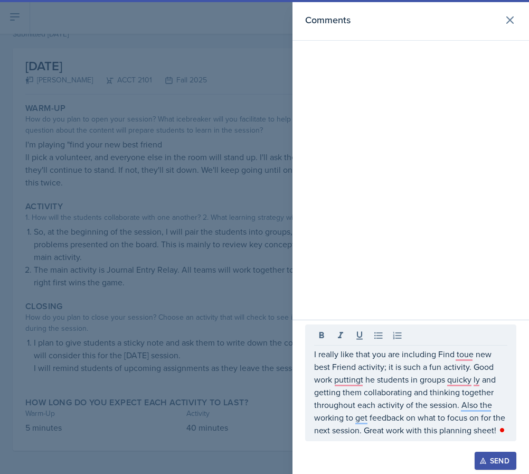
click at [504, 432] on div "Open Grammarly." at bounding box center [502, 429] width 5 height 5
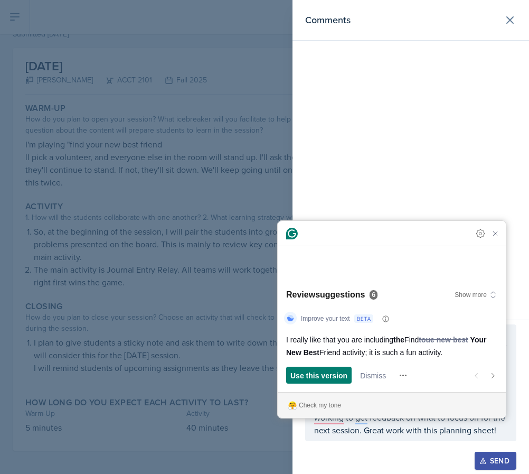
click at [367, 384] on div "Improve your text I really like that you are including the Find toue new best Y…" at bounding box center [392, 348] width 228 height 87
click at [368, 370] on span "Dismiss" at bounding box center [373, 375] width 26 height 11
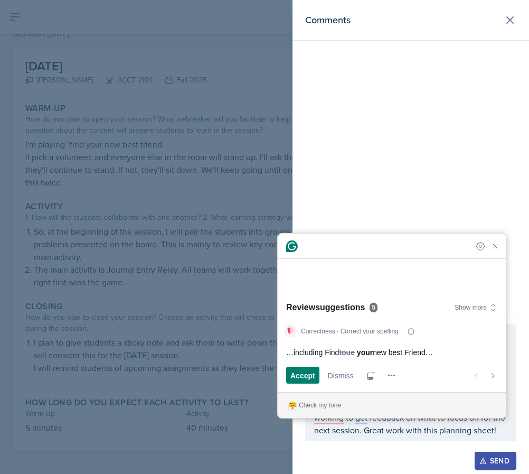
scroll to position [48, 0]
click at [289, 374] on button "Accept and open next suggestion" at bounding box center [302, 375] width 33 height 17
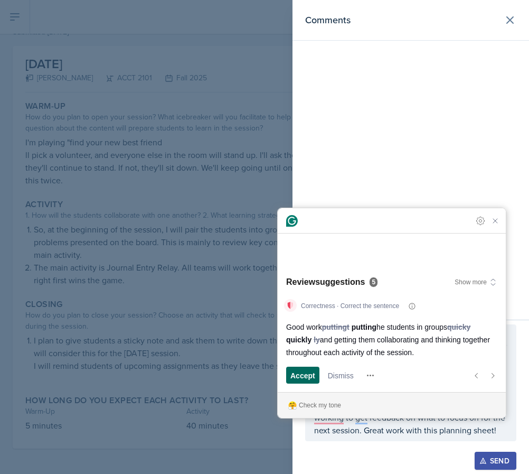
click at [303, 378] on span "Accept" at bounding box center [303, 375] width 25 height 11
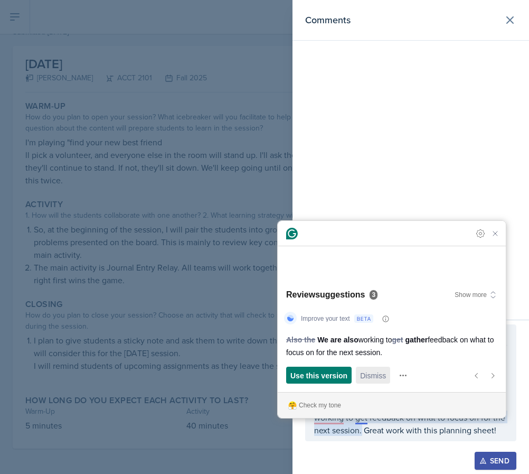
click at [377, 377] on span "Dismiss" at bounding box center [373, 375] width 26 height 11
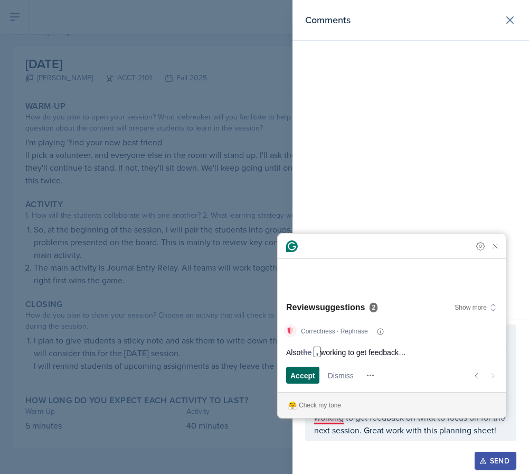
click at [289, 375] on button "Accept and open previous suggestion" at bounding box center [302, 375] width 33 height 17
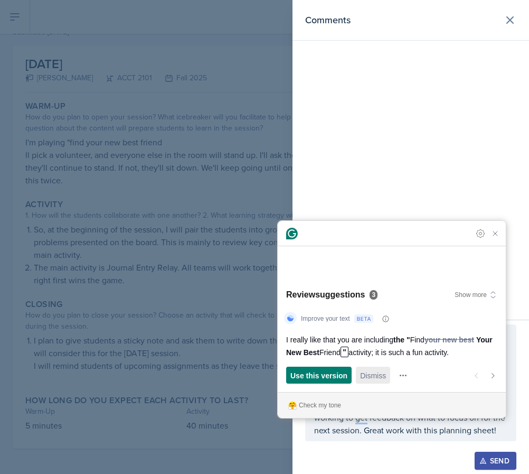
click at [362, 375] on span "Dismiss" at bounding box center [373, 375] width 26 height 11
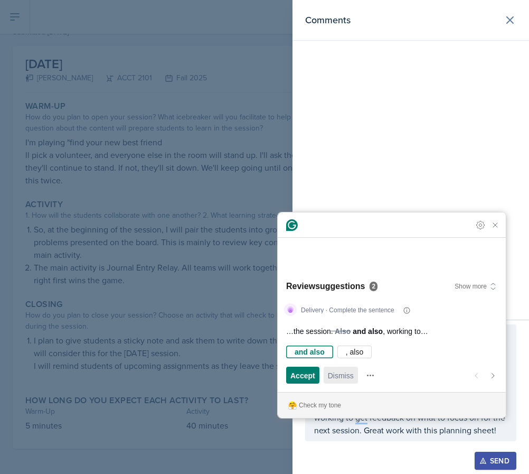
click at [332, 375] on span "Dismiss" at bounding box center [341, 375] width 26 height 11
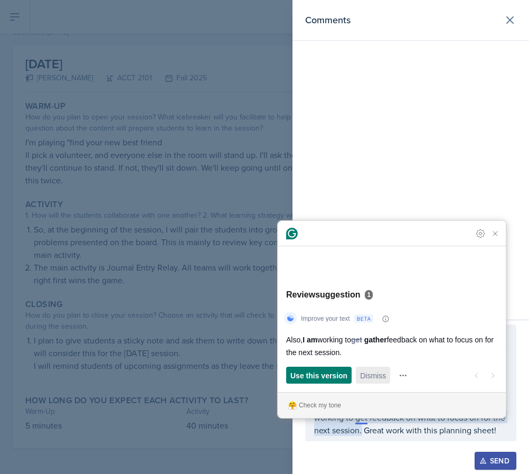
click at [383, 378] on span "Dismiss" at bounding box center [373, 375] width 26 height 11
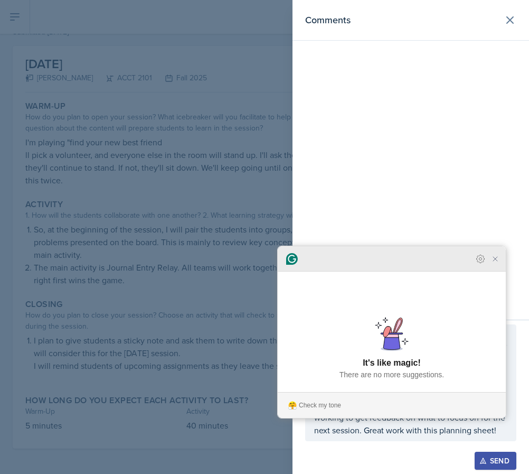
click at [503, 291] on div "Grammarly Assistant Dismissing suggestion It's like magic! There are no more su…" at bounding box center [392, 332] width 228 height 172
click at [500, 265] on icon "Close Grammarly Assistant" at bounding box center [495, 259] width 13 height 13
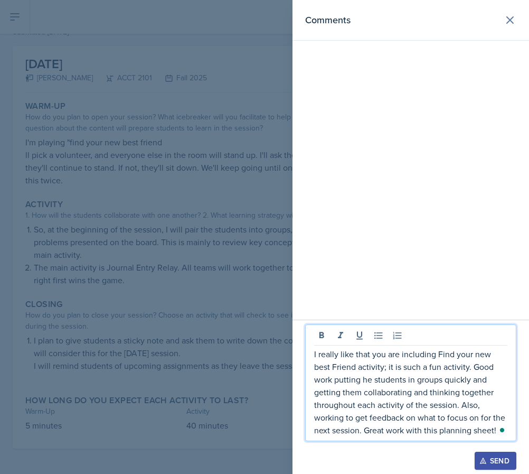
click at [445, 353] on p "I really like that you are including Find your new best Friend activity; it is …" at bounding box center [410, 392] width 193 height 89
click at [318, 365] on p "I really like that you are including find your new best Friend activity; it is …" at bounding box center [410, 392] width 193 height 89
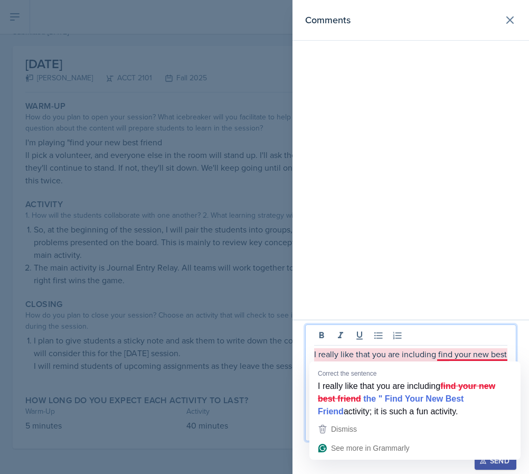
click at [468, 355] on p "I really like that you are including find your new best friend activity; it is …" at bounding box center [410, 392] width 193 height 89
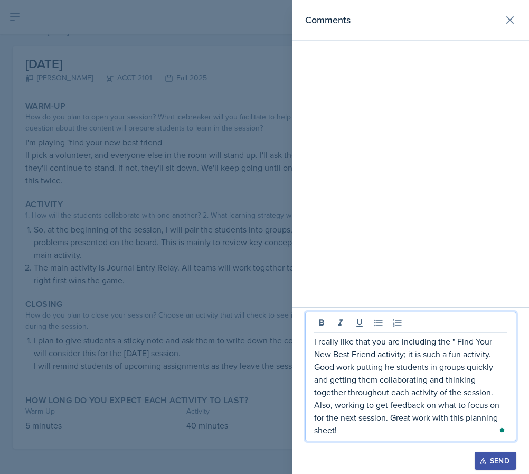
click at [383, 366] on p "I really like that you are including the " Find Your New Best Friend activity; …" at bounding box center [410, 385] width 193 height 101
click at [371, 436] on p "I really like that you are including the " Find Your New Best Friend activity; …" at bounding box center [410, 385] width 193 height 101
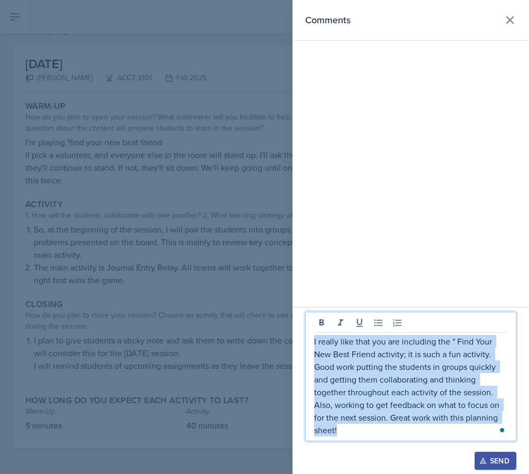
drag, startPoint x: 371, startPoint y: 436, endPoint x: 293, endPoint y: 295, distance: 160.8
click at [293, 295] on div "Comments I really like that you are including the " Find Your New Best Friend a…" at bounding box center [411, 237] width 237 height 474
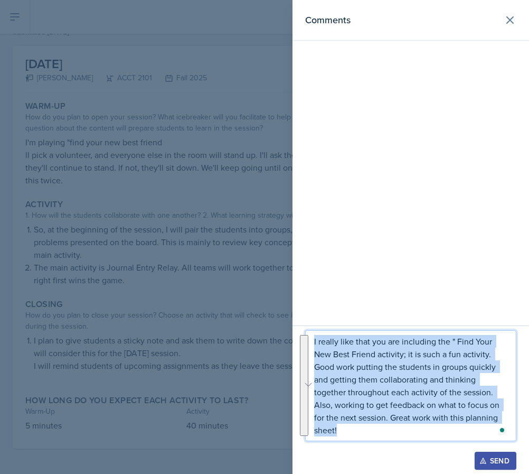
copy p "I really like that you are including the " Find Your New Best Friend activity; …"
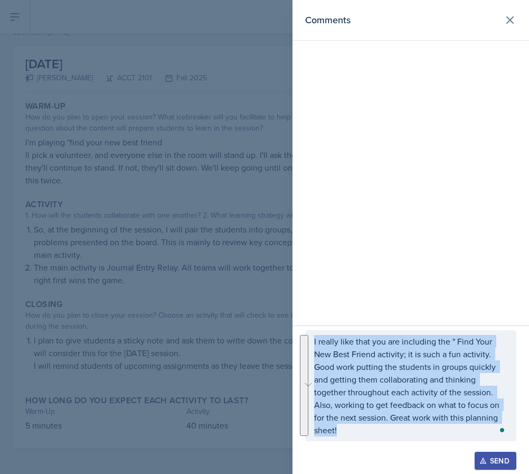
click at [494, 461] on div "Send" at bounding box center [496, 461] width 28 height 8
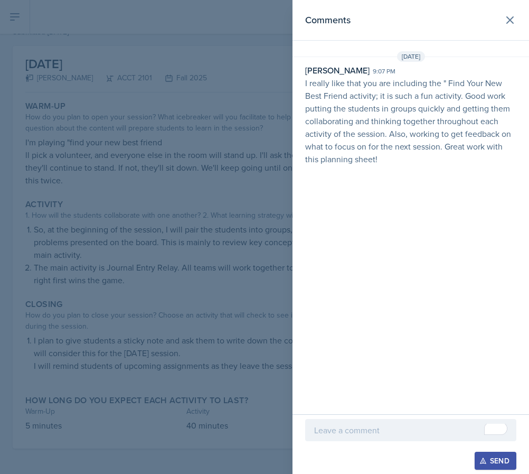
click at [85, 154] on div at bounding box center [264, 237] width 529 height 474
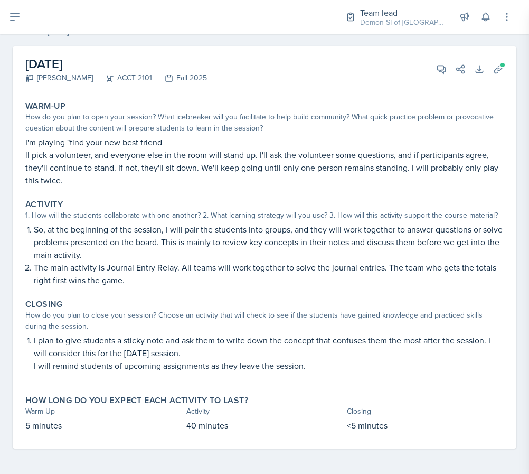
click at [85, 154] on div at bounding box center [264, 237] width 529 height 474
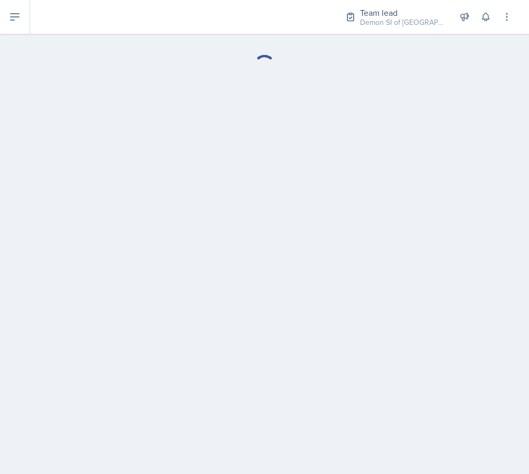
select select "Planning Sheets"
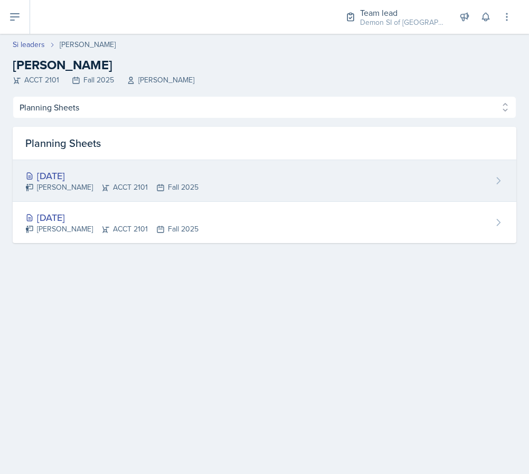
click at [126, 192] on div "Mellayne Richards ACCT 2101 Fall 2025" at bounding box center [111, 187] width 173 height 11
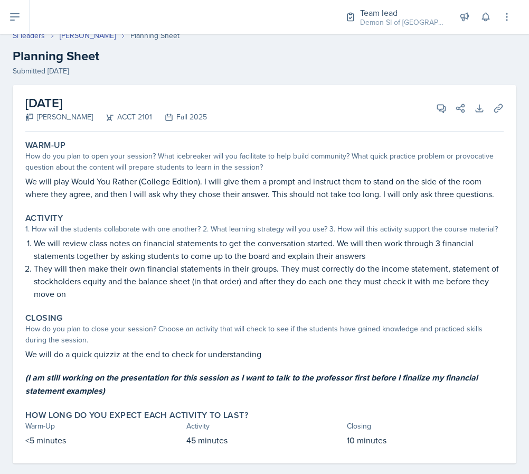
scroll to position [13, 0]
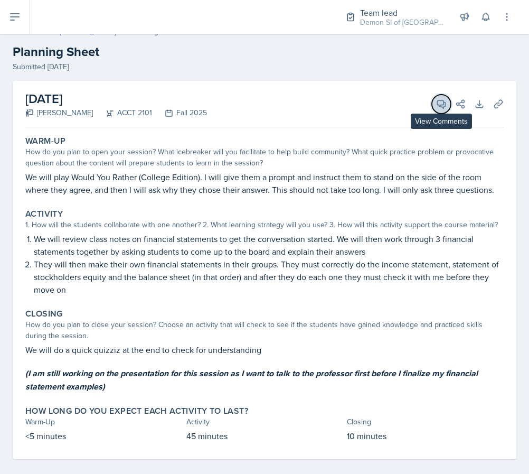
click at [444, 101] on span at bounding box center [445, 100] width 5 height 5
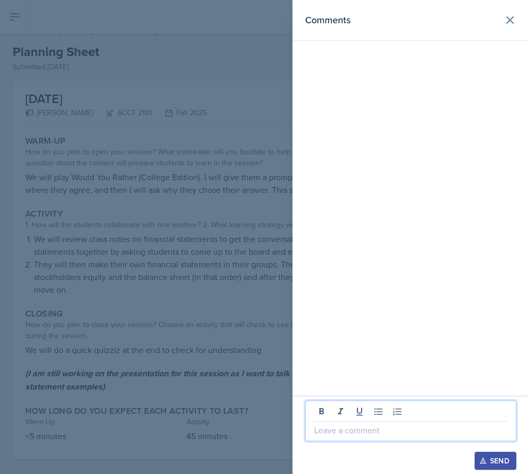
click at [352, 435] on p at bounding box center [410, 430] width 193 height 13
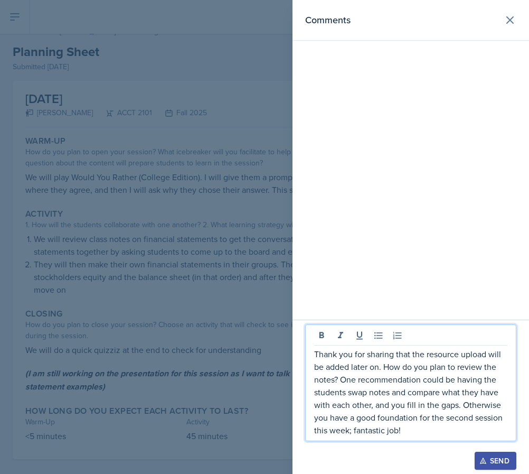
click at [213, 237] on div at bounding box center [264, 237] width 529 height 474
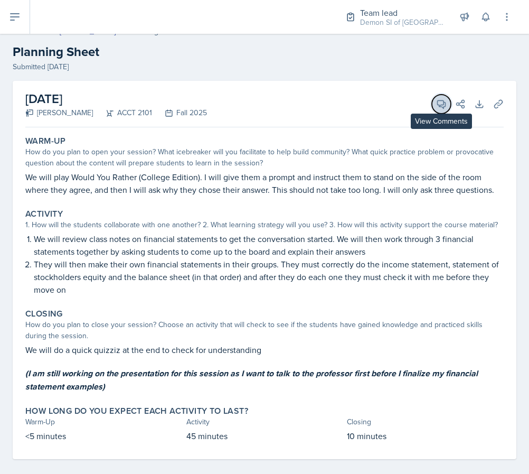
click at [444, 97] on button "View Comments" at bounding box center [441, 104] width 19 height 19
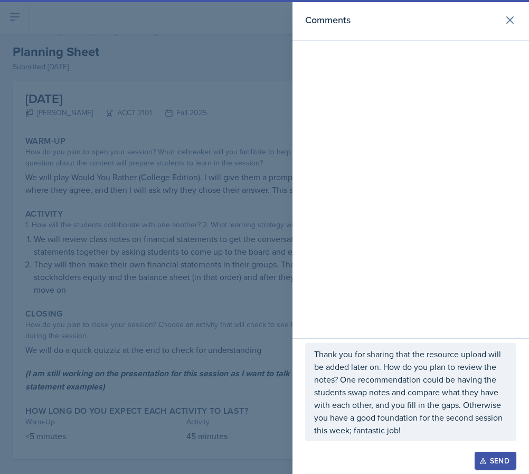
click at [415, 406] on p "Thank you for sharing that the resource upload will be added later on. How do y…" at bounding box center [410, 392] width 193 height 89
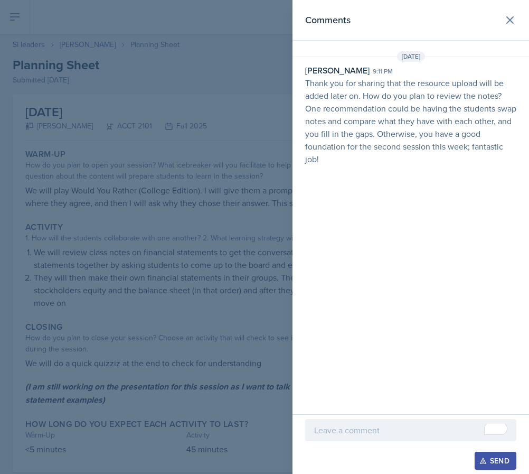
scroll to position [23, 0]
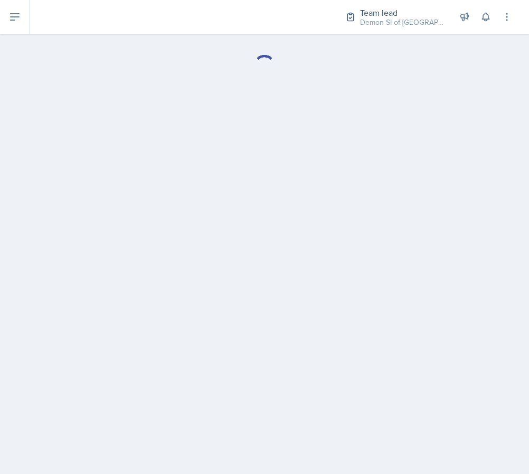
select select "Planning Sheets"
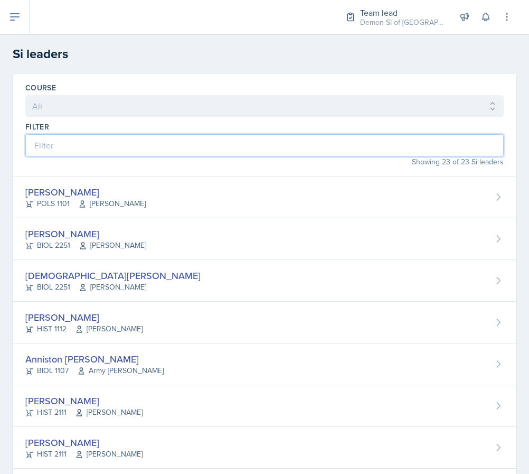
click at [178, 150] on input at bounding box center [264, 145] width 479 height 22
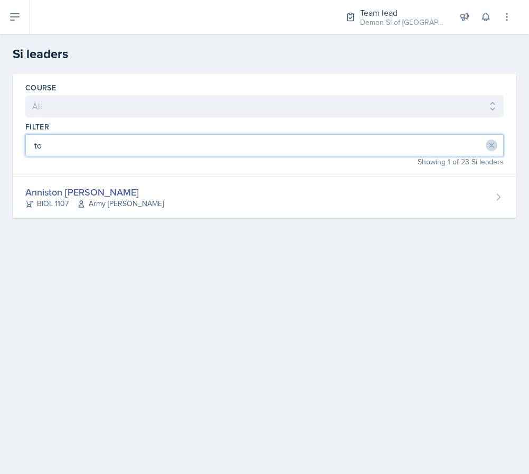
type input "t"
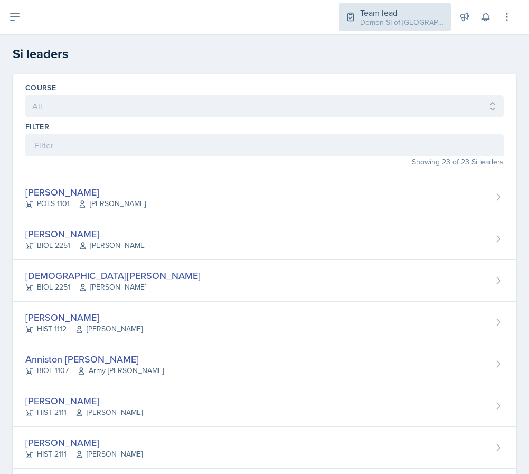
click at [426, 23] on div "Demon SI of [GEOGRAPHIC_DATA] / Fall 2025" at bounding box center [402, 22] width 85 height 11
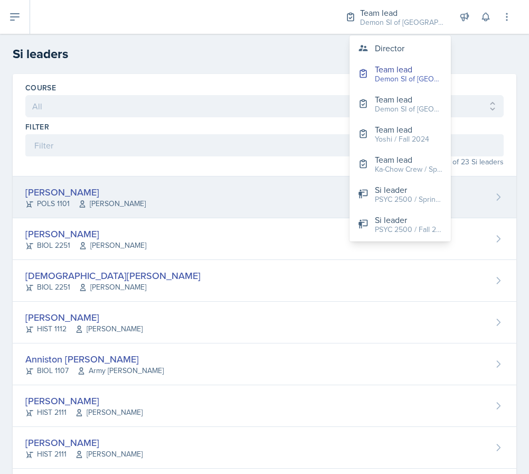
click at [62, 198] on div "POLS 1101 [PERSON_NAME]" at bounding box center [85, 203] width 120 height 11
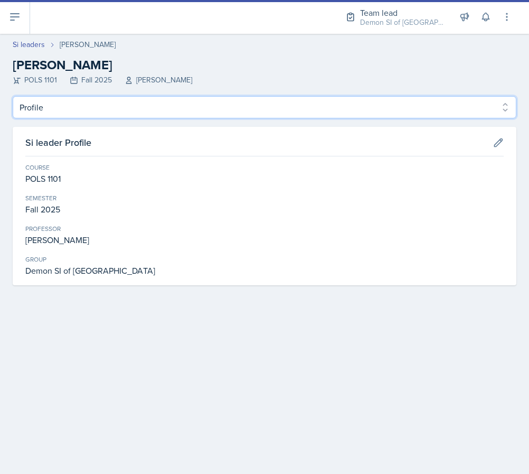
click at [131, 98] on select "Profile Planning Sheets Observation Forms Uploads" at bounding box center [265, 107] width 504 height 22
click at [13, 96] on select "Profile Planning Sheets Observation Forms Uploads" at bounding box center [265, 107] width 504 height 22
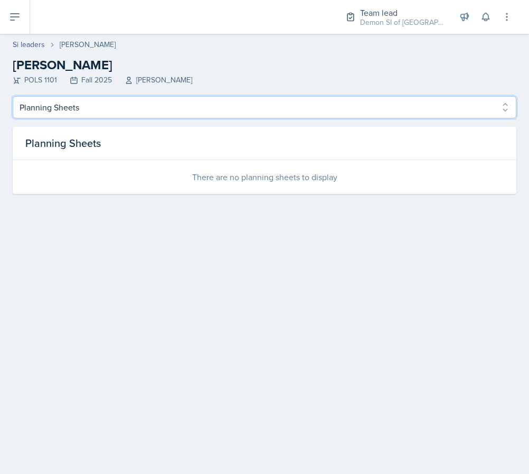
click at [218, 106] on select "Profile Planning Sheets Observation Forms Uploads" at bounding box center [265, 107] width 504 height 22
click at [13, 96] on select "Profile Planning Sheets Observation Forms Uploads" at bounding box center [265, 107] width 504 height 22
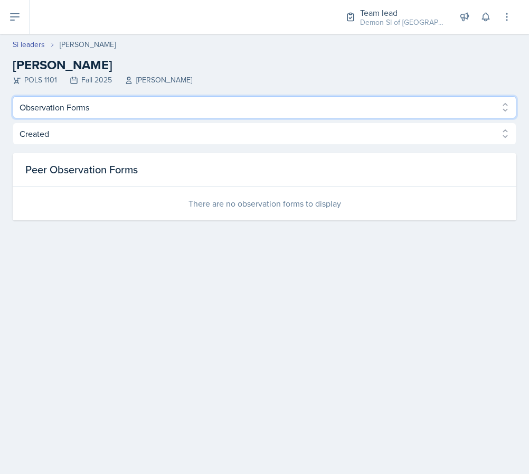
click at [213, 117] on select "Profile Planning Sheets Observation Forms Uploads" at bounding box center [265, 107] width 504 height 22
select select "Uploads"
click at [13, 96] on select "Profile Planning Sheets Observation Forms Uploads" at bounding box center [265, 107] width 504 height 22
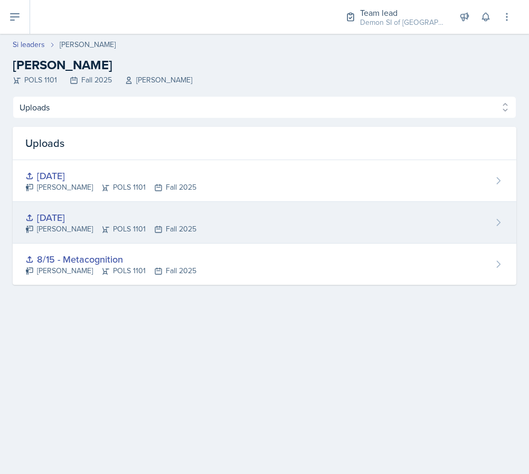
click at [159, 224] on div "[PERSON_NAME] POLS 1101 Fall 2025" at bounding box center [110, 228] width 171 height 11
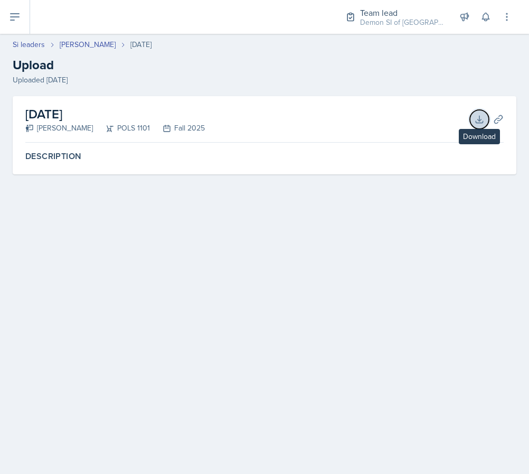
click at [481, 118] on icon at bounding box center [479, 119] width 11 height 11
click at [482, 122] on icon at bounding box center [479, 119] width 7 height 7
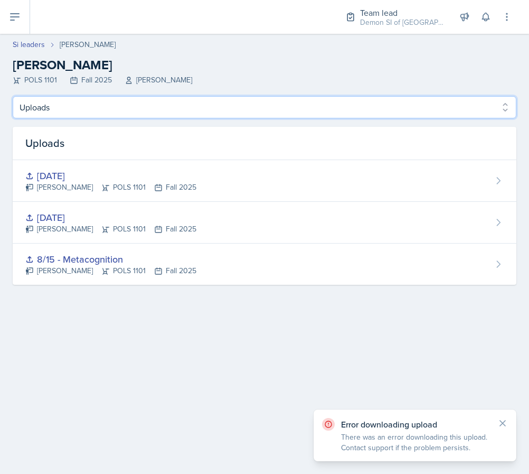
click at [341, 107] on select "Profile Planning Sheets Observation Forms Uploads" at bounding box center [265, 107] width 504 height 22
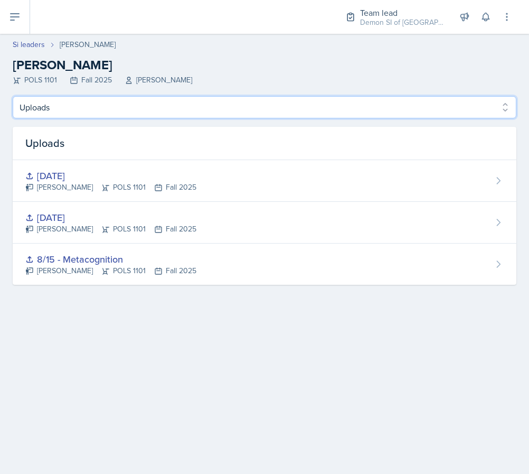
select select "Planning Sheets"
click at [13, 96] on select "Profile Planning Sheets Observation Forms Uploads" at bounding box center [265, 107] width 504 height 22
